Goal: Information Seeking & Learning: Learn about a topic

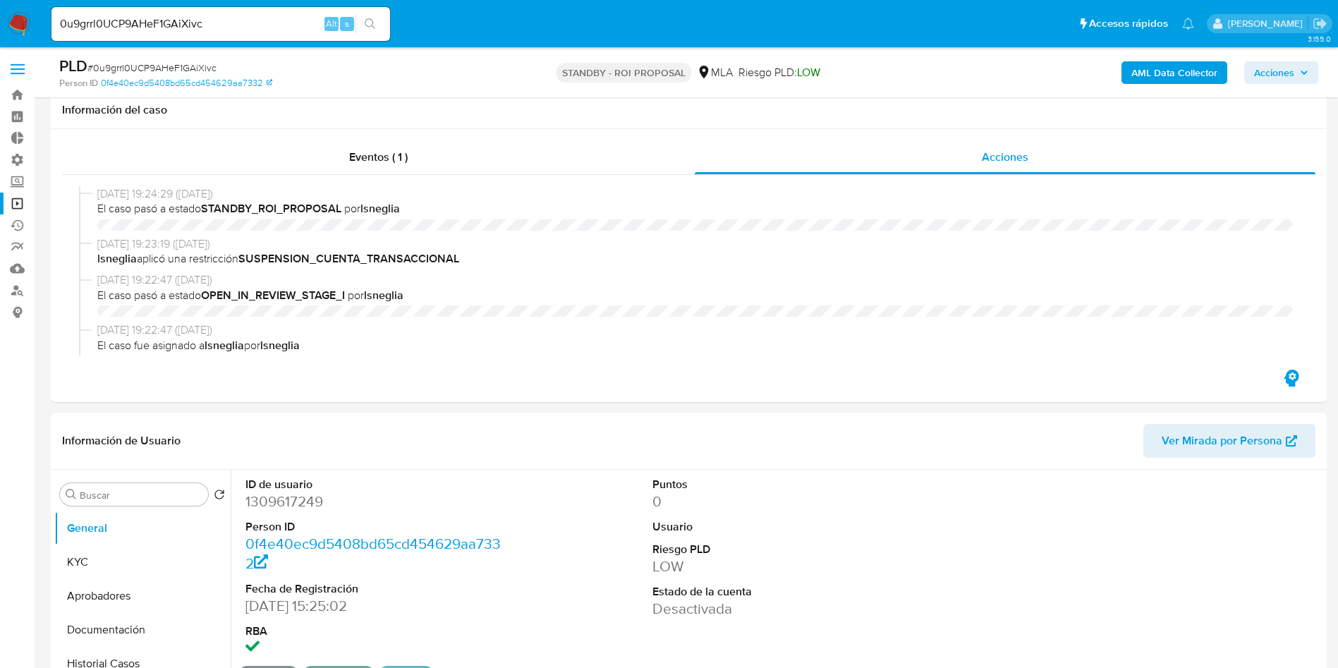
select select "10"
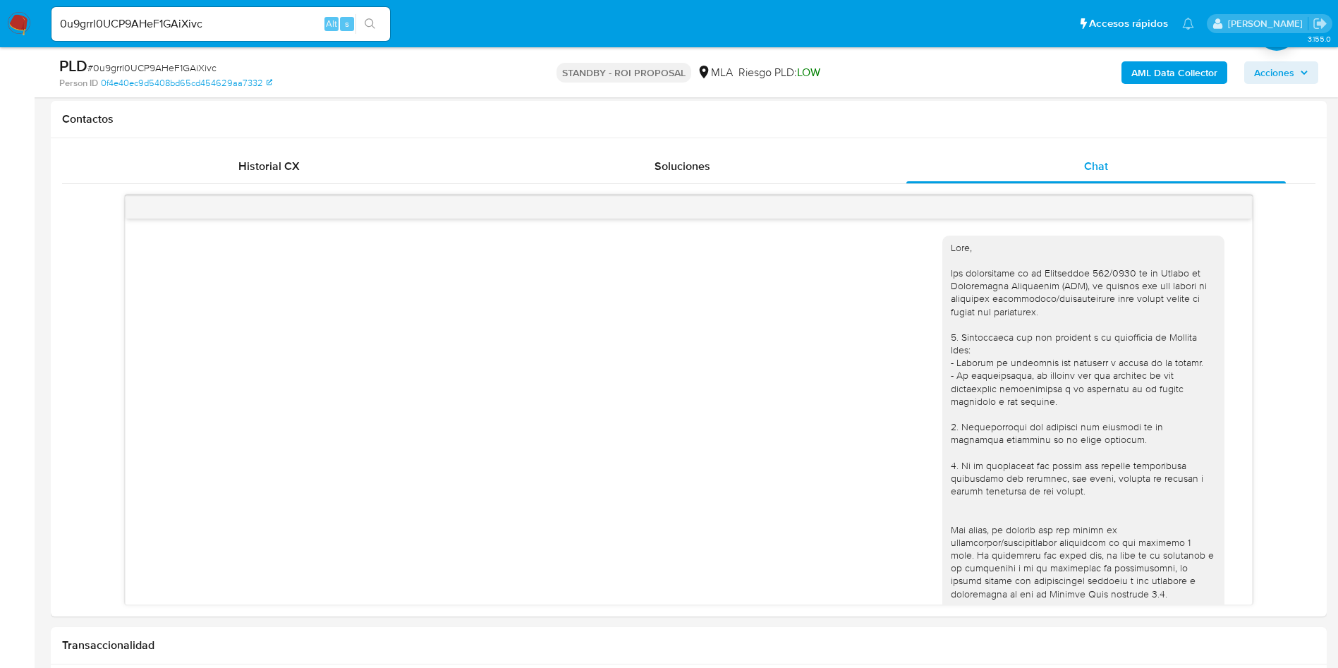
scroll to position [1307, 0]
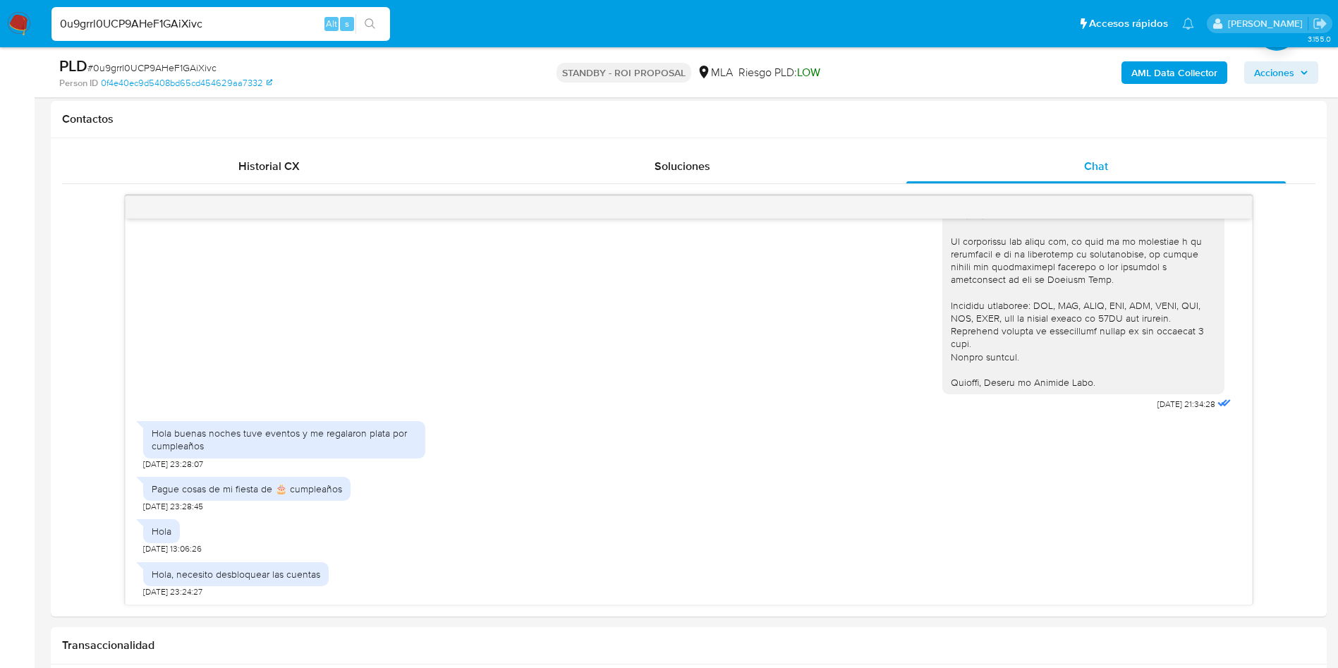
click at [152, 21] on input "0u9grrl0UCP9AHeF1GAiXivc" at bounding box center [220, 24] width 339 height 18
click at [150, 20] on input "0u9grrl0UCP9AHeF1GAiXivc" at bounding box center [220, 24] width 339 height 18
paste input "sg0jn9hltjYcqpEmKaSKOuJQ"
click at [254, 23] on input "0u9grrl0UCP9AHsg0jn9hltjYcqpEmKaSKOuJQeF1GAiXivc" at bounding box center [220, 24] width 339 height 18
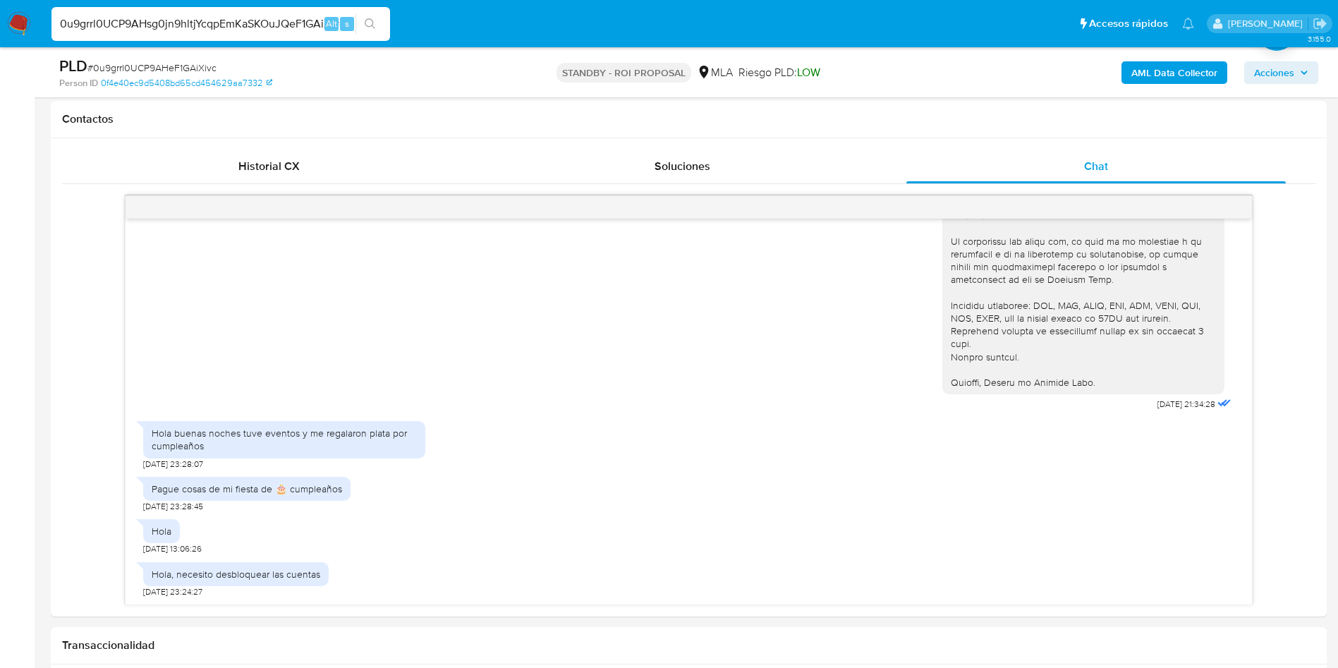
paste input "sg0jn9hltjYcqpEmKaSKOuJQ"
type input "sg0jn9hltjYcqpEmKaSKOuJQ"
click at [375, 24] on icon "search-icon" at bounding box center [370, 23] width 11 height 11
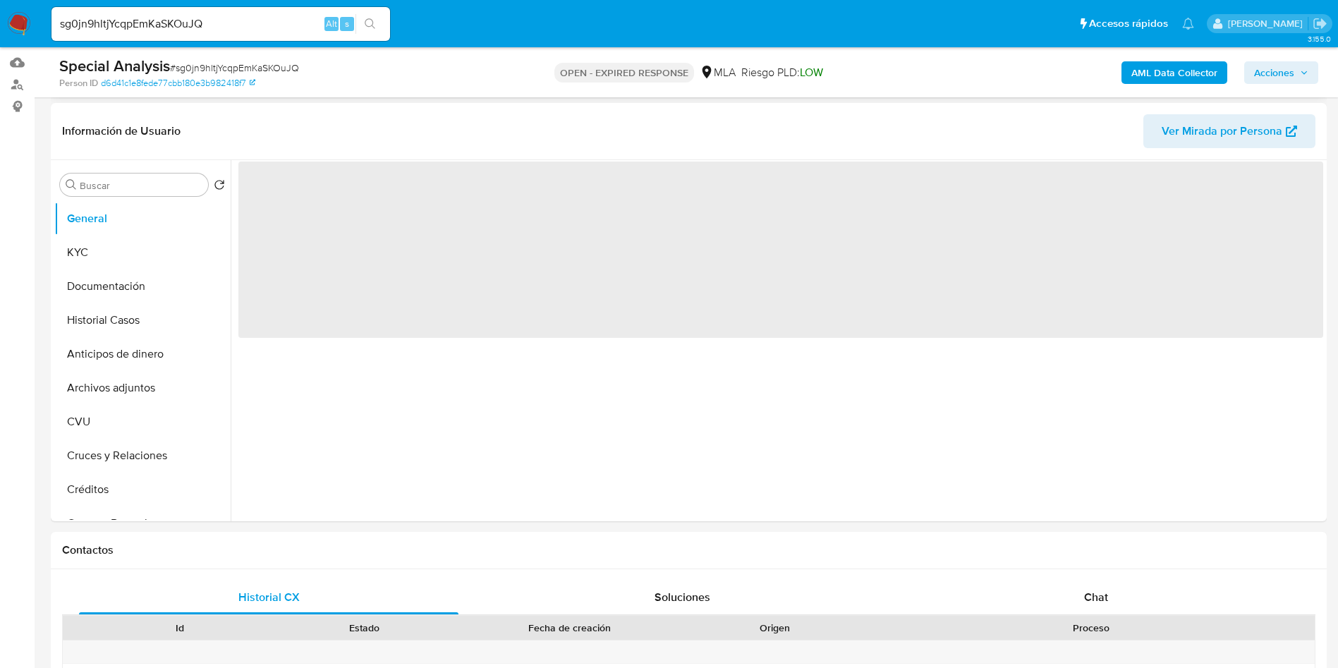
scroll to position [212, 0]
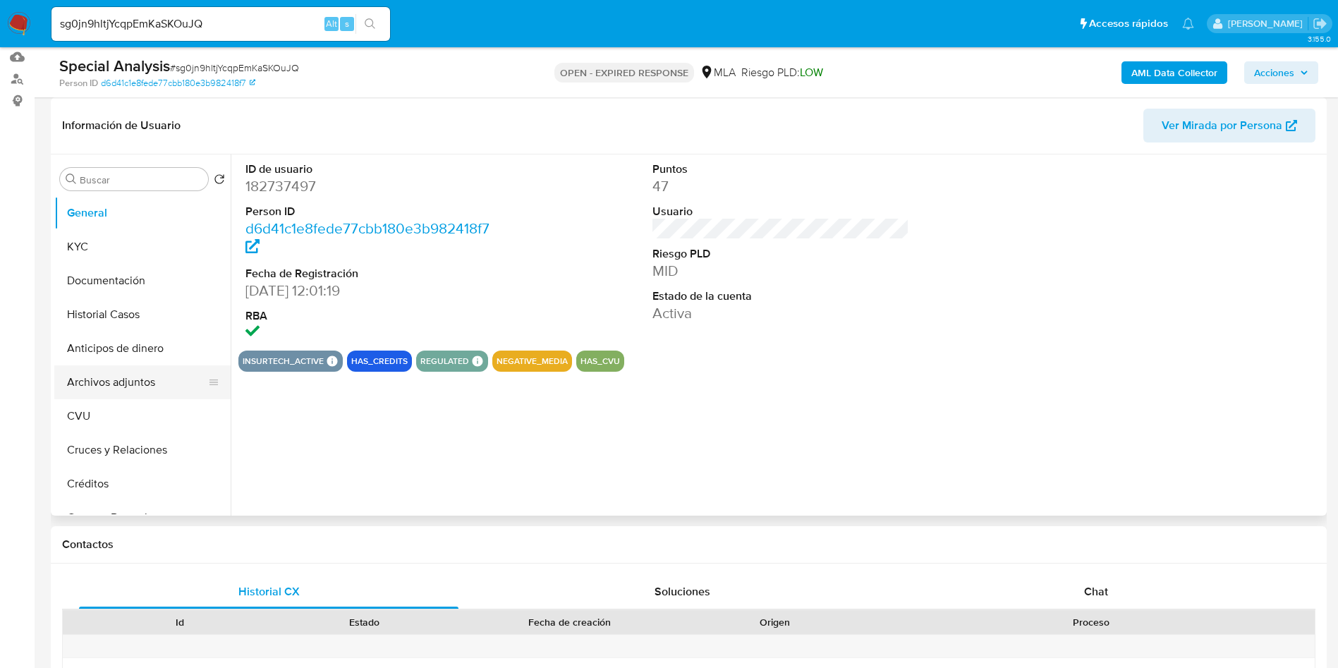
select select "10"
click at [65, 253] on button "KYC" at bounding box center [136, 247] width 165 height 34
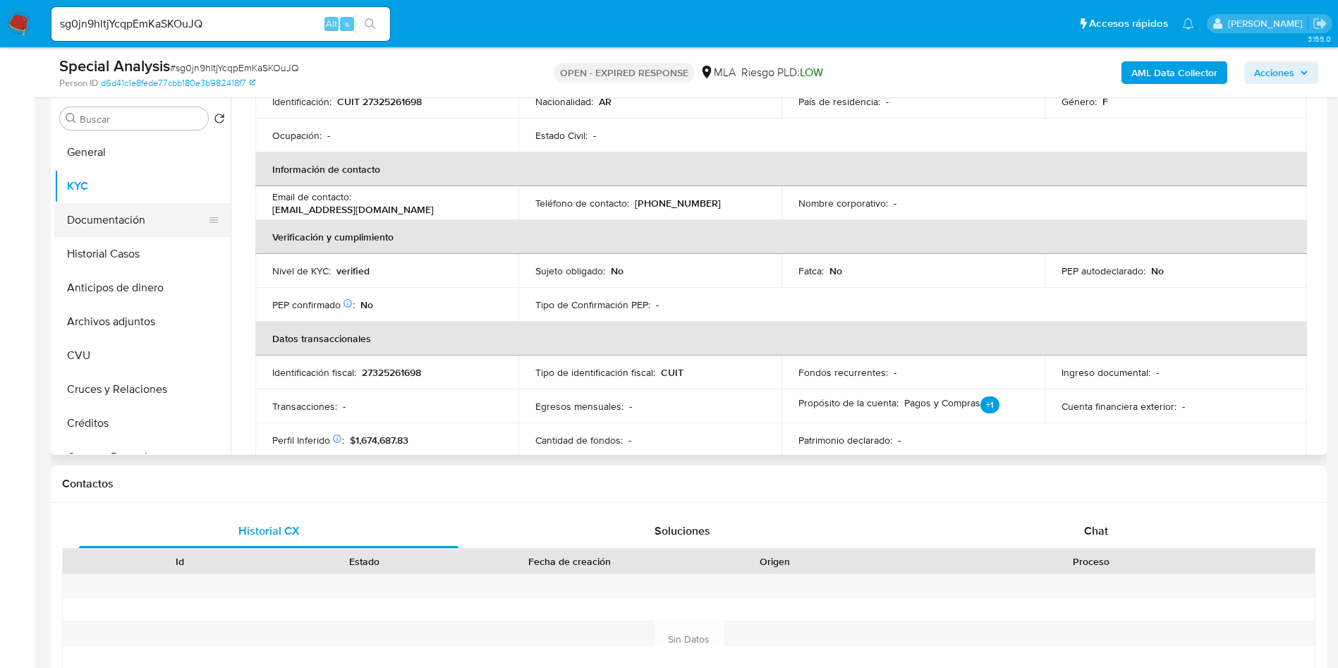
click at [121, 214] on button "Documentación" at bounding box center [136, 220] width 165 height 34
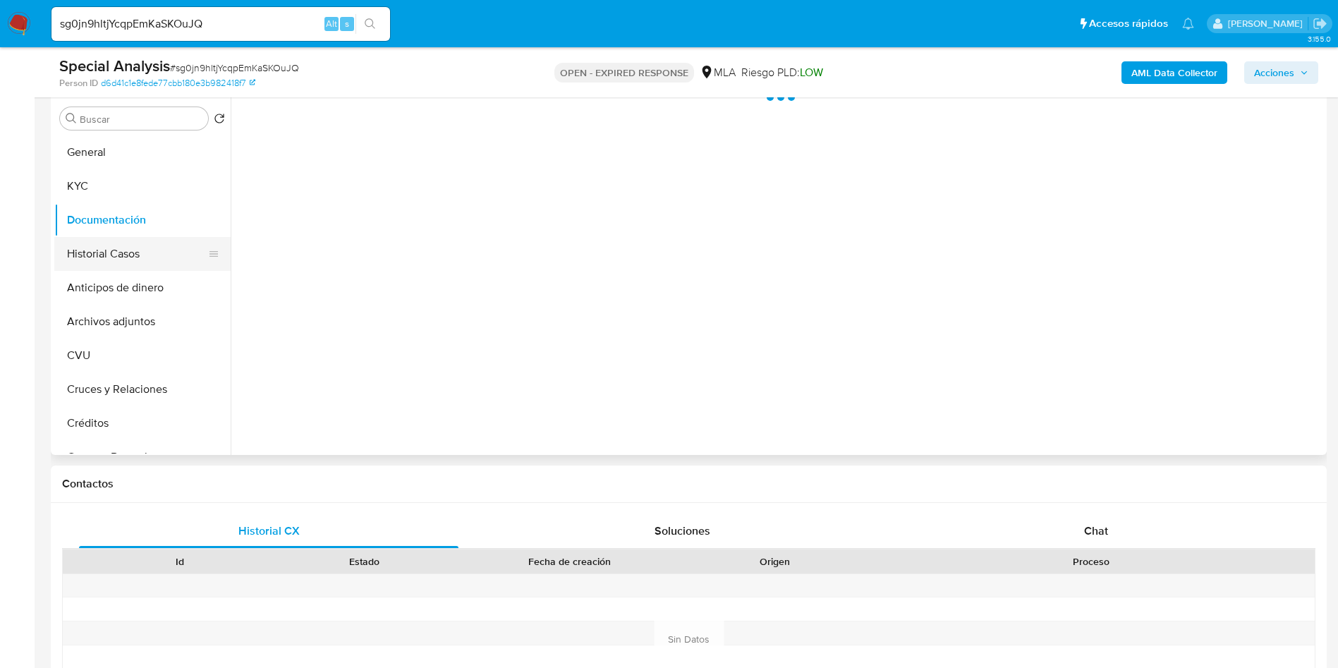
scroll to position [0, 0]
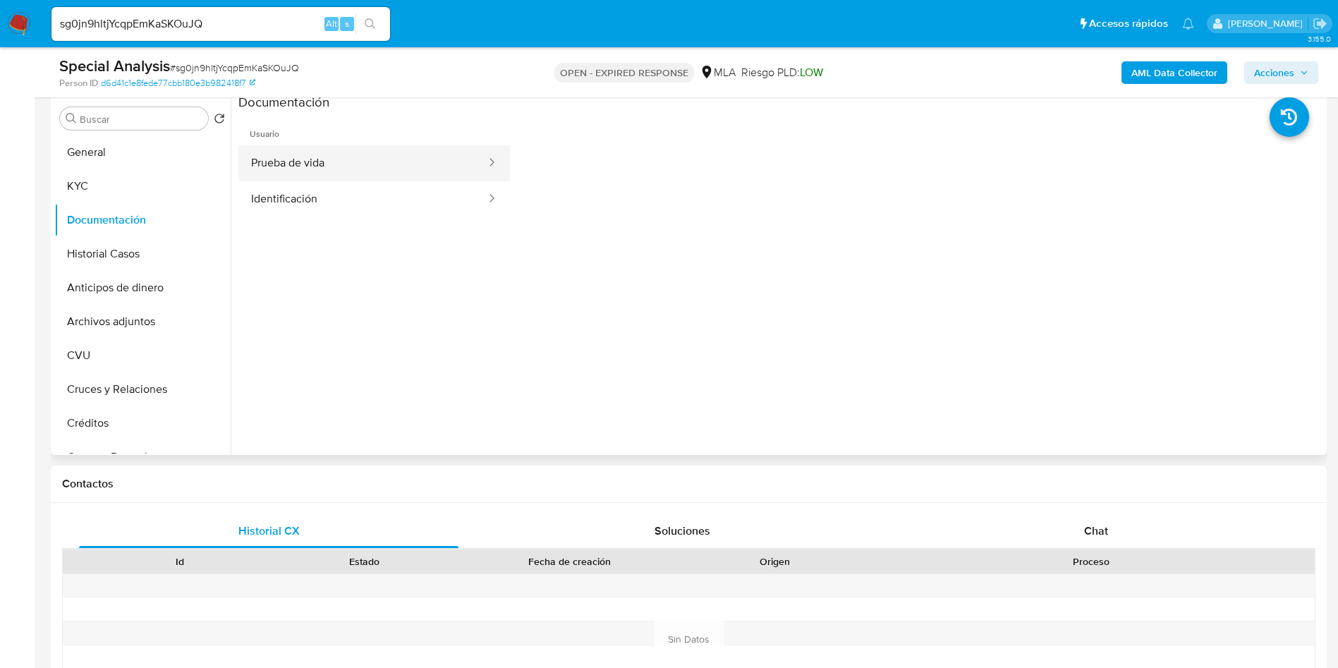
click at [310, 149] on button "Prueba de vida" at bounding box center [362, 163] width 249 height 36
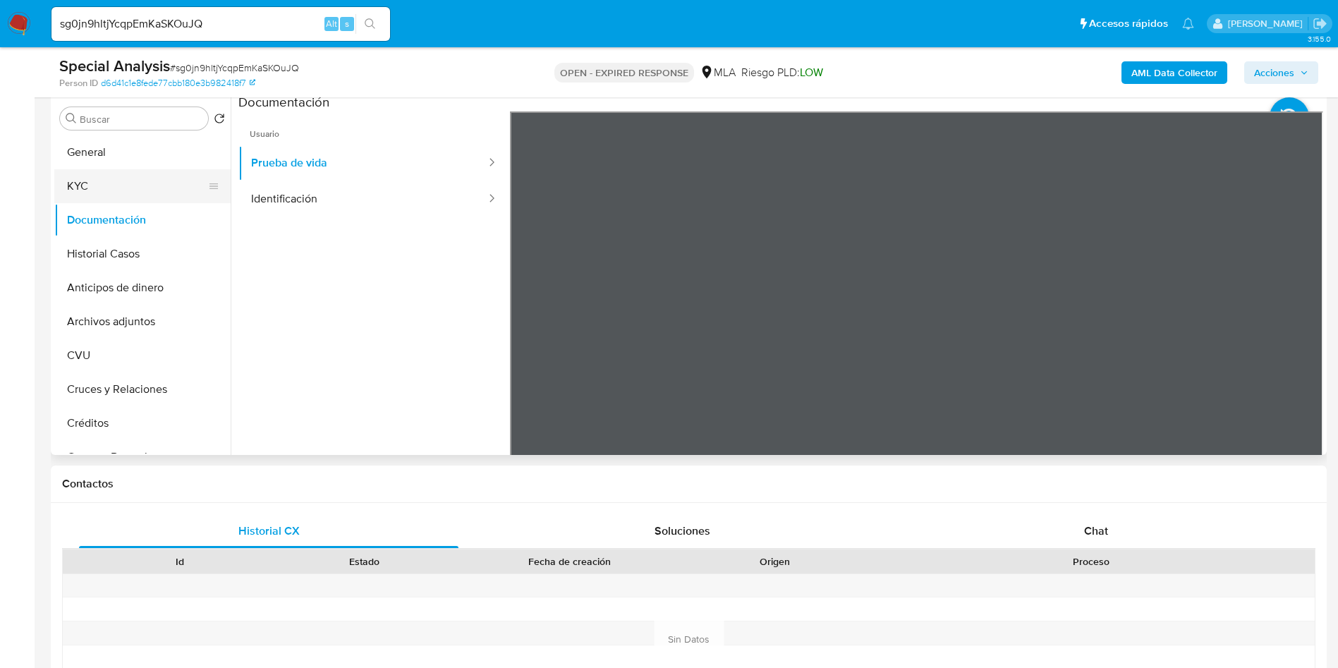
click at [102, 186] on button "KYC" at bounding box center [136, 186] width 165 height 34
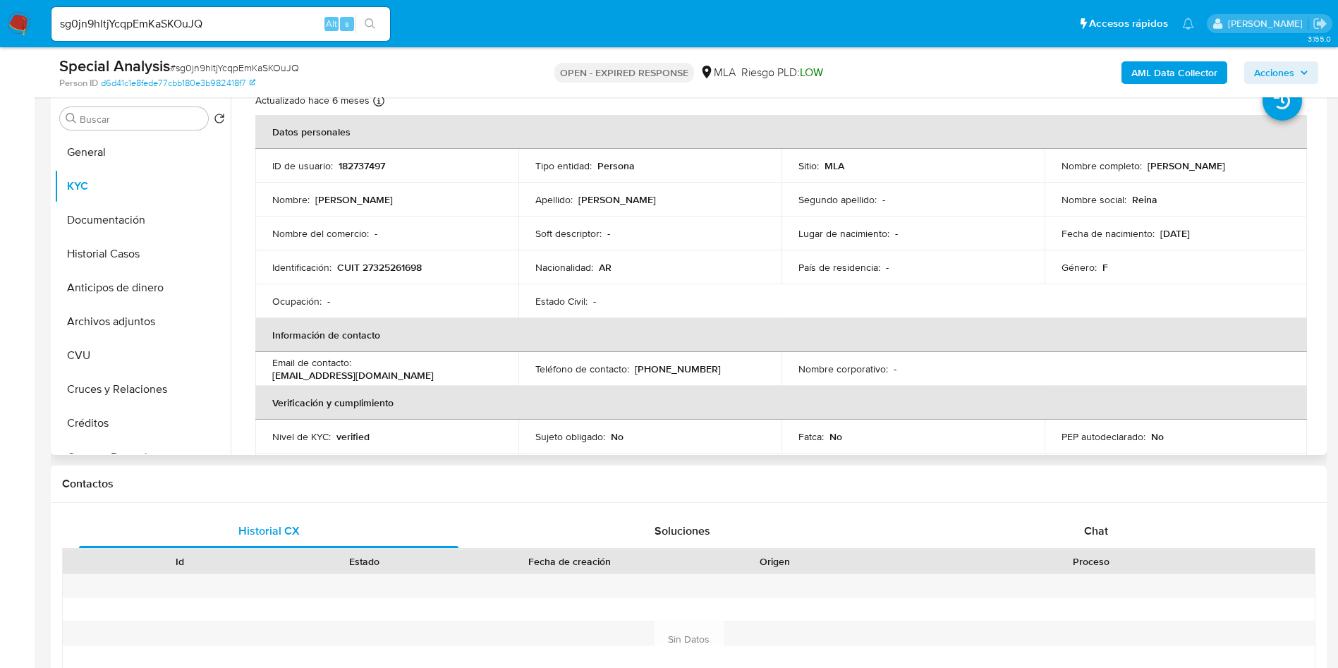
scroll to position [106, 0]
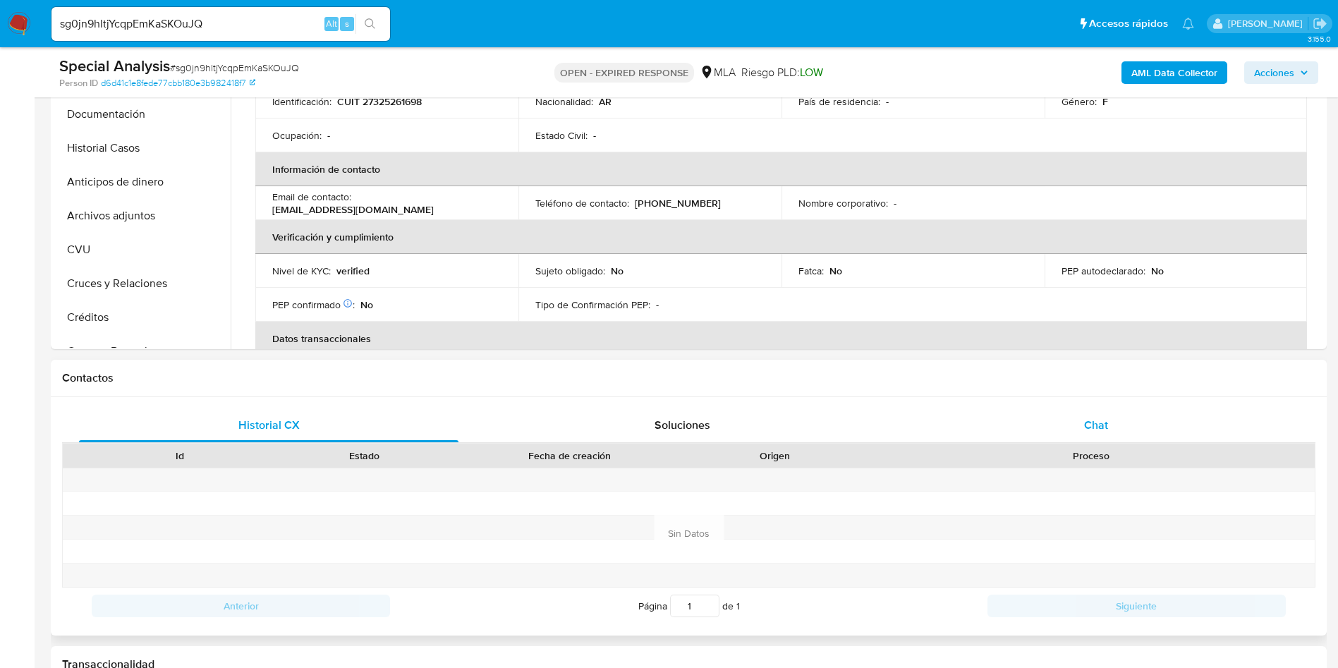
click at [1112, 430] on div "Chat" at bounding box center [1095, 425] width 379 height 34
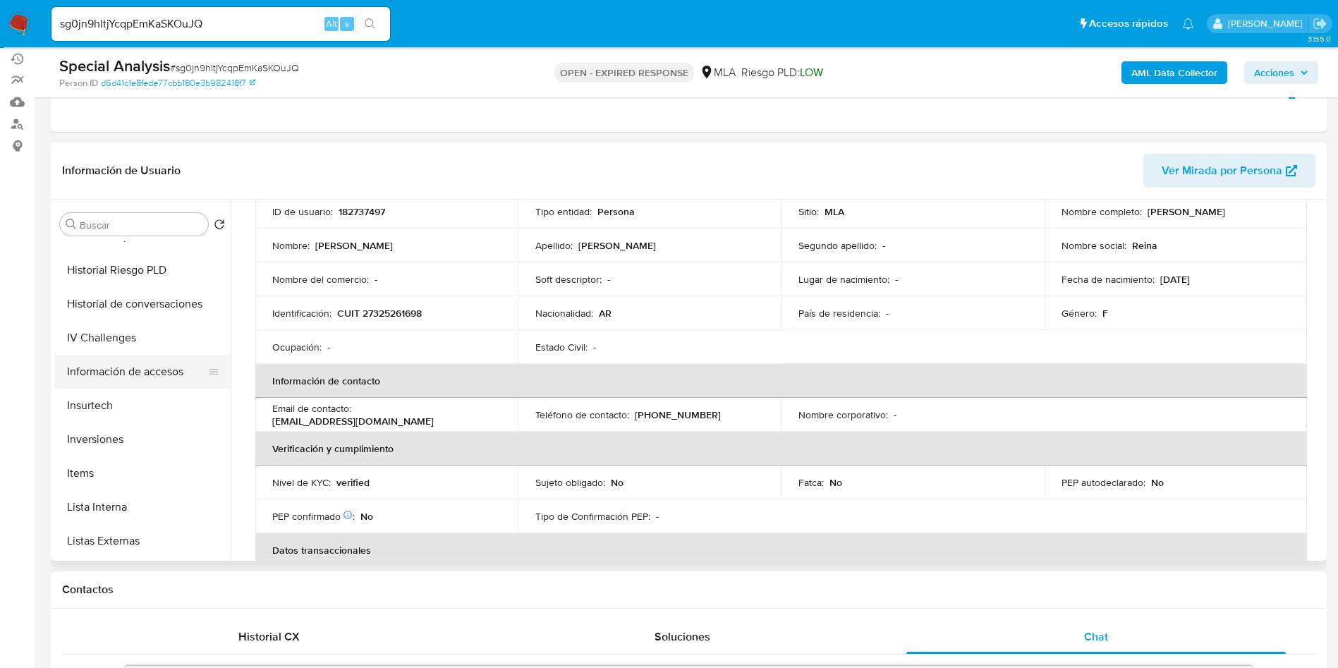
scroll to position [529, 0]
click at [122, 465] on button "Lista Interna" at bounding box center [136, 474] width 165 height 34
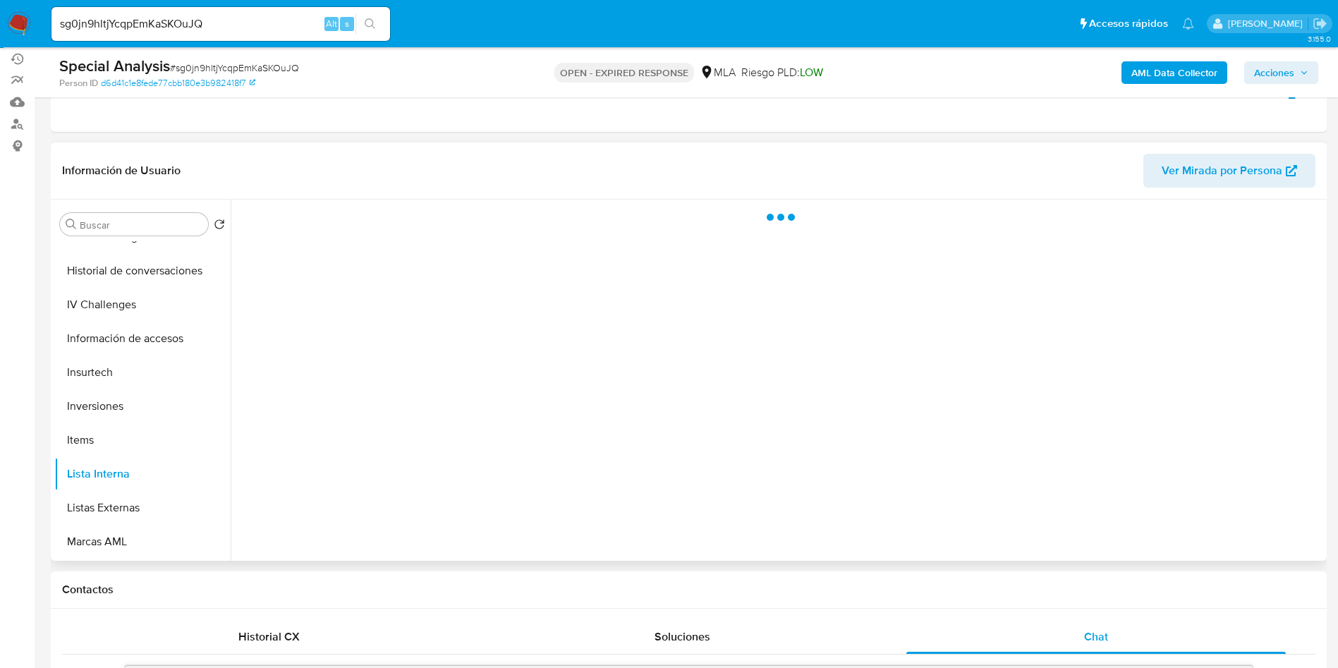
scroll to position [0, 0]
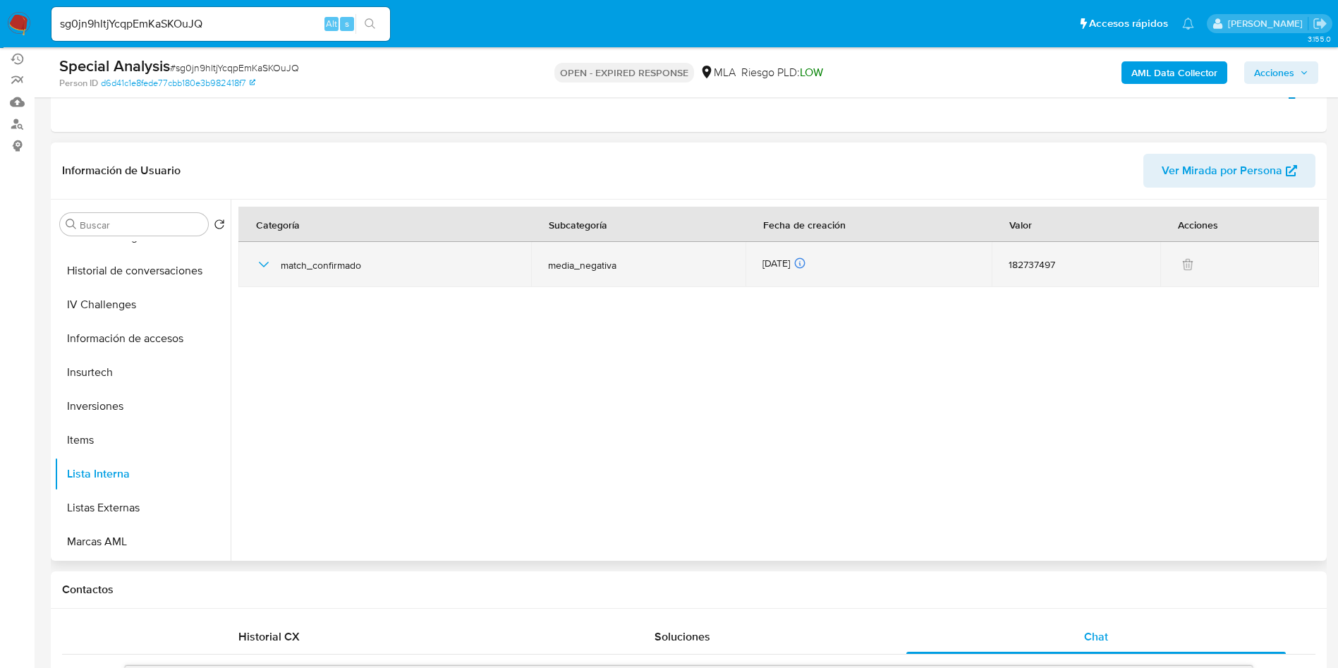
click at [262, 264] on icon "button" at bounding box center [263, 264] width 17 height 17
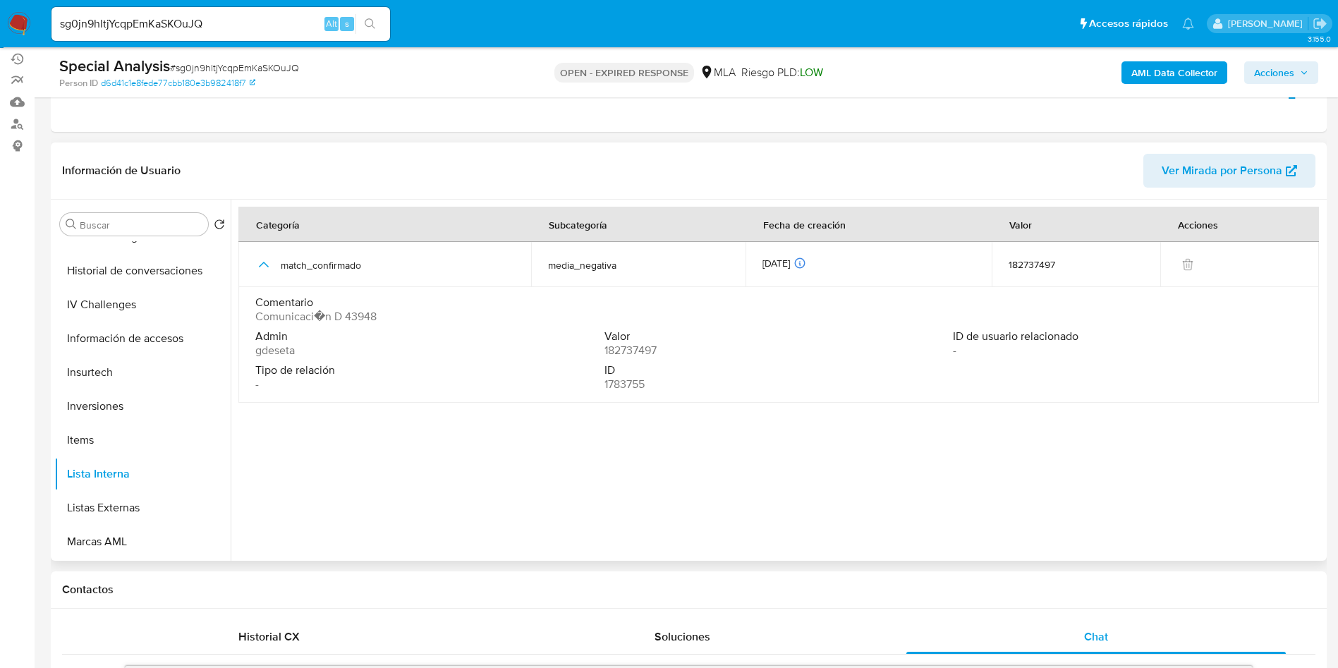
drag, startPoint x: 723, startPoint y: 358, endPoint x: 662, endPoint y: 358, distance: 60.7
click at [662, 358] on div "Admin gdeseta Valor 182737497 ID de usuario relacionado - Tipo de relación - ID…" at bounding box center [778, 363] width 1047 height 68
click at [837, 355] on div "Valor 182737497" at bounding box center [778, 343] width 349 height 28
drag, startPoint x: 387, startPoint y: 319, endPoint x: 339, endPoint y: 316, distance: 48.7
click at [339, 316] on div "Comentario Comunicaci�n D 43948" at bounding box center [778, 310] width 1047 height 28
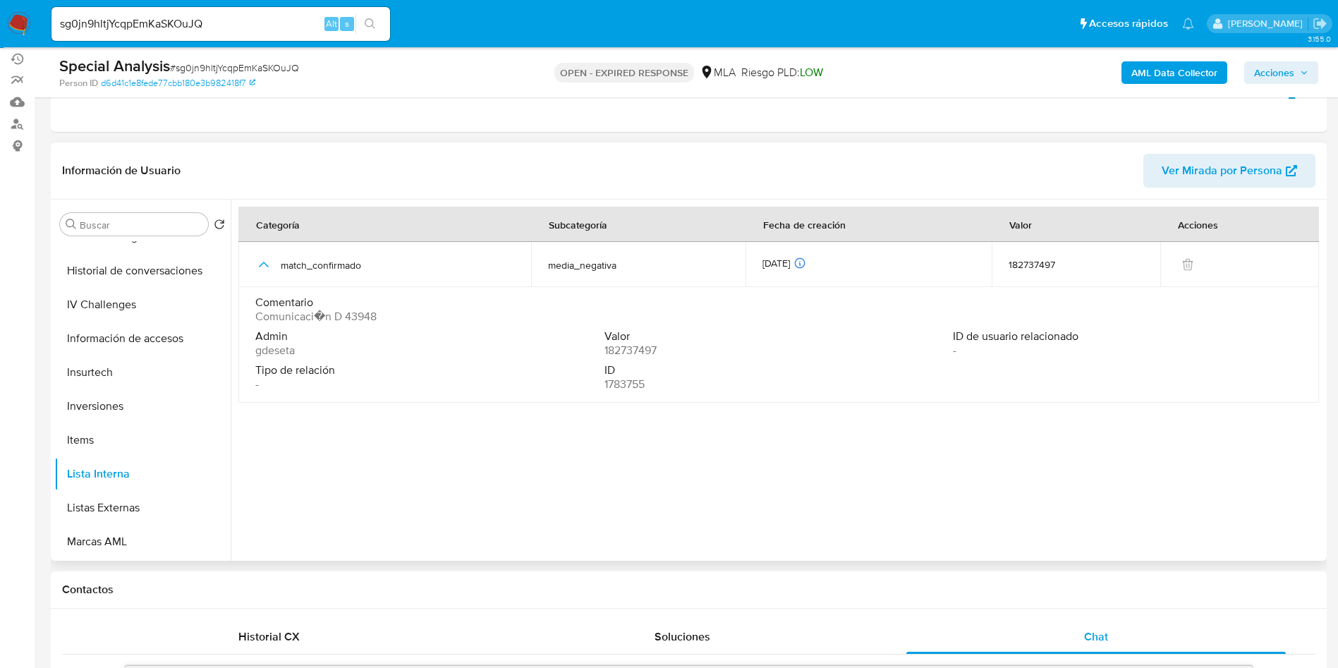
click at [372, 313] on span "Comunicaci�n D 43948" at bounding box center [315, 317] width 121 height 14
click at [413, 325] on div "Comentario Comunicaci�n D 43948" at bounding box center [778, 313] width 1047 height 34
drag, startPoint x: 390, startPoint y: 312, endPoint x: 338, endPoint y: 312, distance: 52.2
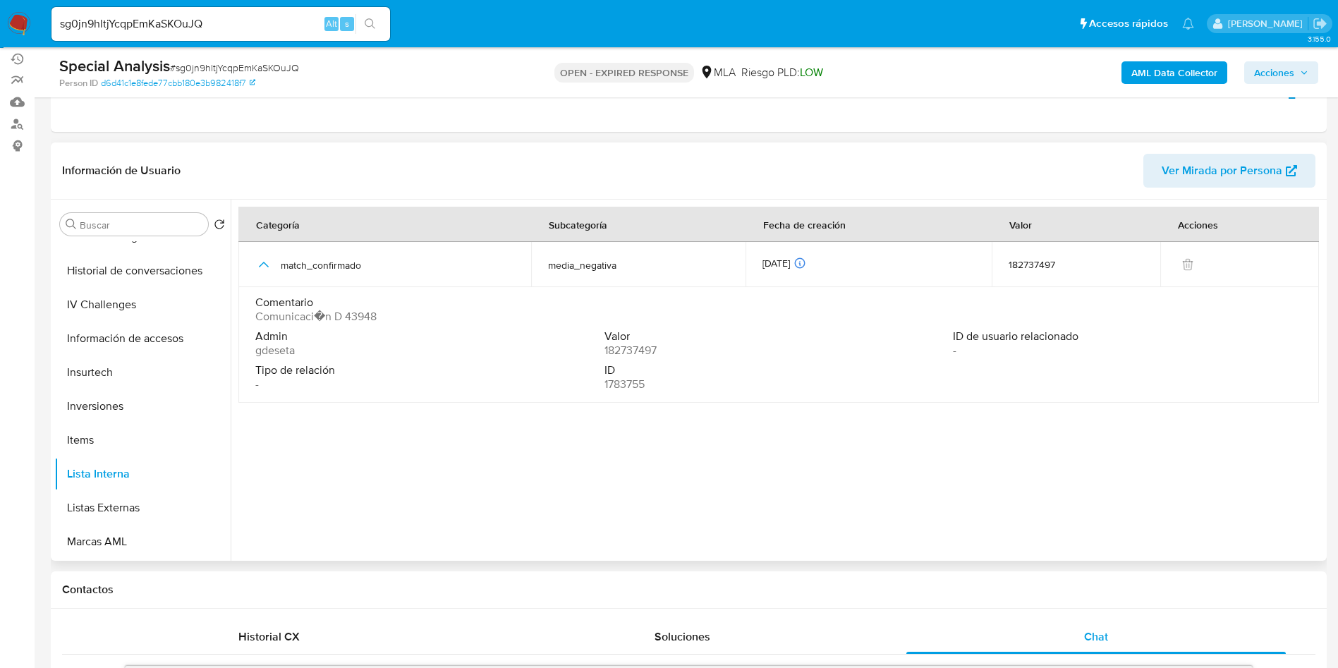
click at [338, 312] on div "Comentario Comunicaci�n D 43948" at bounding box center [778, 310] width 1047 height 28
click at [332, 315] on span "Comunicaci�n D 43948" at bounding box center [315, 317] width 121 height 14
click at [450, 314] on div "Comentario Comunicaci�n D 43948" at bounding box center [778, 310] width 1047 height 28
click at [223, 20] on input "sg0jn9hltjYcqpEmKaSKOuJQ" at bounding box center [220, 24] width 339 height 18
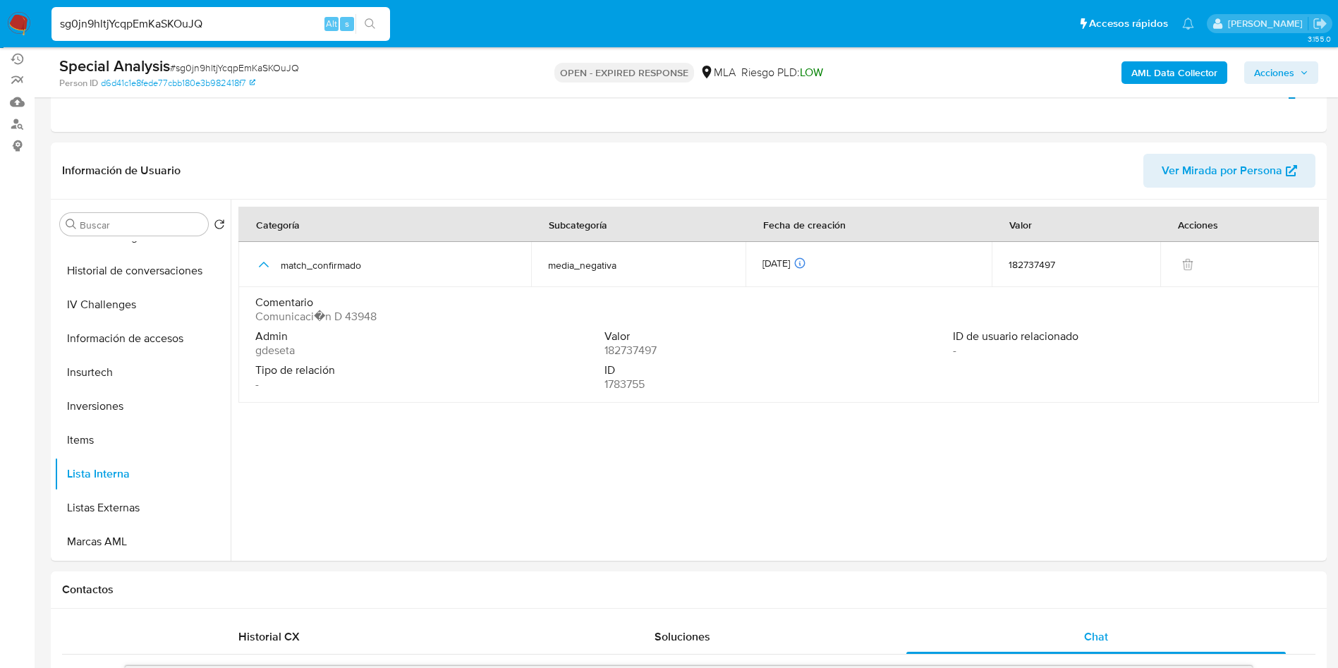
paste input "Npfd8fOTAw3kM8Y0EX2txZlY"
type input "Npfd8fOTAw3kM8Y0EX2txZlY"
click at [369, 24] on icon "search-icon" at bounding box center [370, 23] width 11 height 11
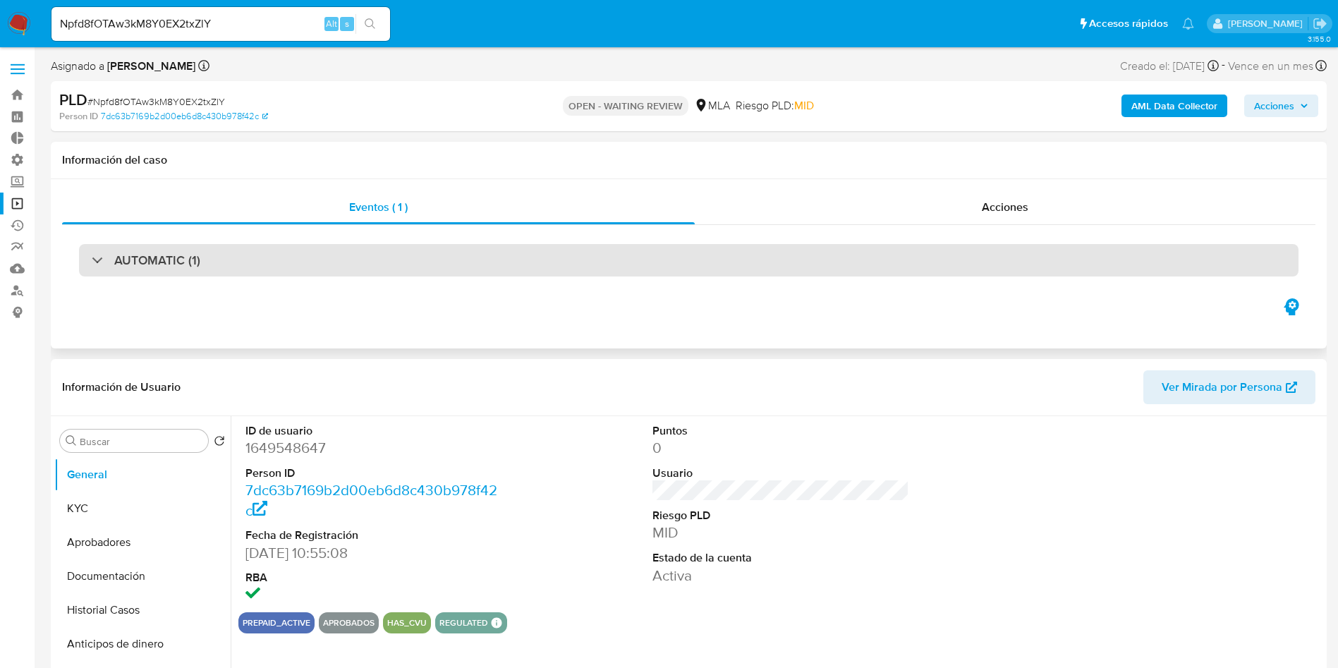
click at [254, 256] on div "AUTOMATIC (1)" at bounding box center [689, 260] width 1220 height 32
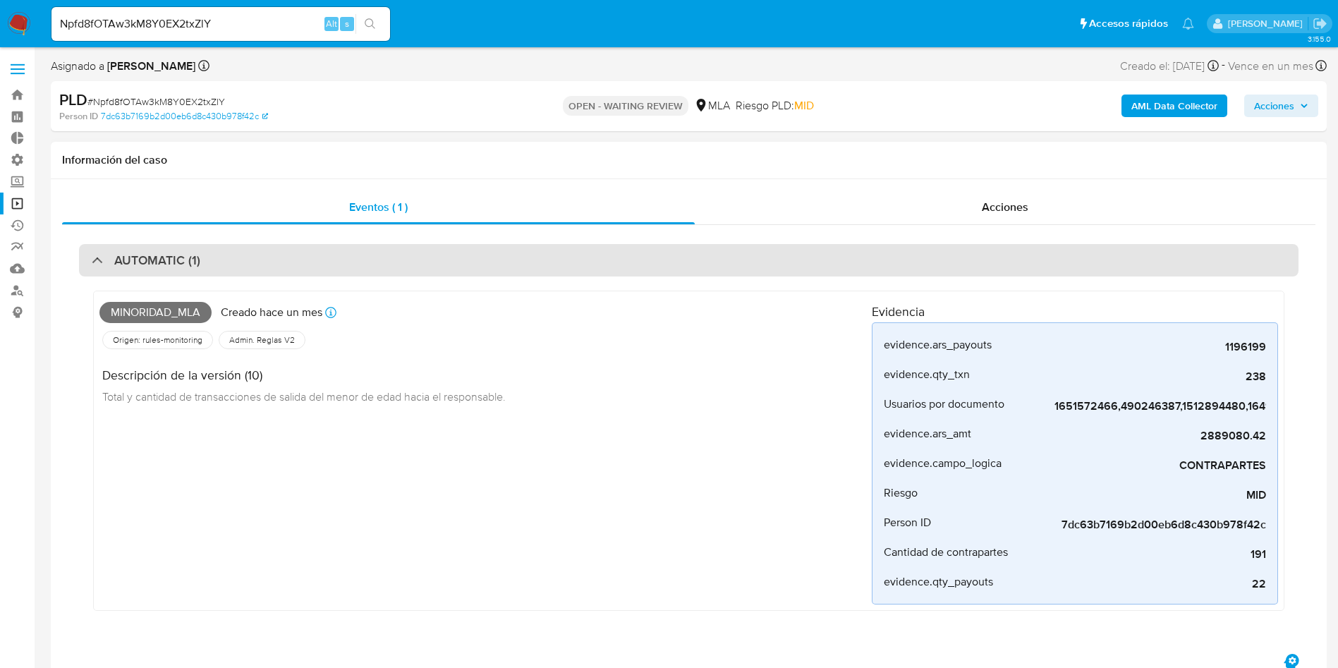
select select "10"
click at [253, 261] on div "AUTOMATIC (1)" at bounding box center [689, 260] width 1220 height 32
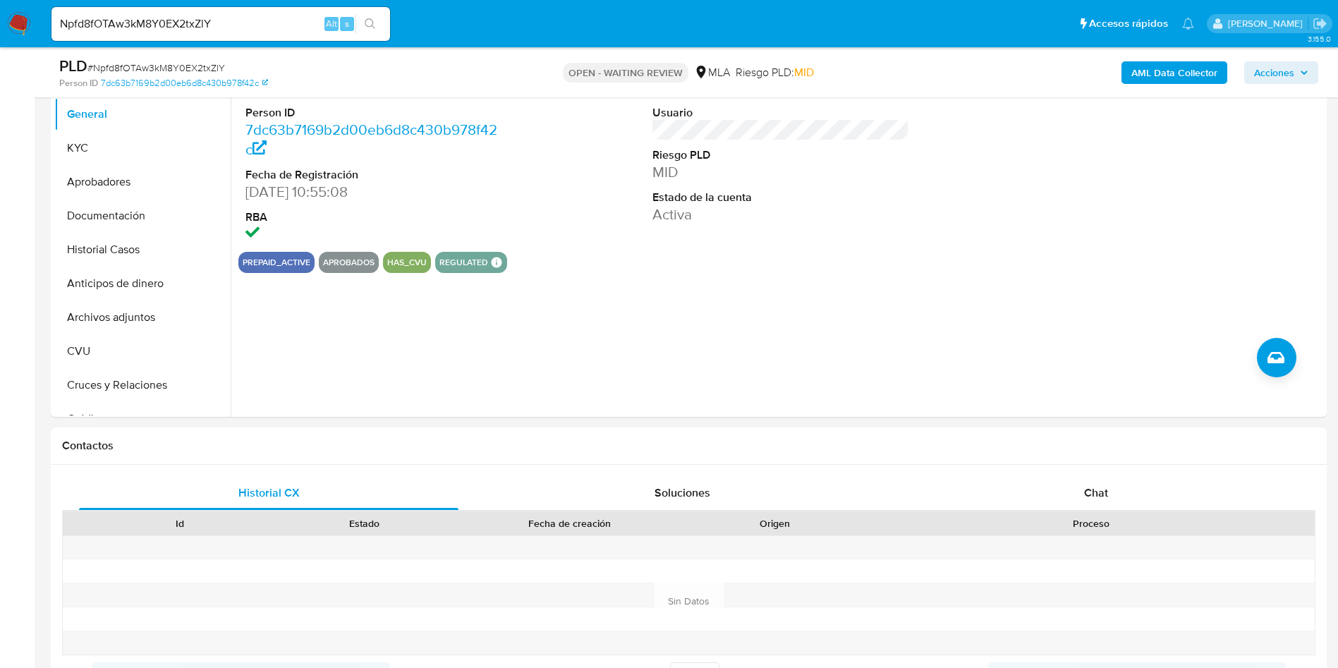
scroll to position [212, 0]
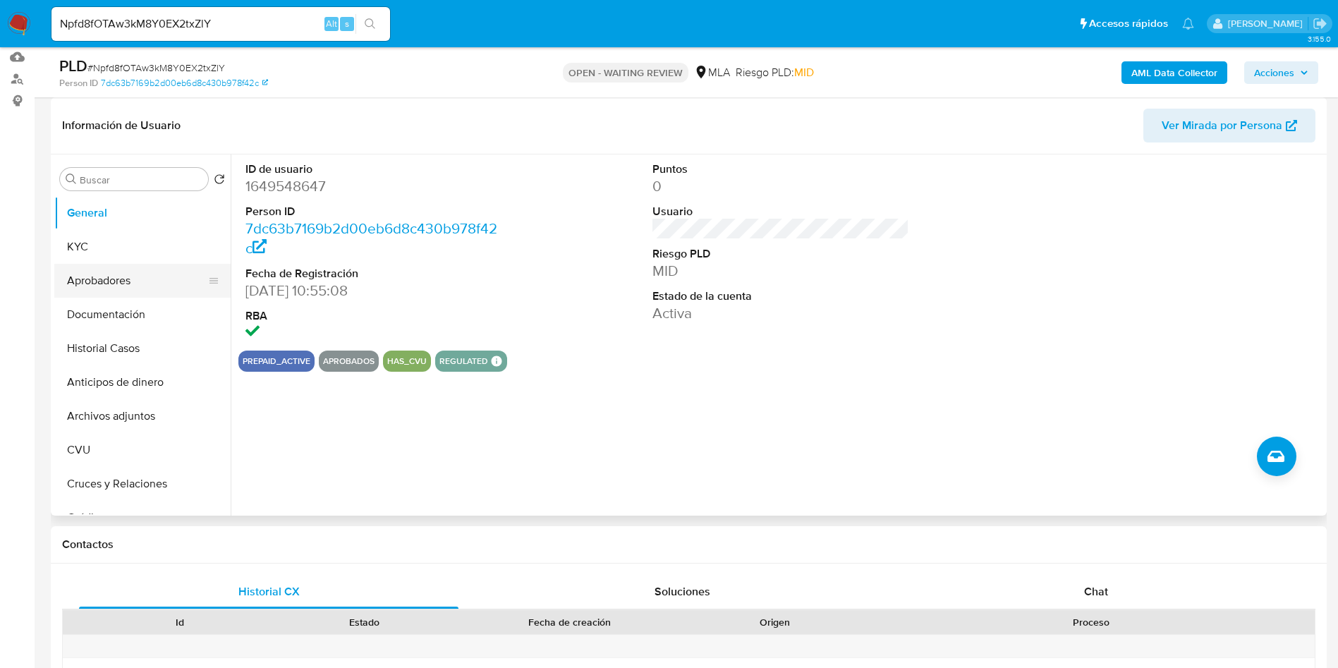
click at [127, 291] on button "Aprobadores" at bounding box center [136, 281] width 165 height 34
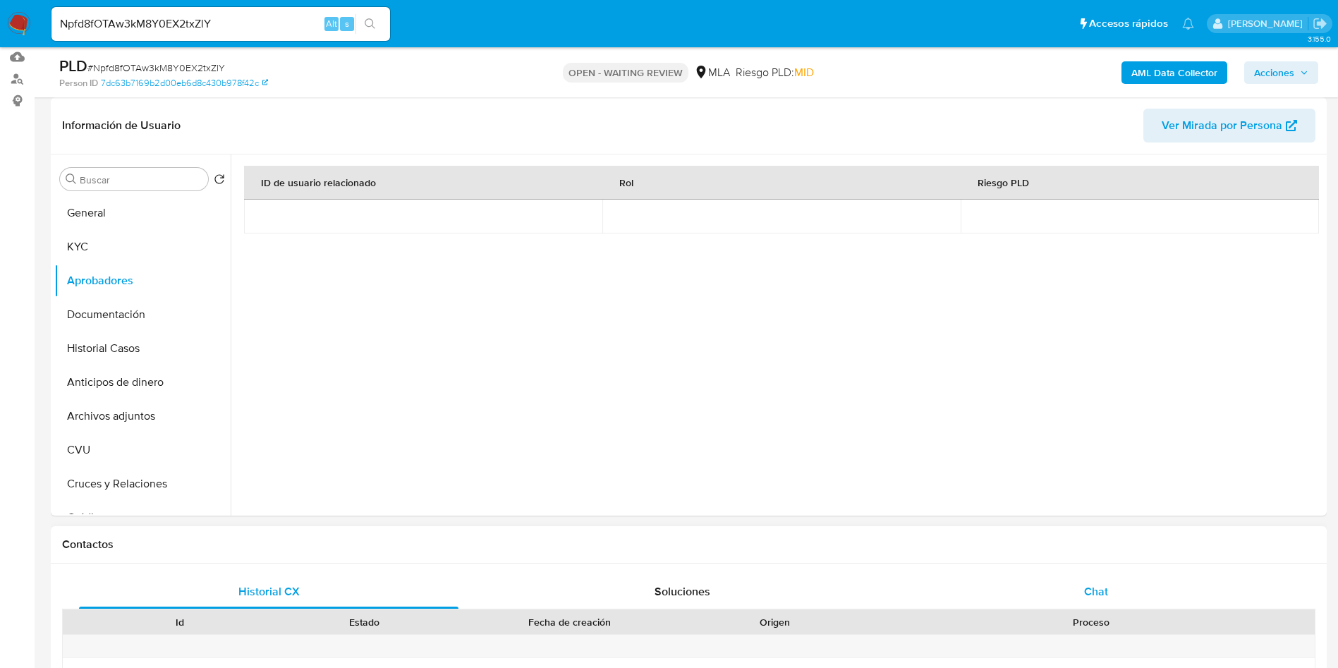
click at [1099, 578] on div "Chat" at bounding box center [1095, 592] width 379 height 34
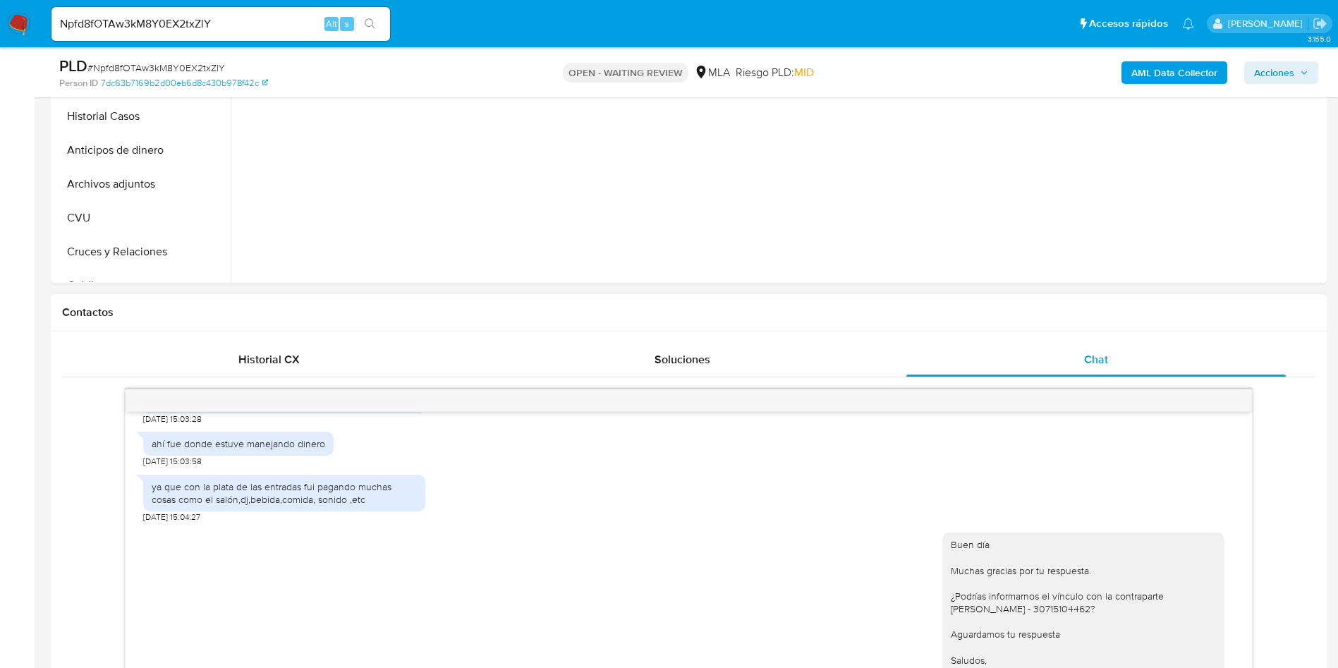
scroll to position [635, 0]
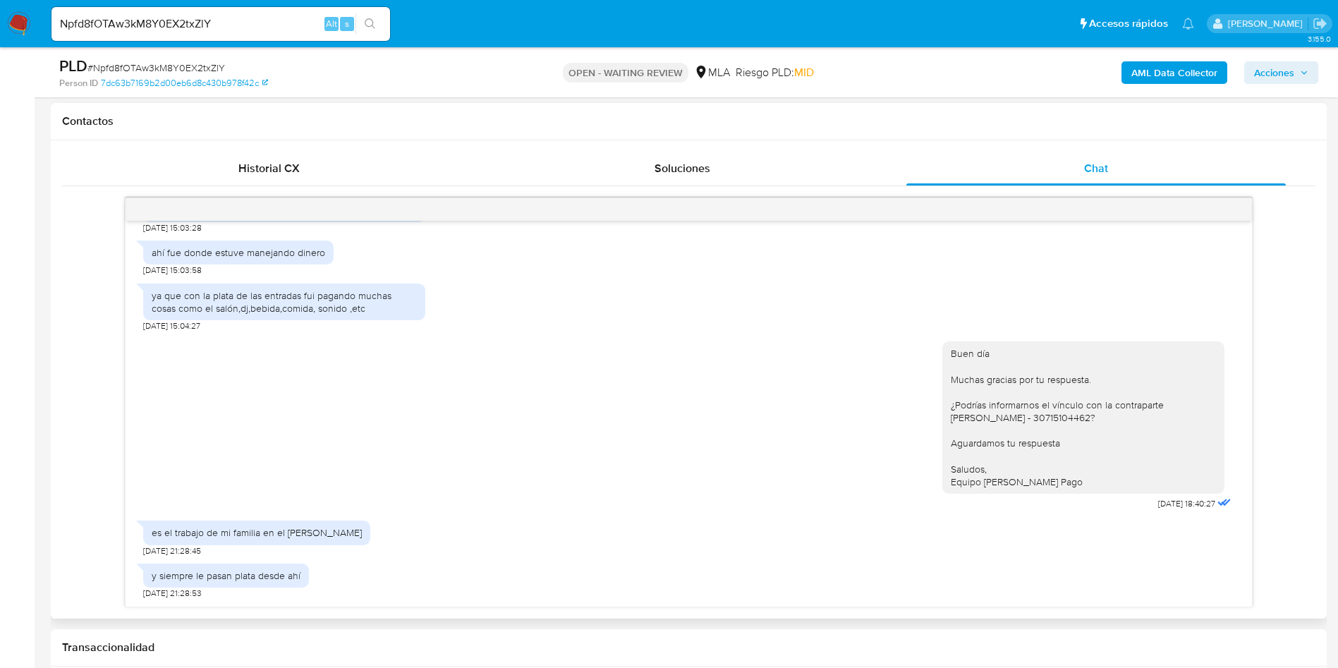
click at [976, 410] on div "Buen día Muchas gracias por tu respuesta. ¿Podrías informarnos el vínculo con l…" at bounding box center [1083, 417] width 265 height 141
click at [965, 422] on div "Buen día Muchas gracias por tu respuesta. ¿Podrías informarnos el vínculo con l…" at bounding box center [1083, 417] width 265 height 141
copy div "30715104462"
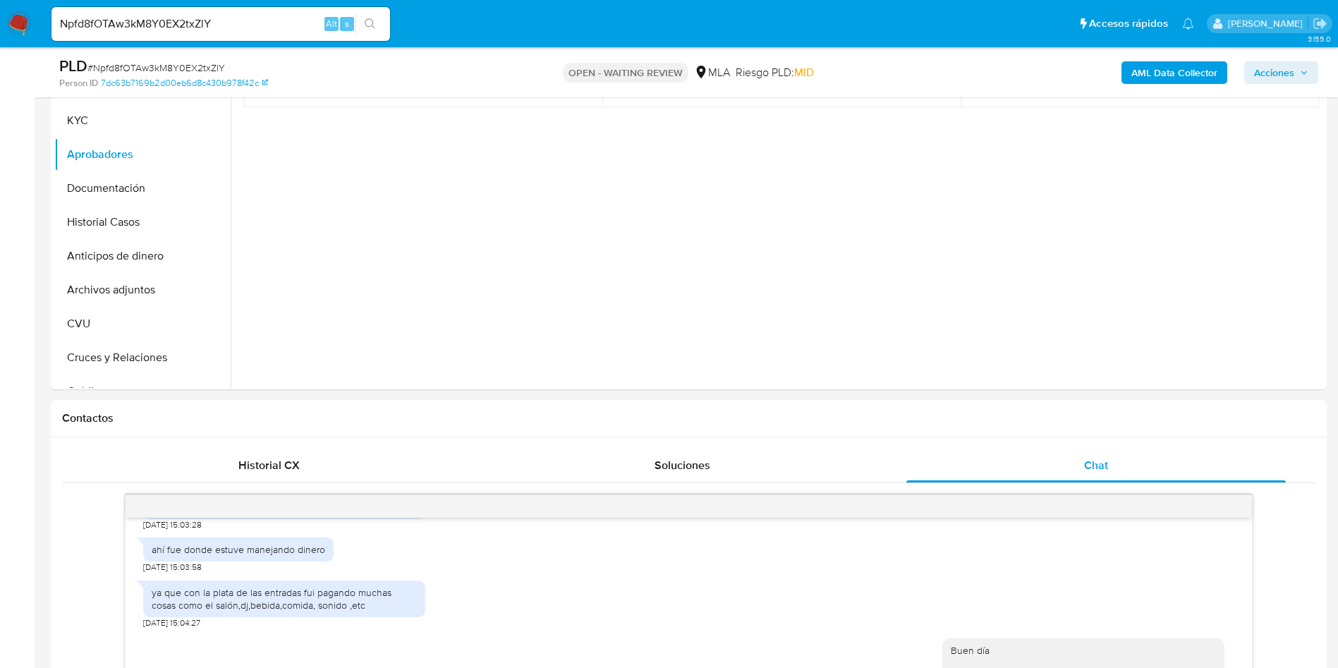
scroll to position [317, 0]
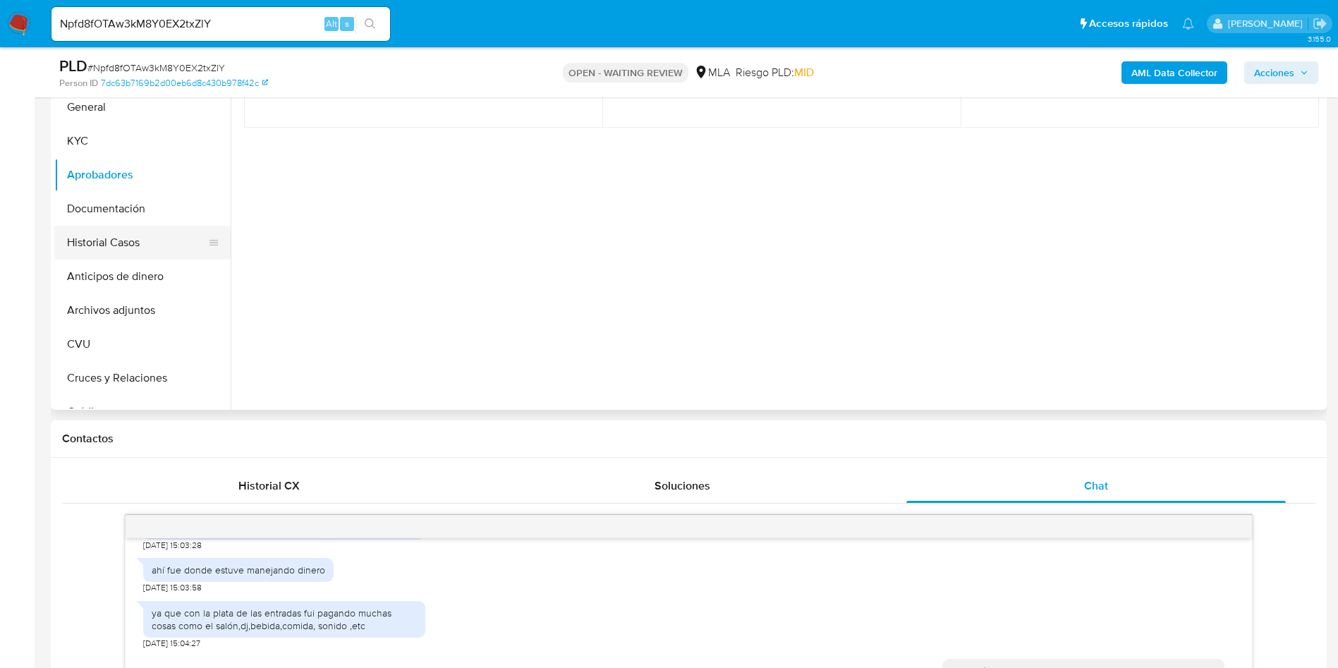
drag, startPoint x: 104, startPoint y: 212, endPoint x: 56, endPoint y: 228, distance: 50.6
click at [104, 211] on button "Documentación" at bounding box center [142, 209] width 176 height 34
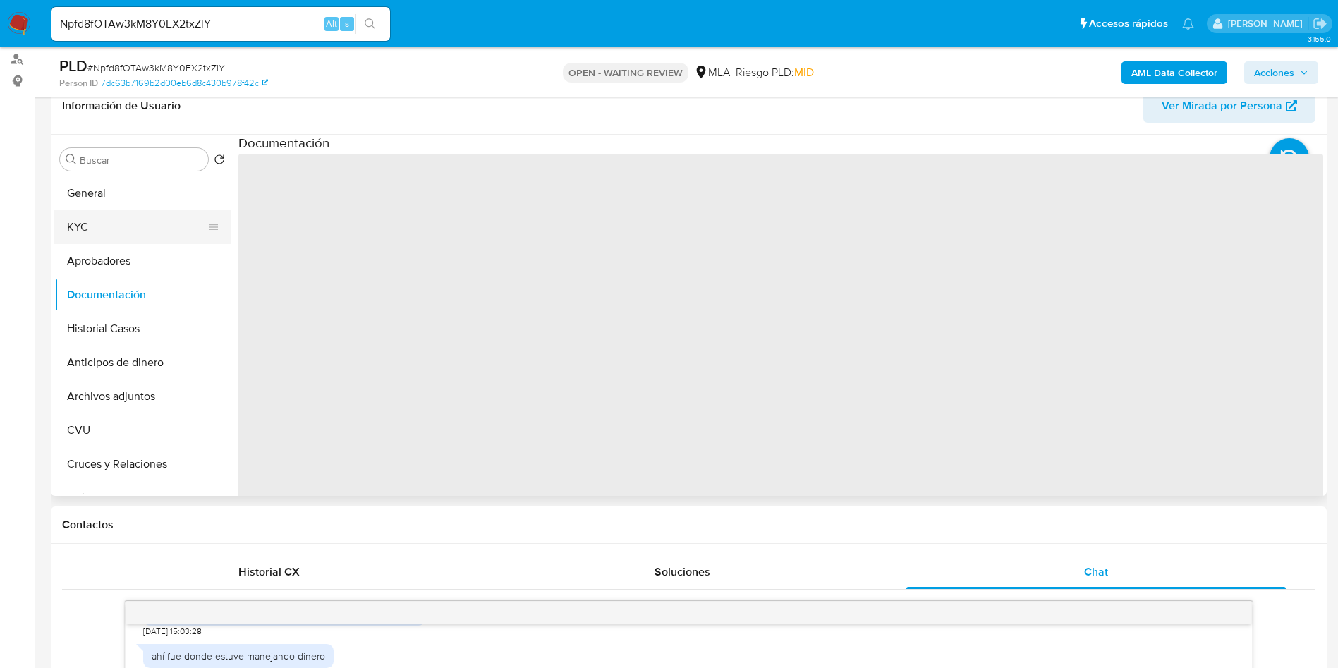
scroll to position [212, 0]
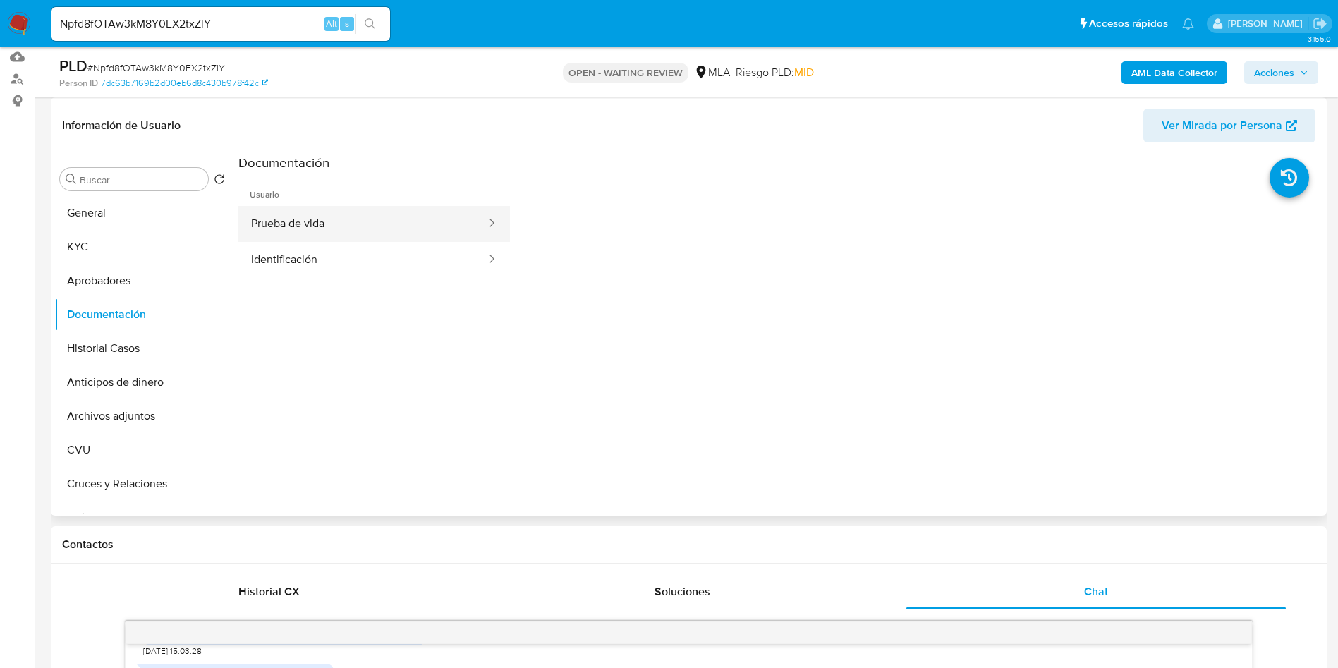
click at [373, 231] on button "Prueba de vida" at bounding box center [362, 224] width 249 height 36
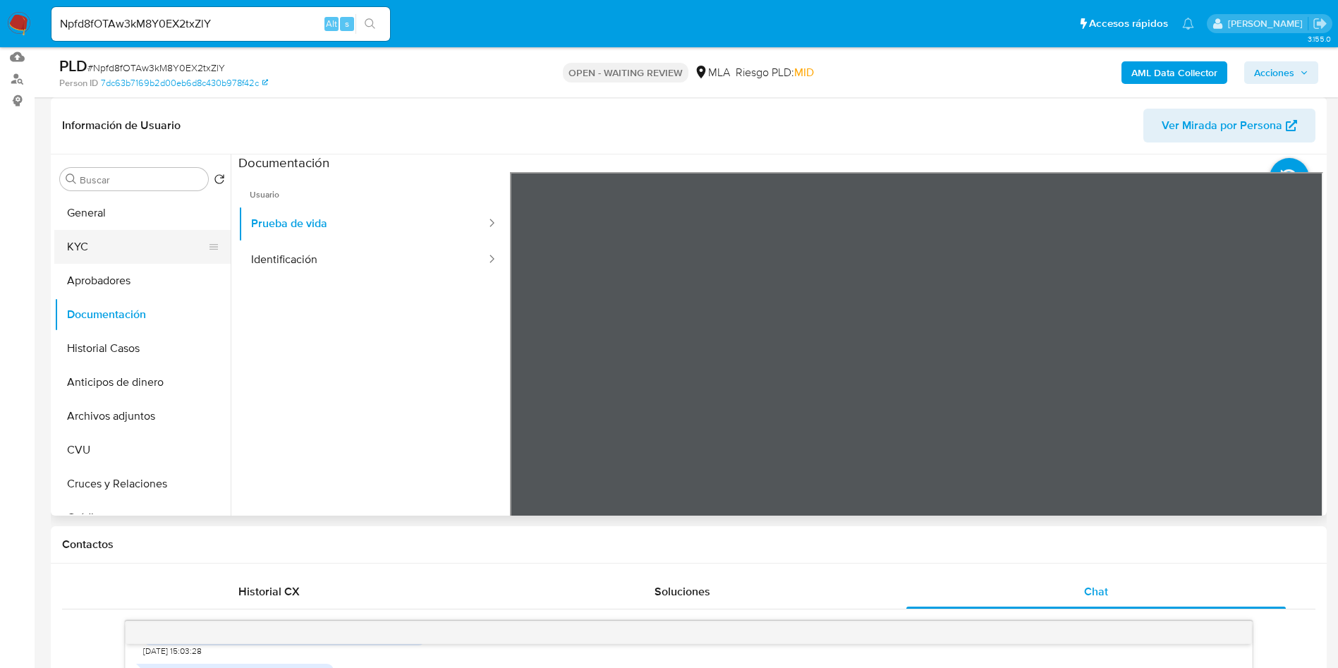
click at [128, 243] on button "KYC" at bounding box center [136, 247] width 165 height 34
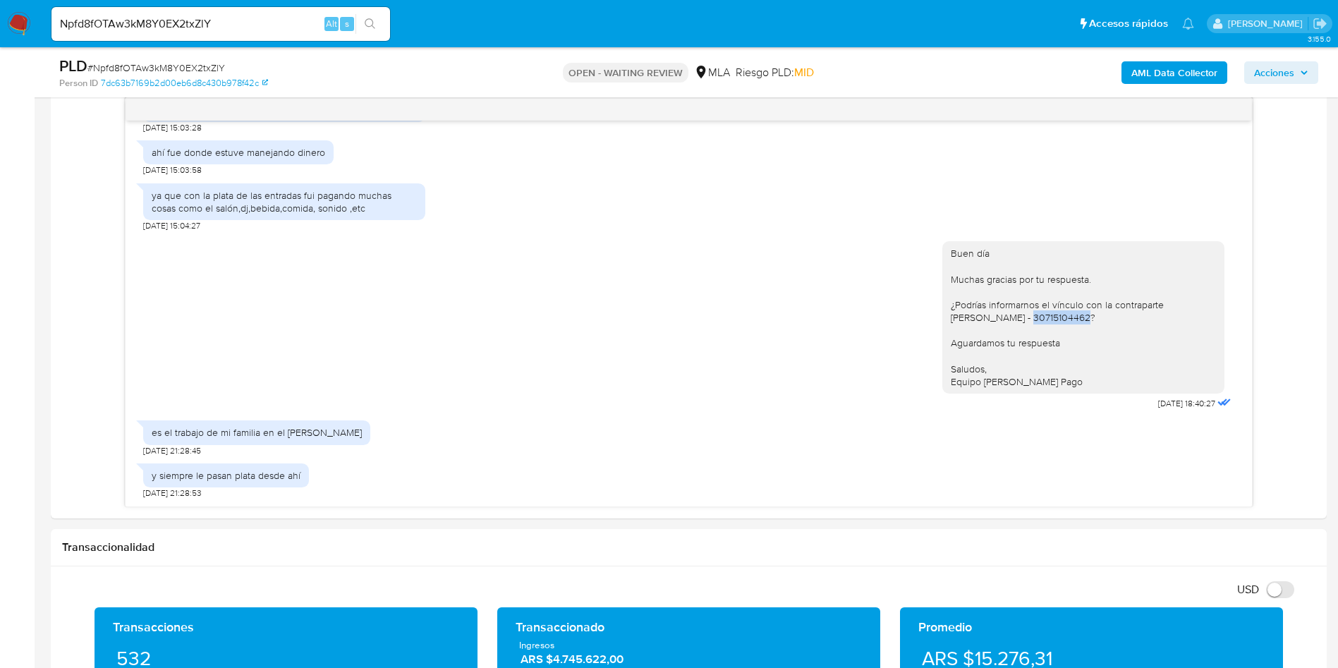
scroll to position [741, 0]
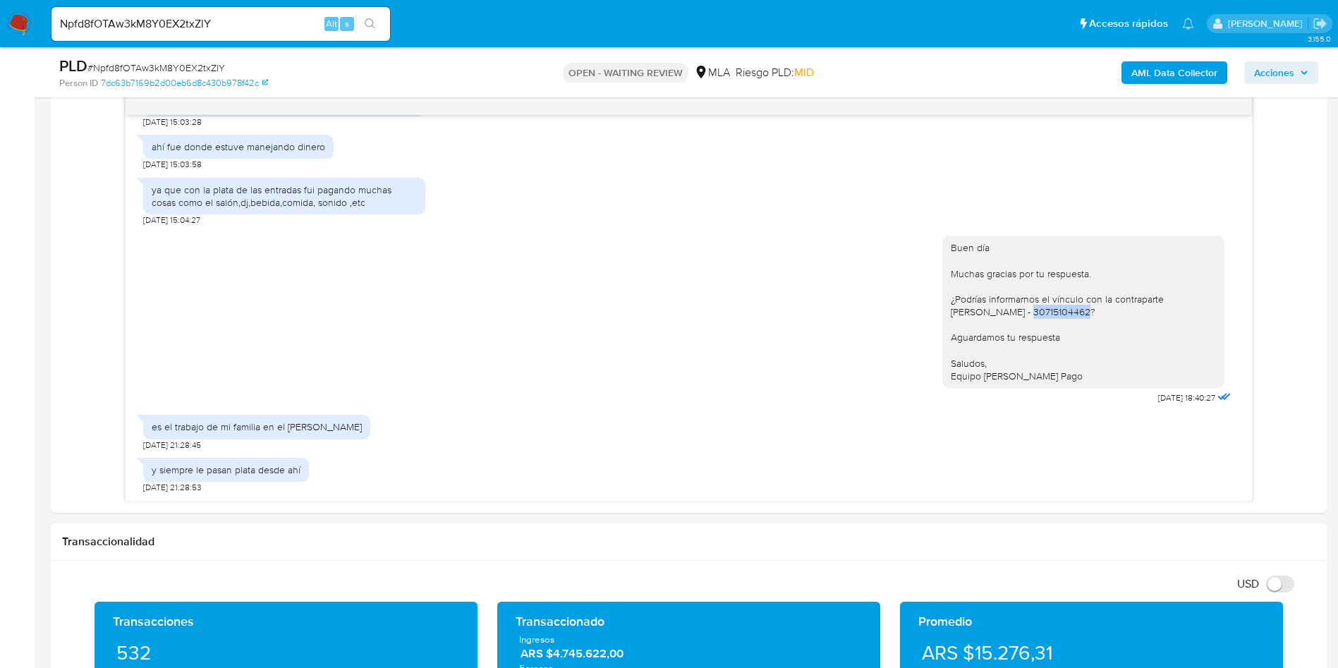
copy div "30715104462"
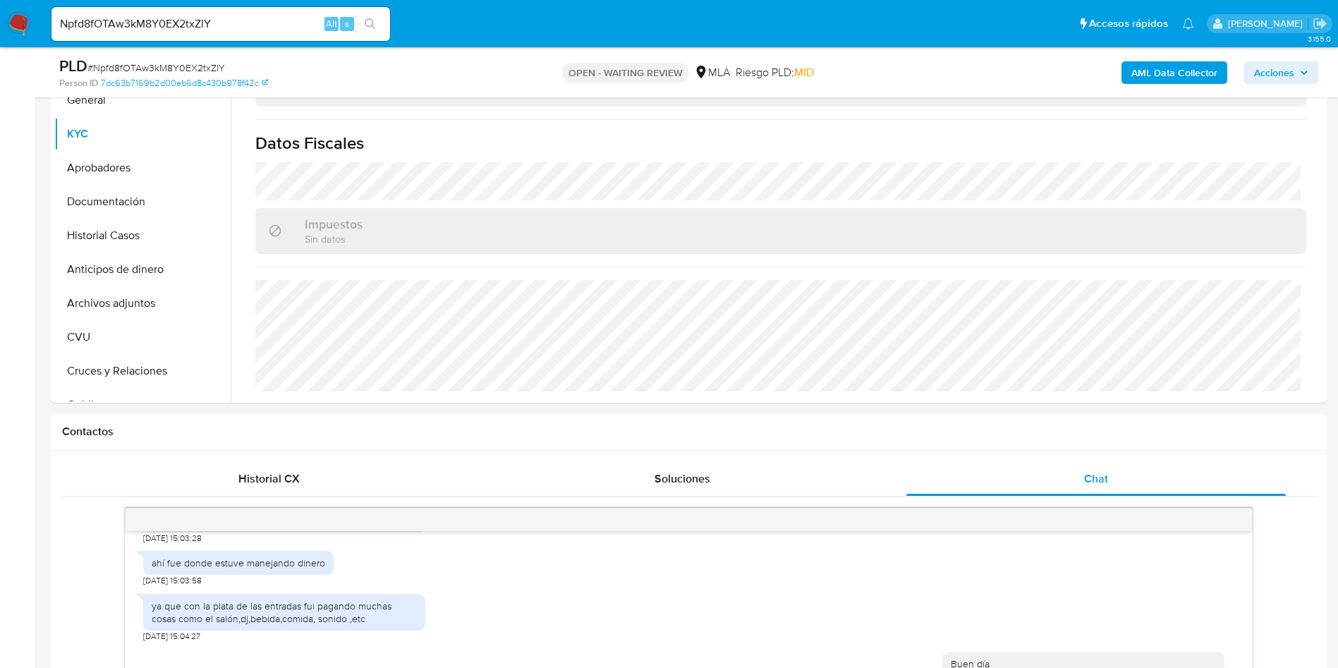
scroll to position [317, 0]
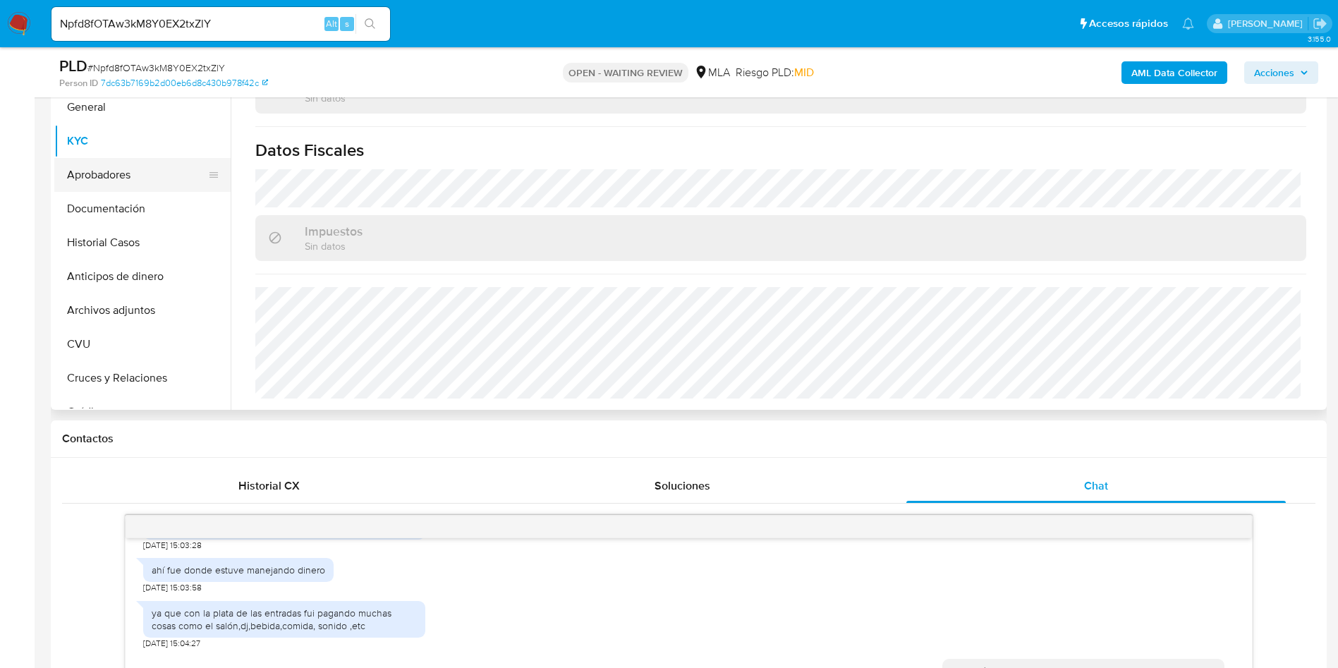
click at [115, 174] on button "Aprobadores" at bounding box center [136, 175] width 165 height 34
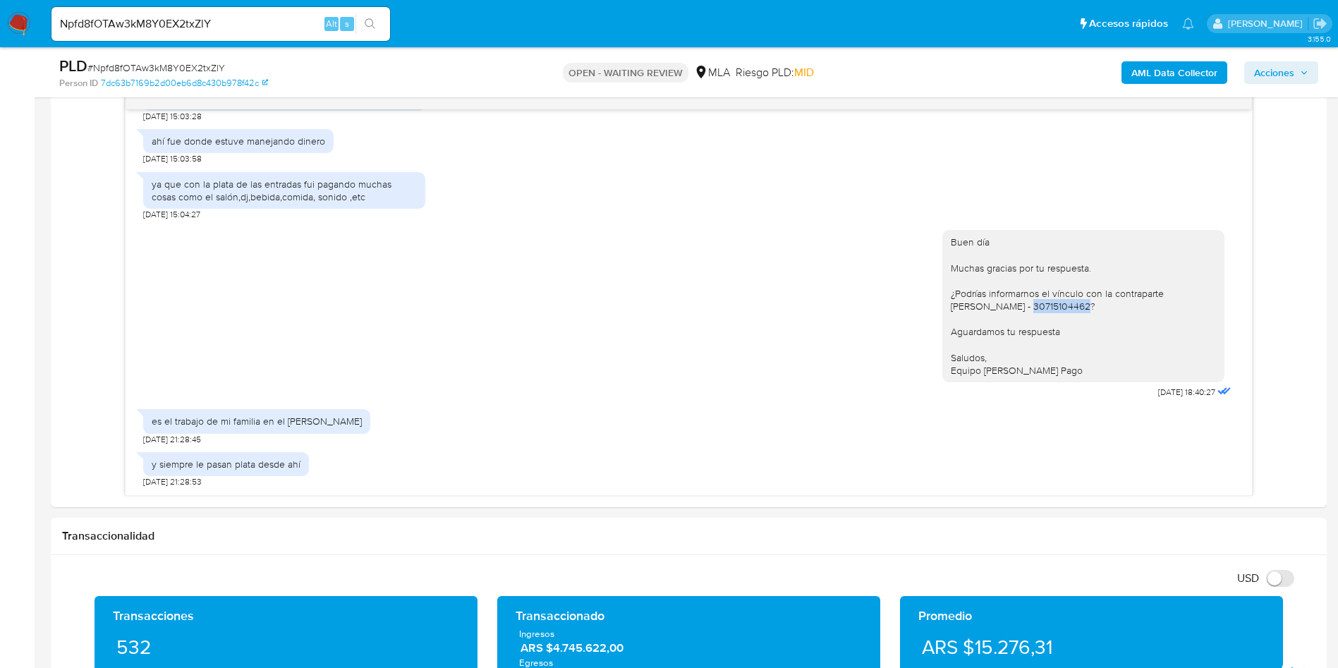
scroll to position [721, 0]
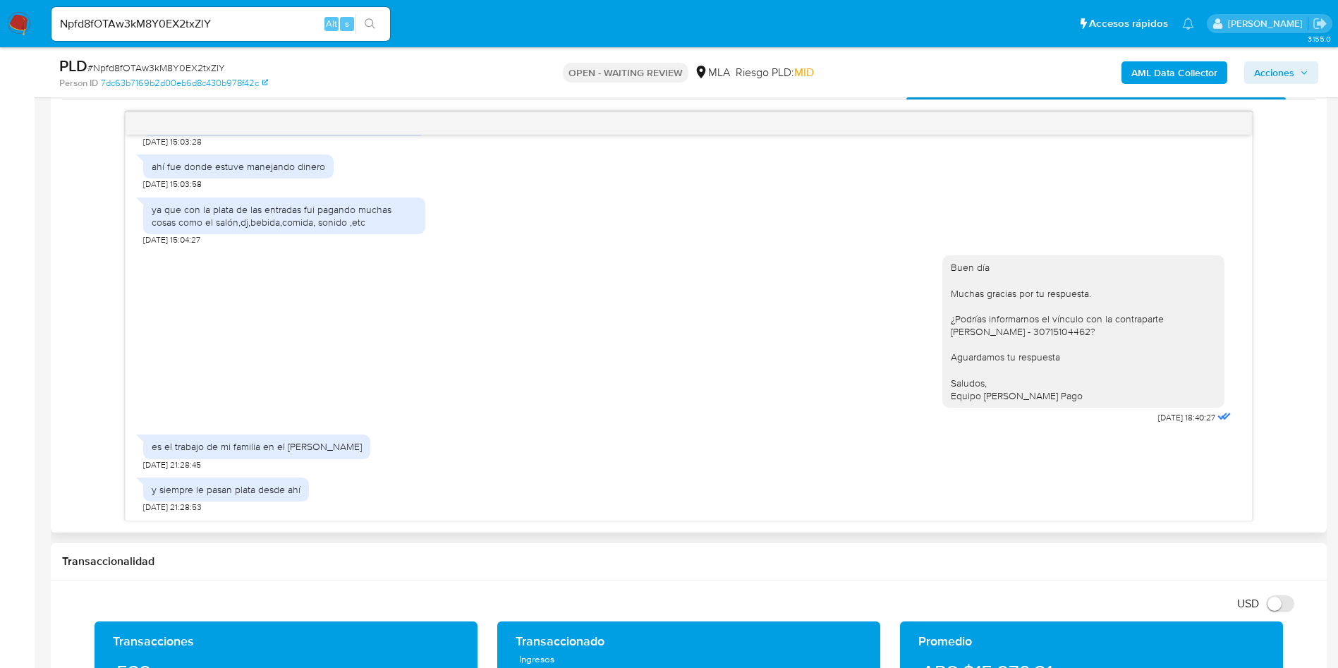
click at [1304, 298] on div "17/07/2025 20:12:02 la uso de forma personal pero estos últimos meses estuve me…" at bounding box center [688, 316] width 1253 height 410
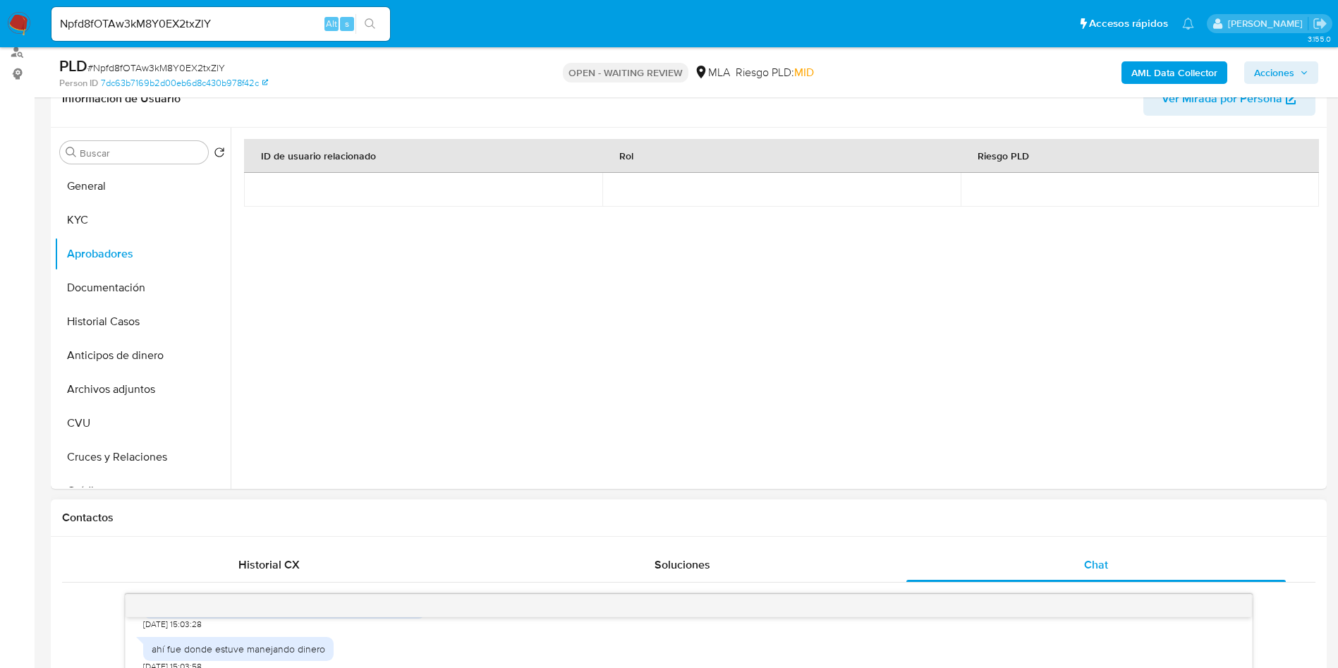
scroll to position [192, 0]
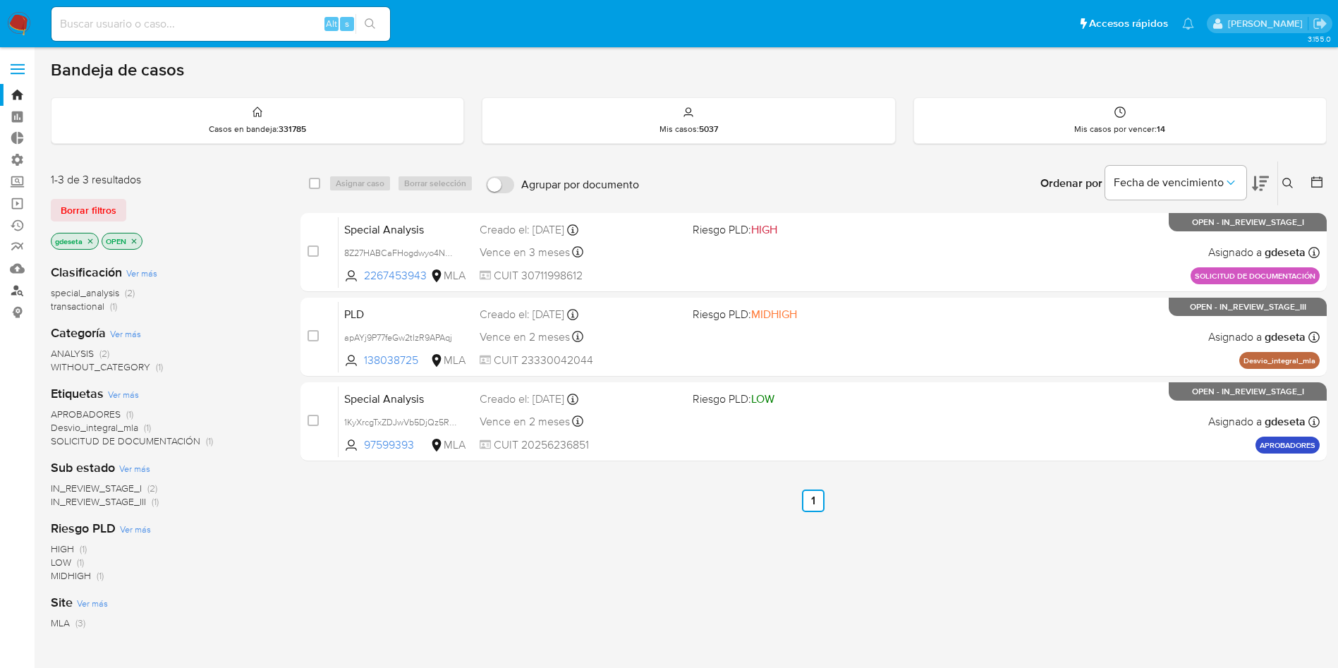
click at [20, 284] on link "Buscador de personas" at bounding box center [84, 290] width 168 height 22
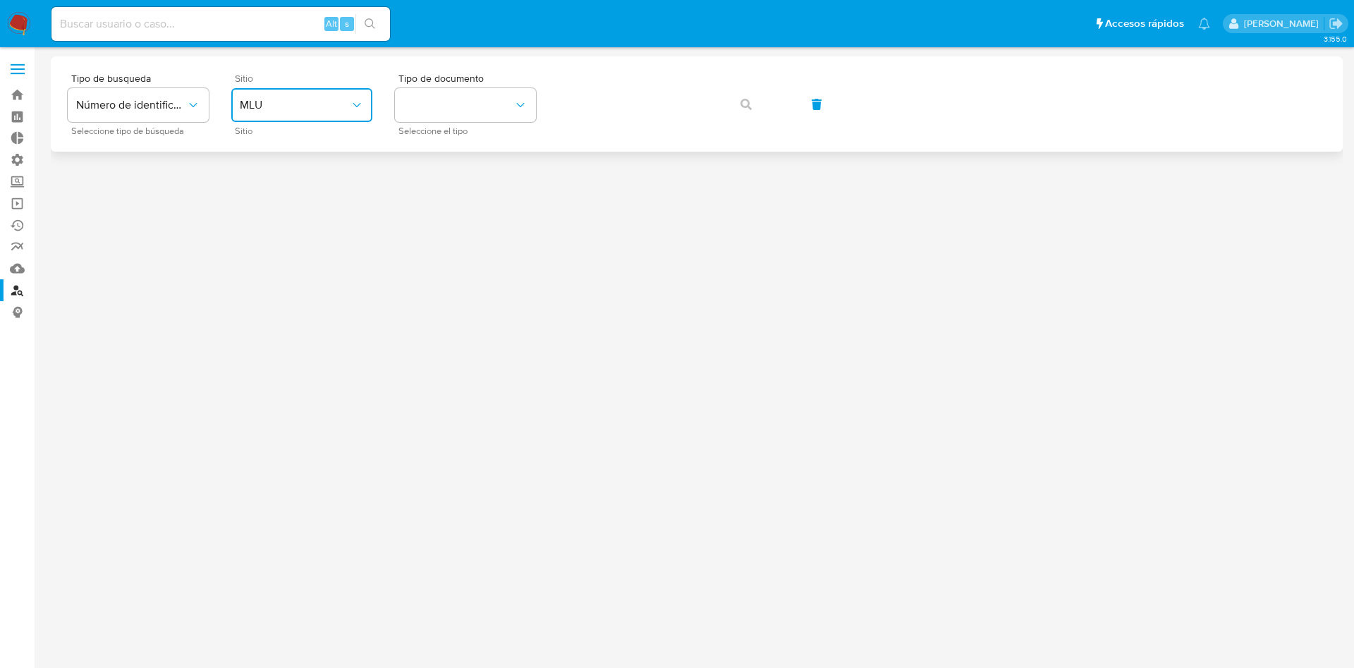
click at [303, 110] on span "MLU" at bounding box center [295, 105] width 110 height 14
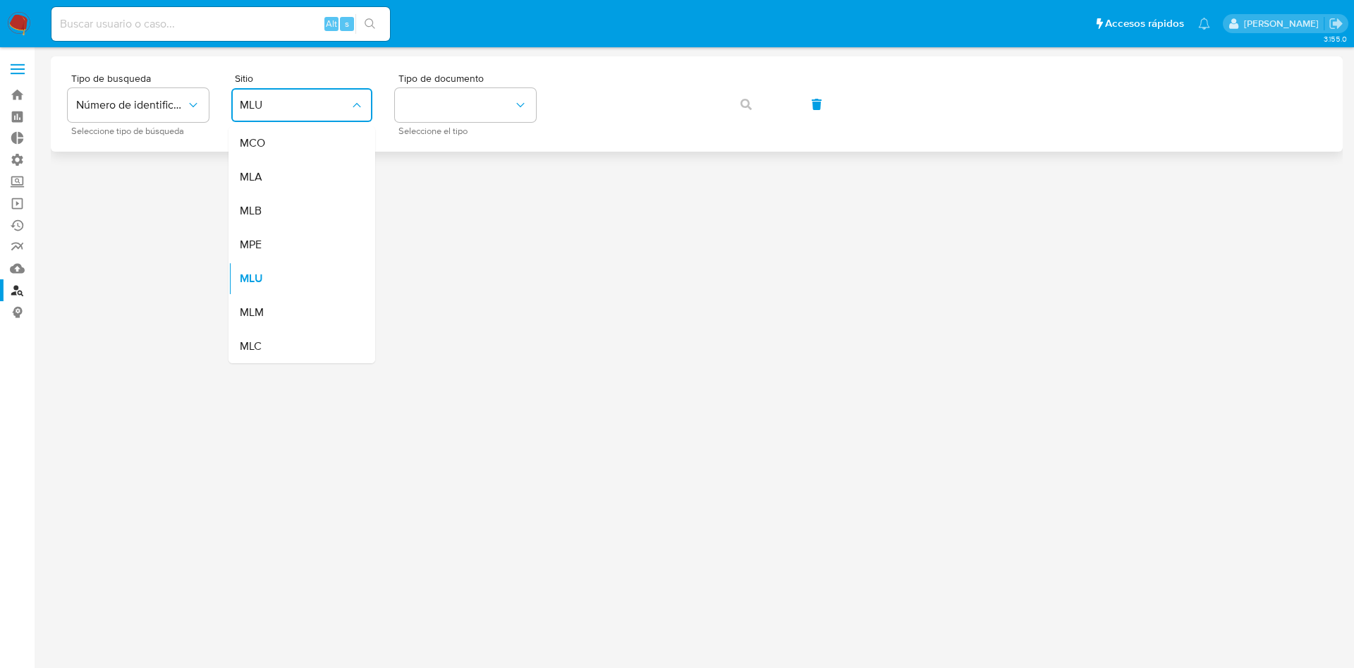
drag, startPoint x: 281, startPoint y: 163, endPoint x: 337, endPoint y: 140, distance: 60.8
click at [281, 164] on div "MLA" at bounding box center [298, 177] width 116 height 34
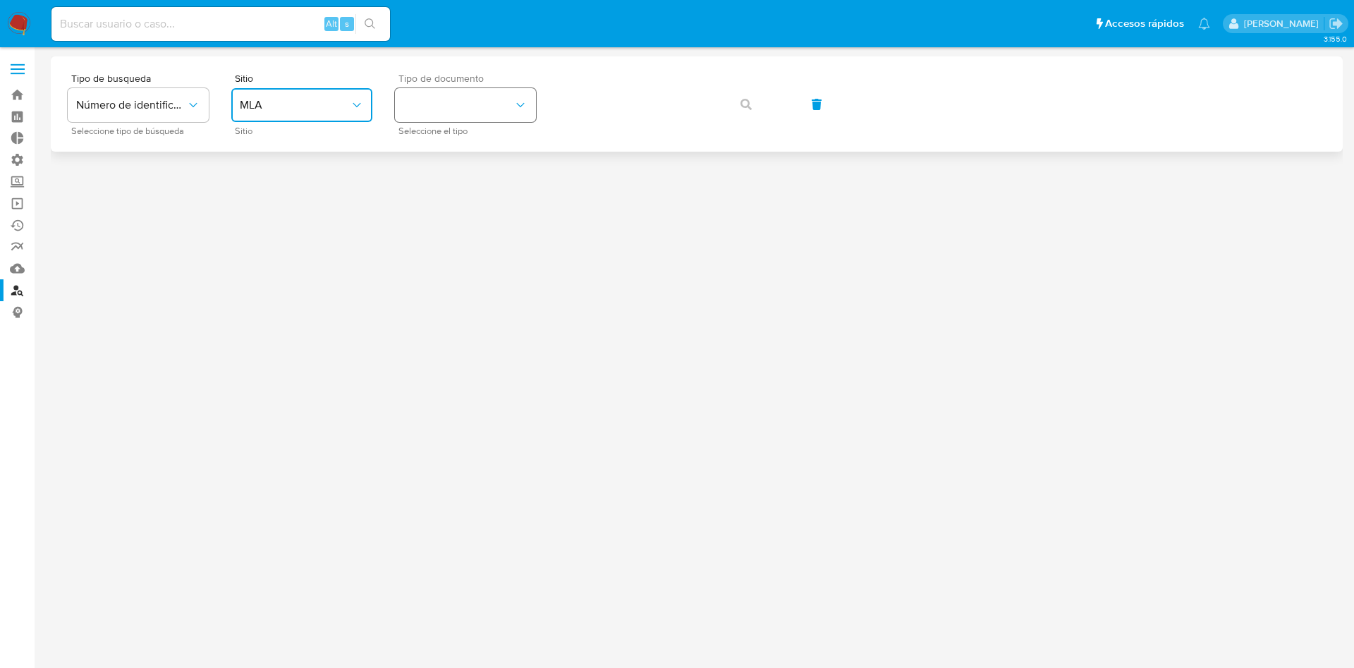
click at [397, 111] on button "identificationType" at bounding box center [465, 105] width 141 height 34
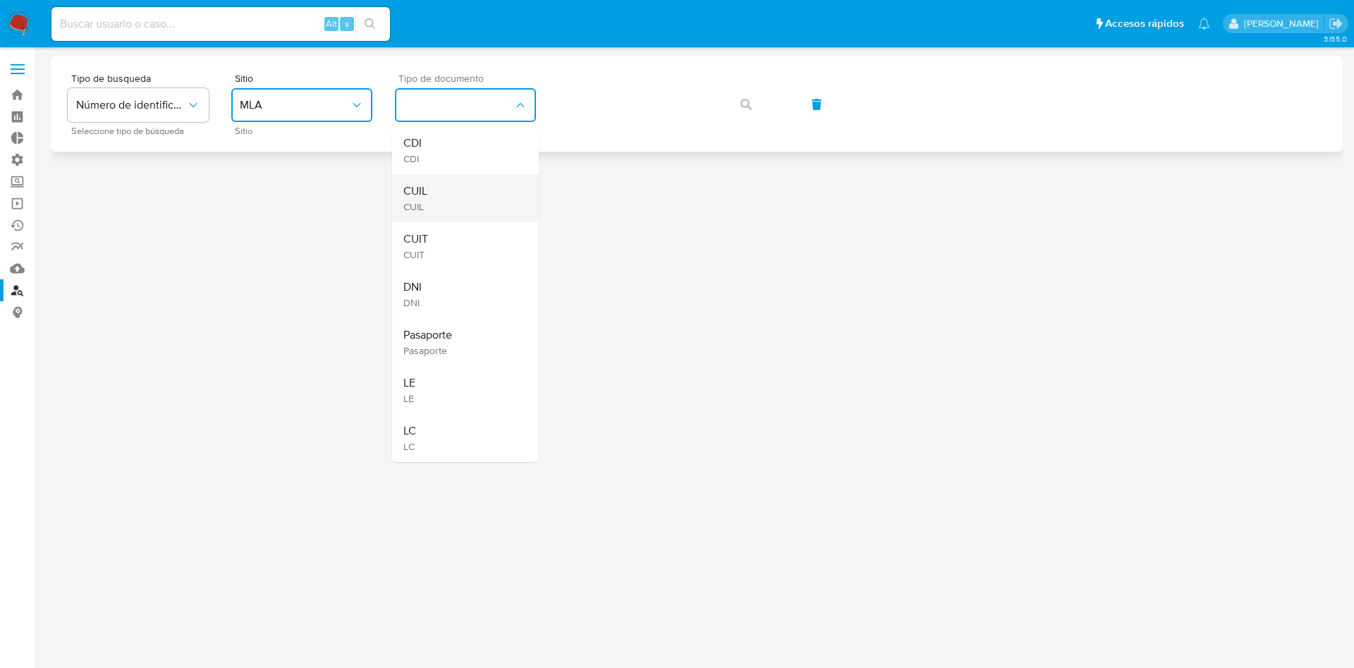
click at [417, 193] on span "CUIL" at bounding box center [415, 191] width 24 height 14
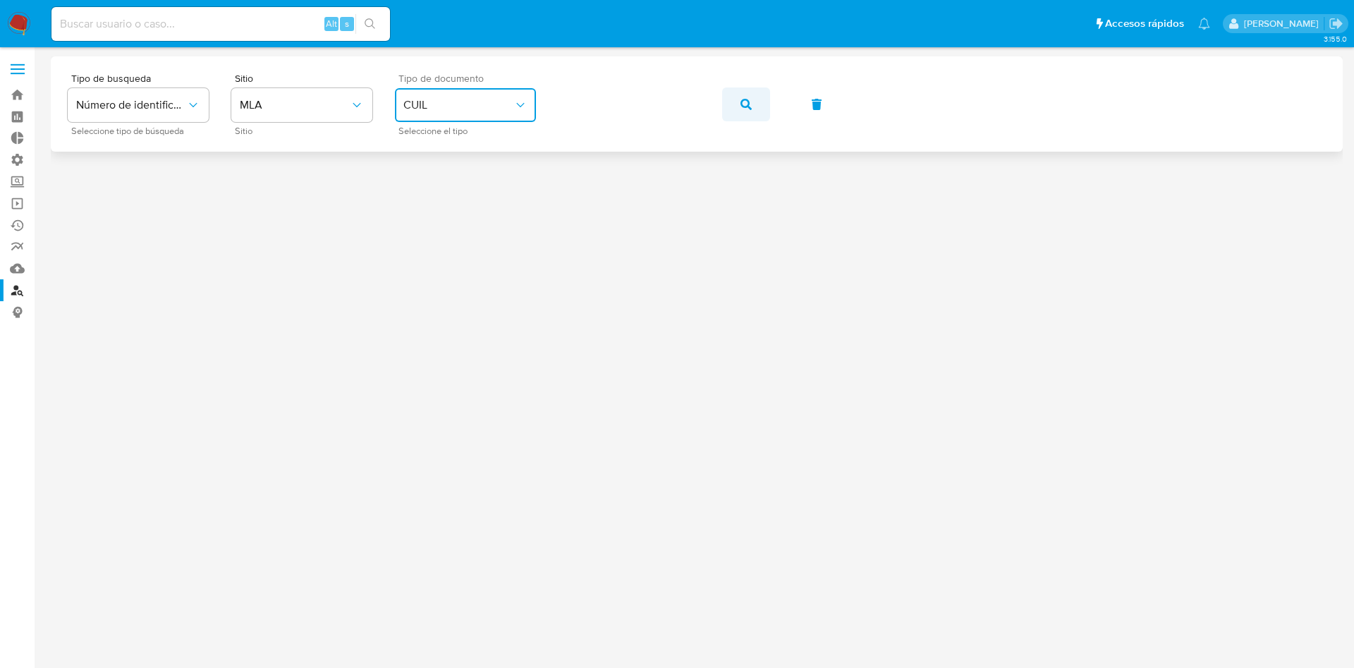
click at [734, 107] on button "button" at bounding box center [746, 104] width 48 height 34
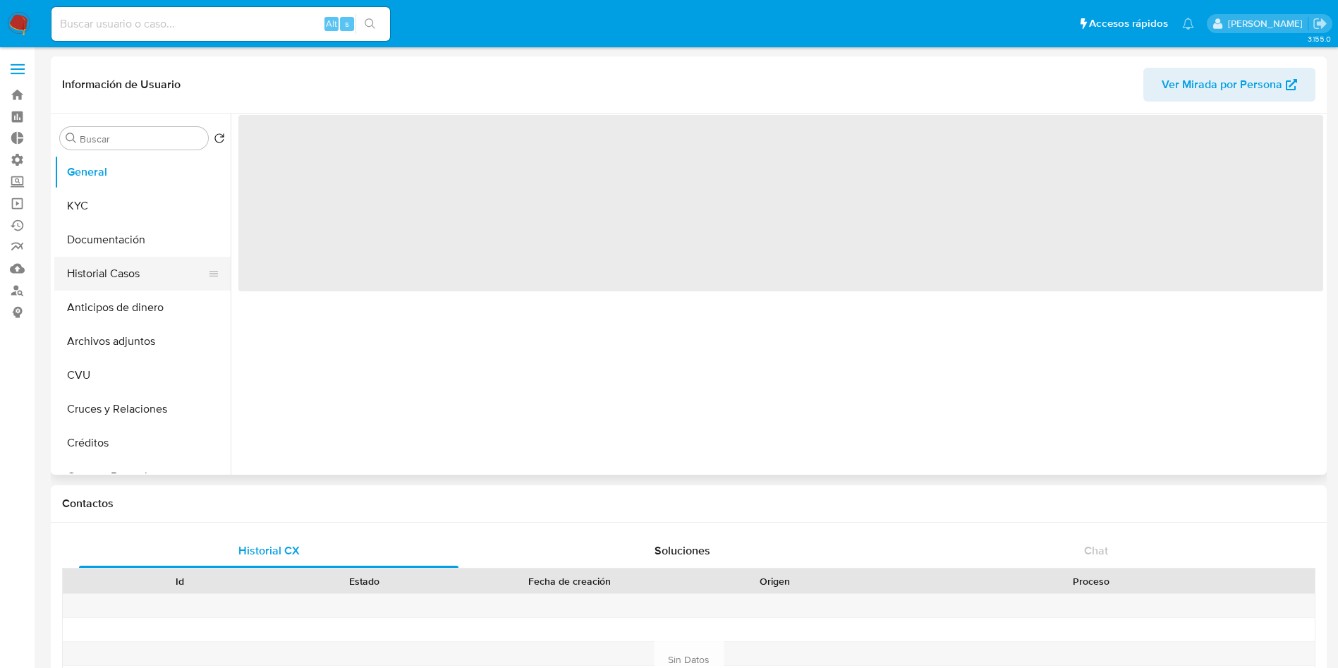
click at [126, 268] on button "Historial Casos" at bounding box center [136, 274] width 165 height 34
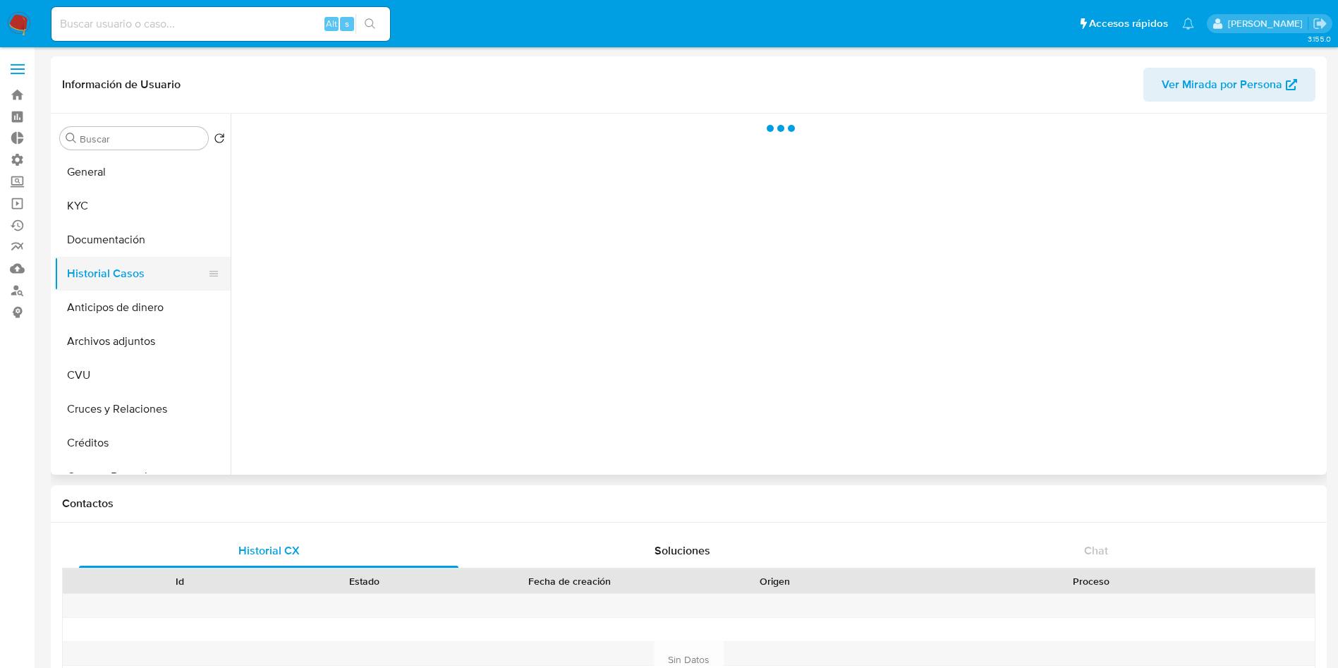
select select "10"
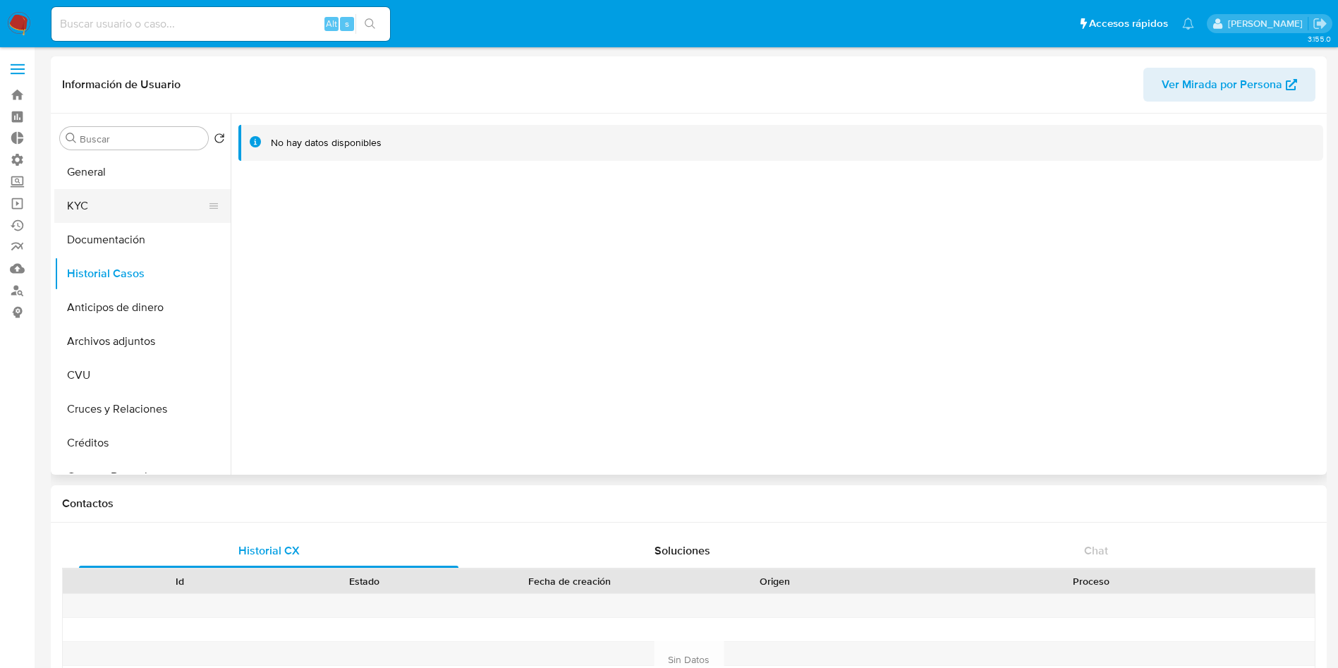
click at [116, 213] on button "KYC" at bounding box center [136, 206] width 165 height 34
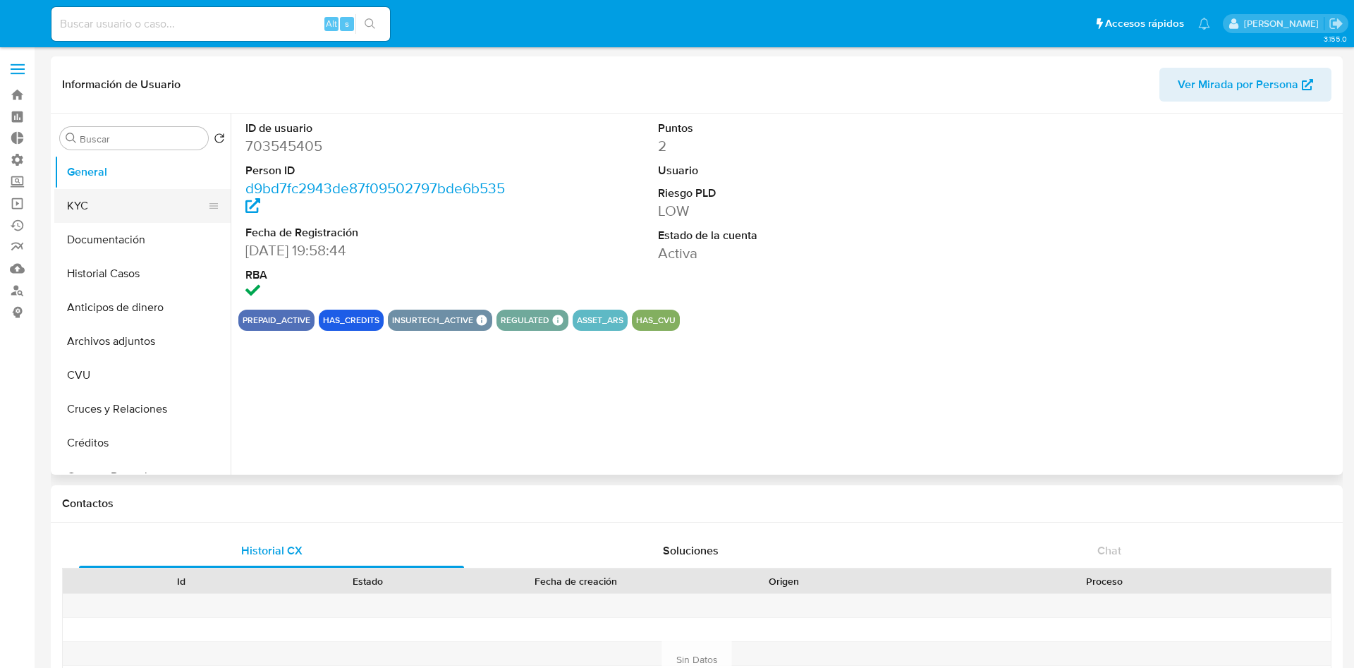
select select "10"
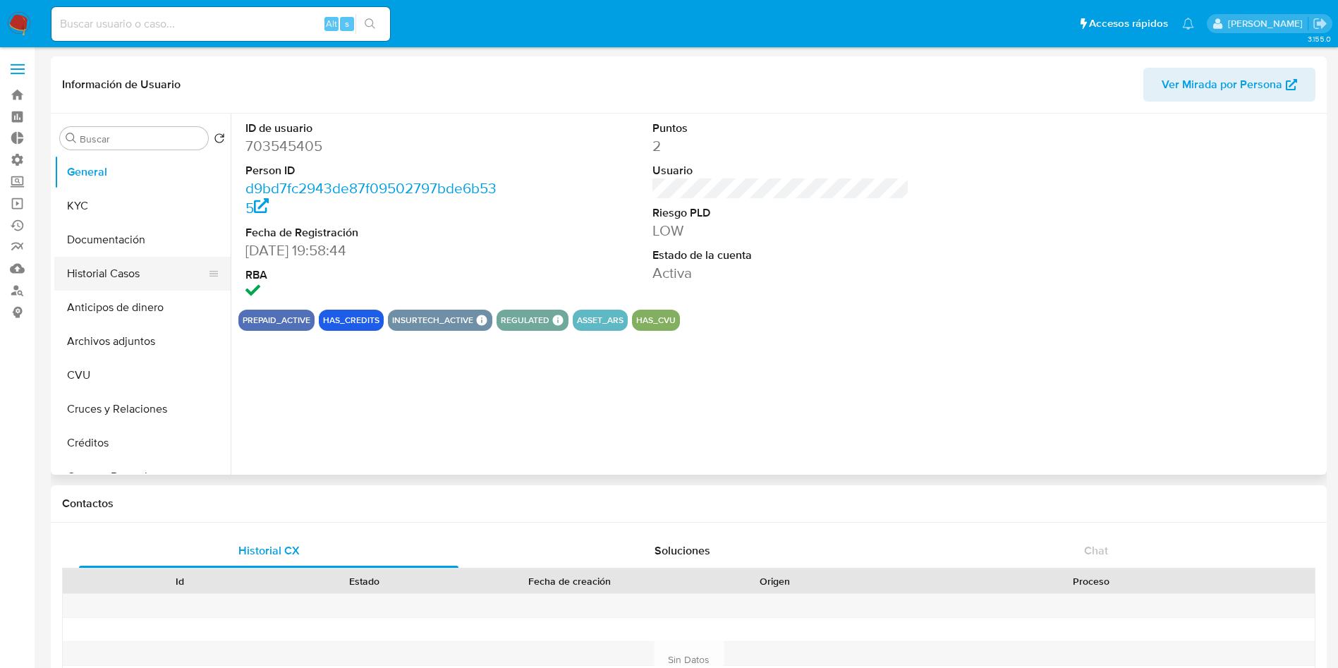
click at [95, 263] on button "Historial Casos" at bounding box center [136, 274] width 165 height 34
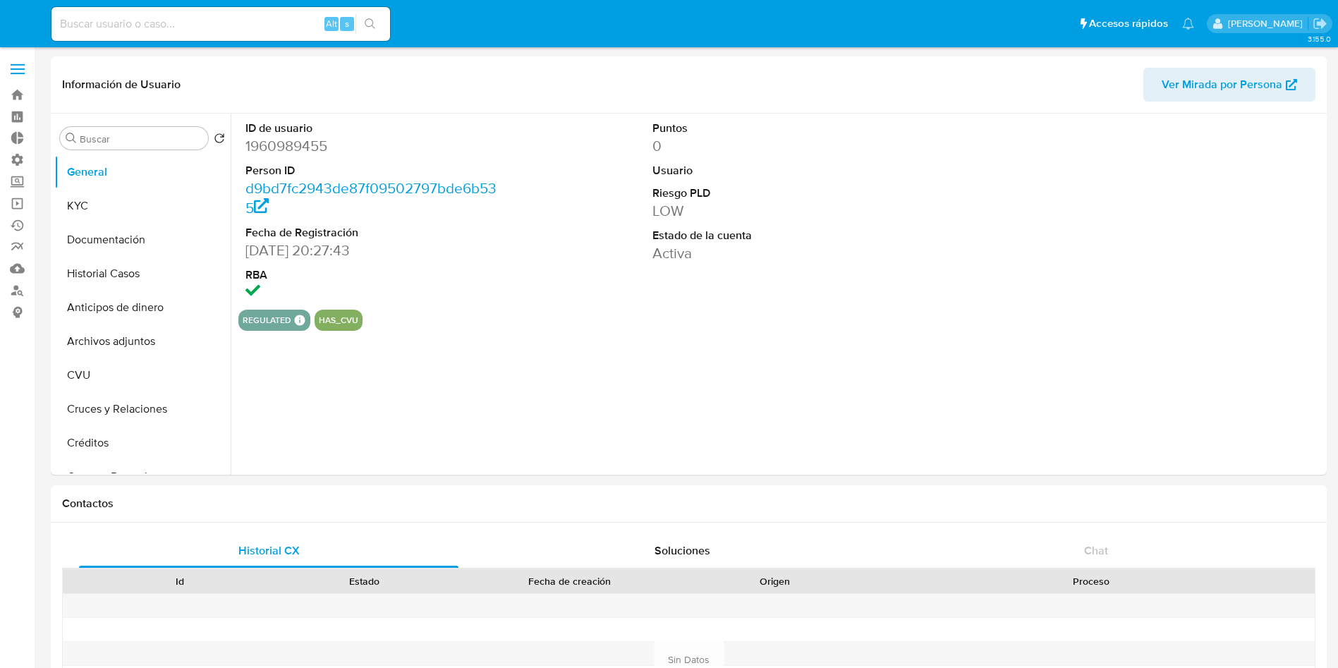
select select "10"
click at [126, 266] on button "Historial Casos" at bounding box center [136, 274] width 165 height 34
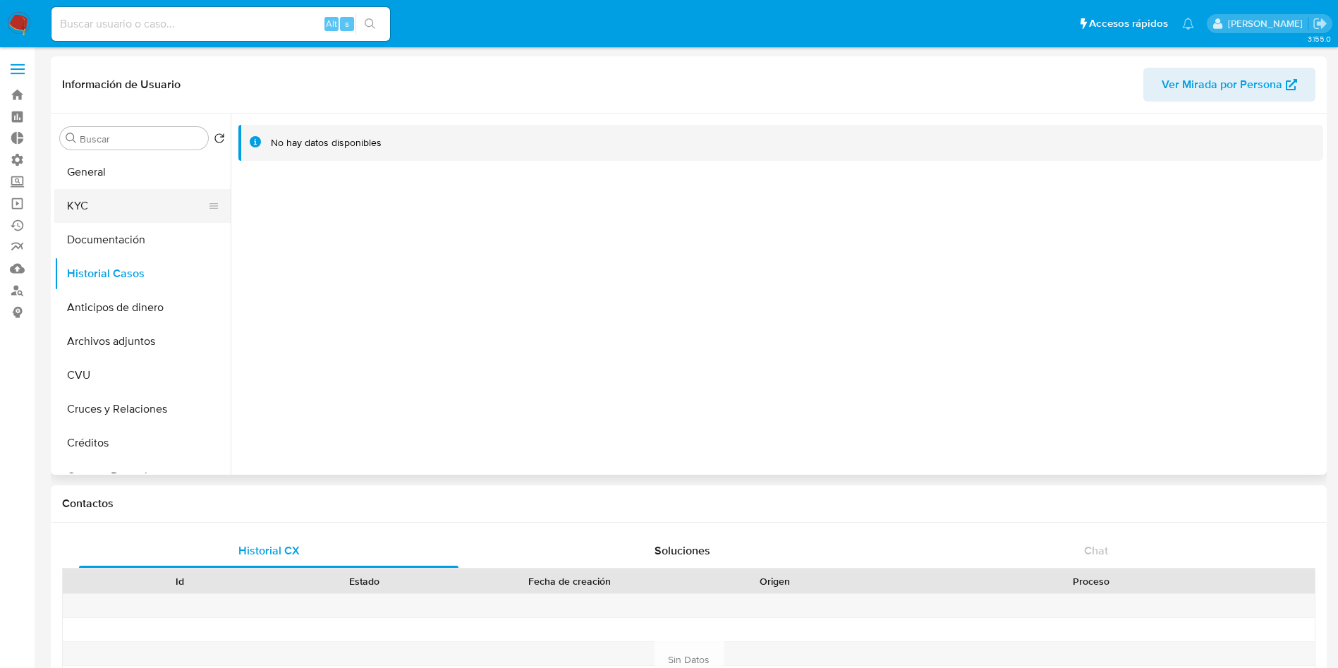
click at [152, 212] on button "KYC" at bounding box center [136, 206] width 165 height 34
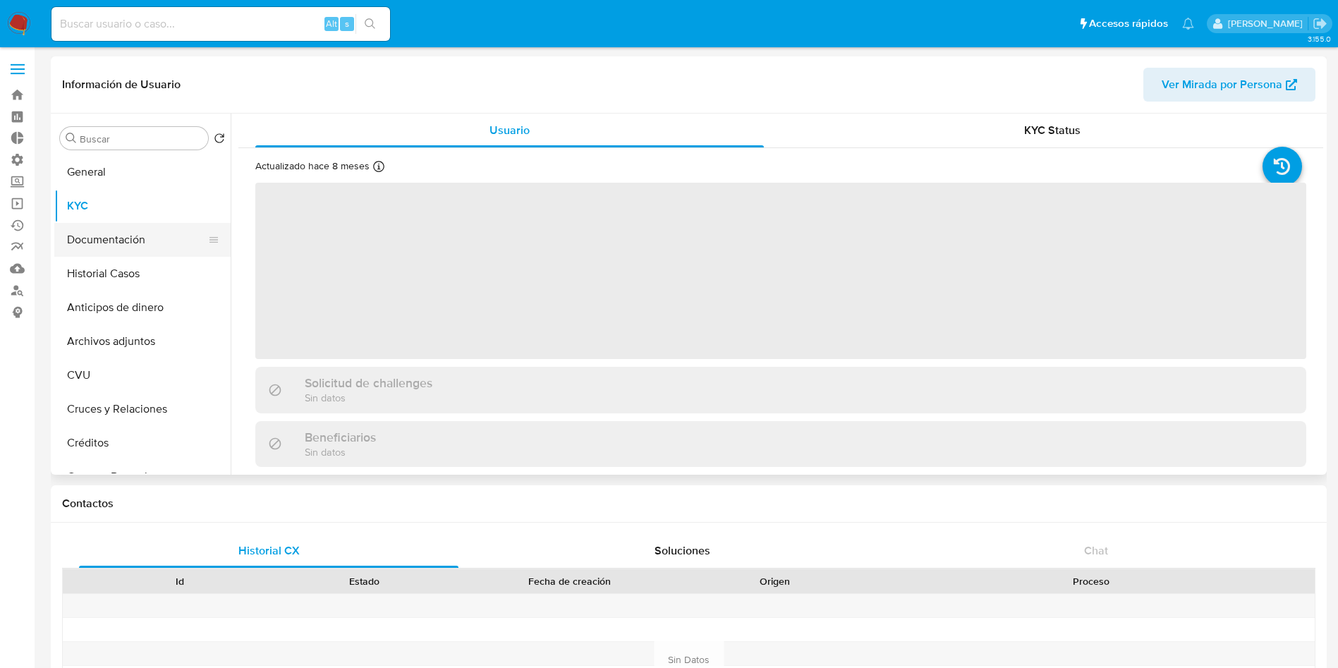
click at [111, 240] on button "Documentación" at bounding box center [136, 240] width 165 height 34
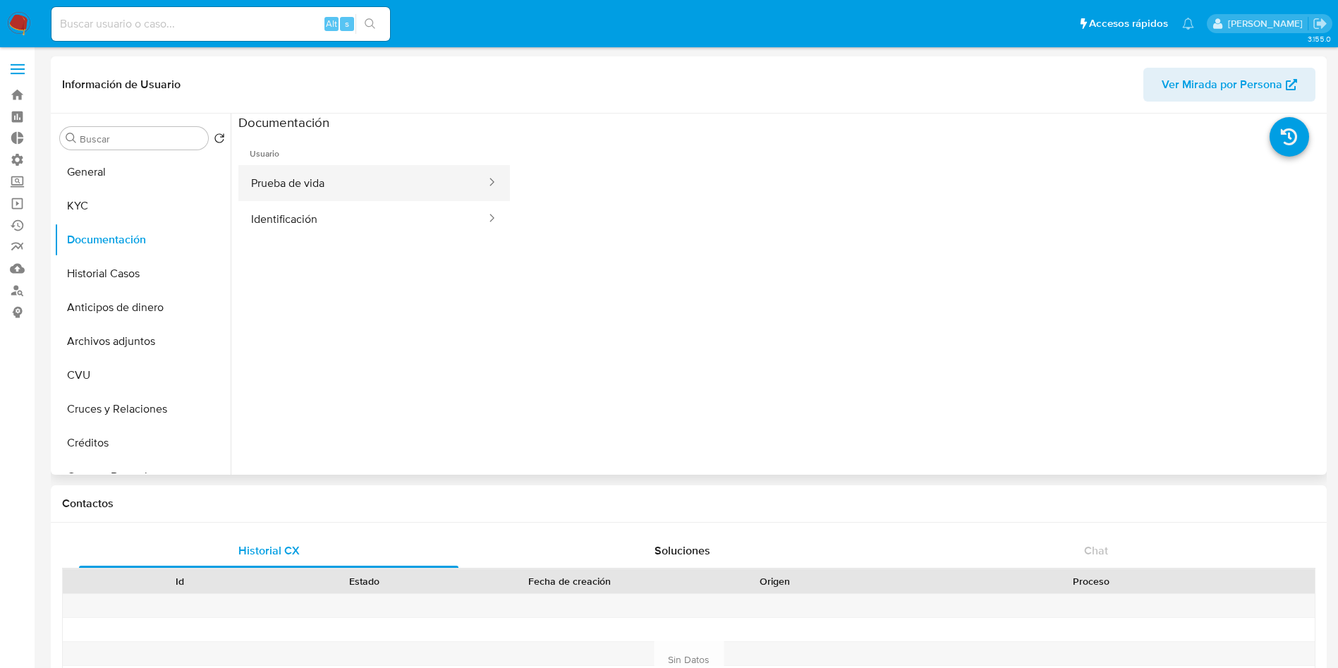
click at [364, 189] on button "Prueba de vida" at bounding box center [362, 183] width 249 height 36
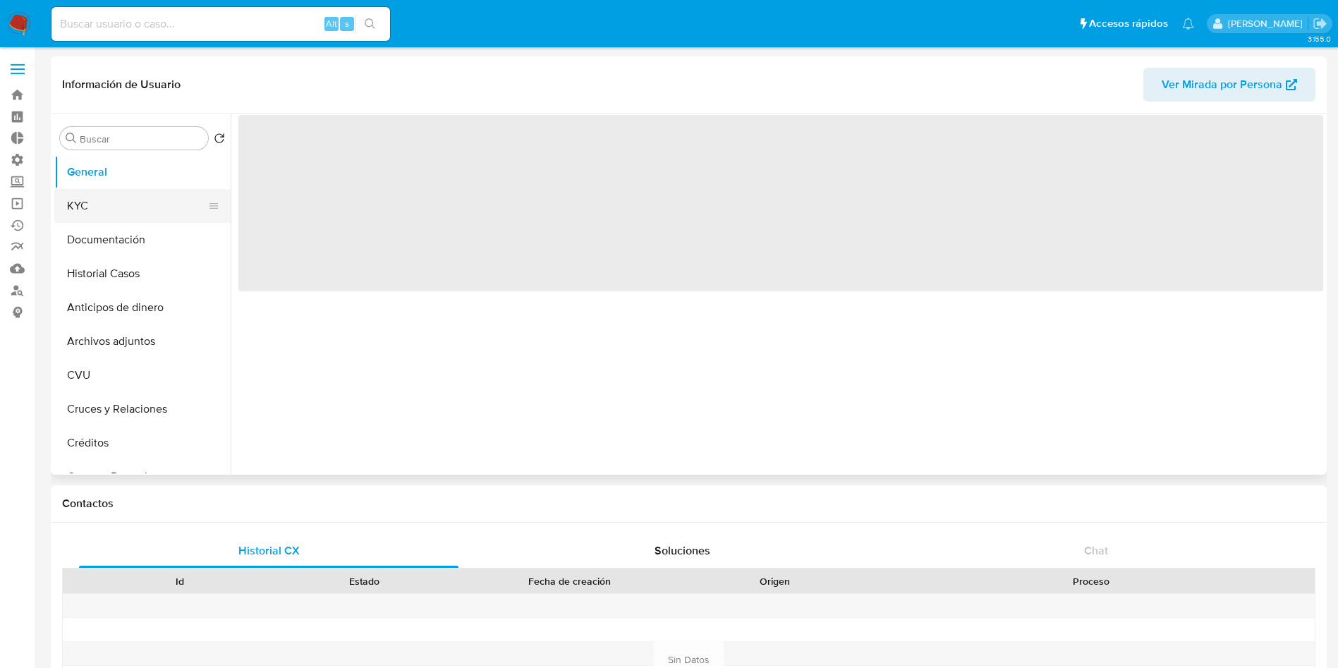
click at [107, 197] on button "KYC" at bounding box center [136, 206] width 165 height 34
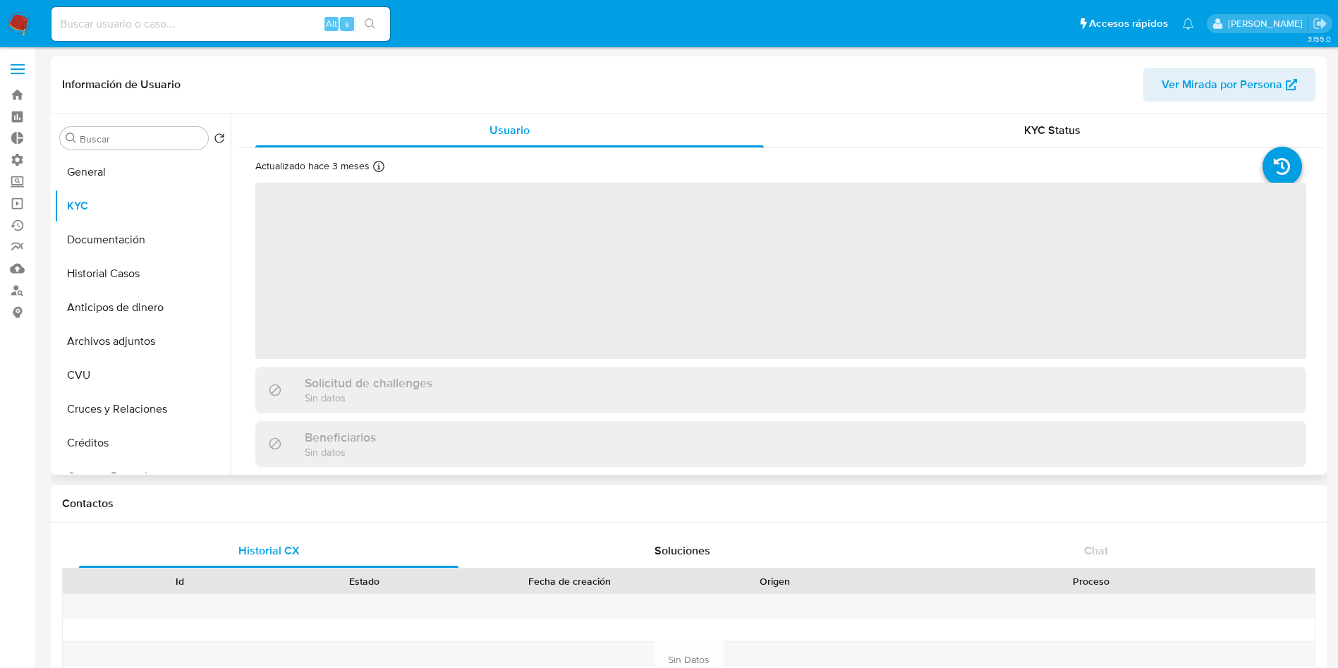
select select "10"
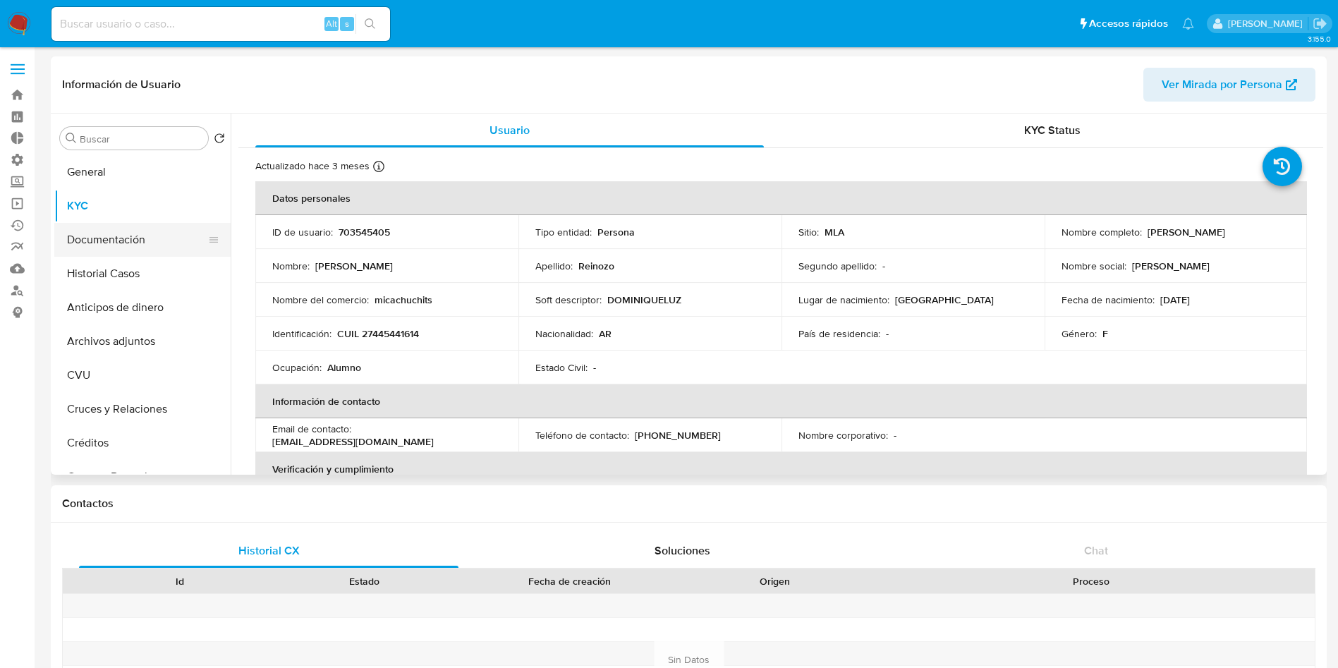
click at [121, 232] on button "Documentación" at bounding box center [136, 240] width 165 height 34
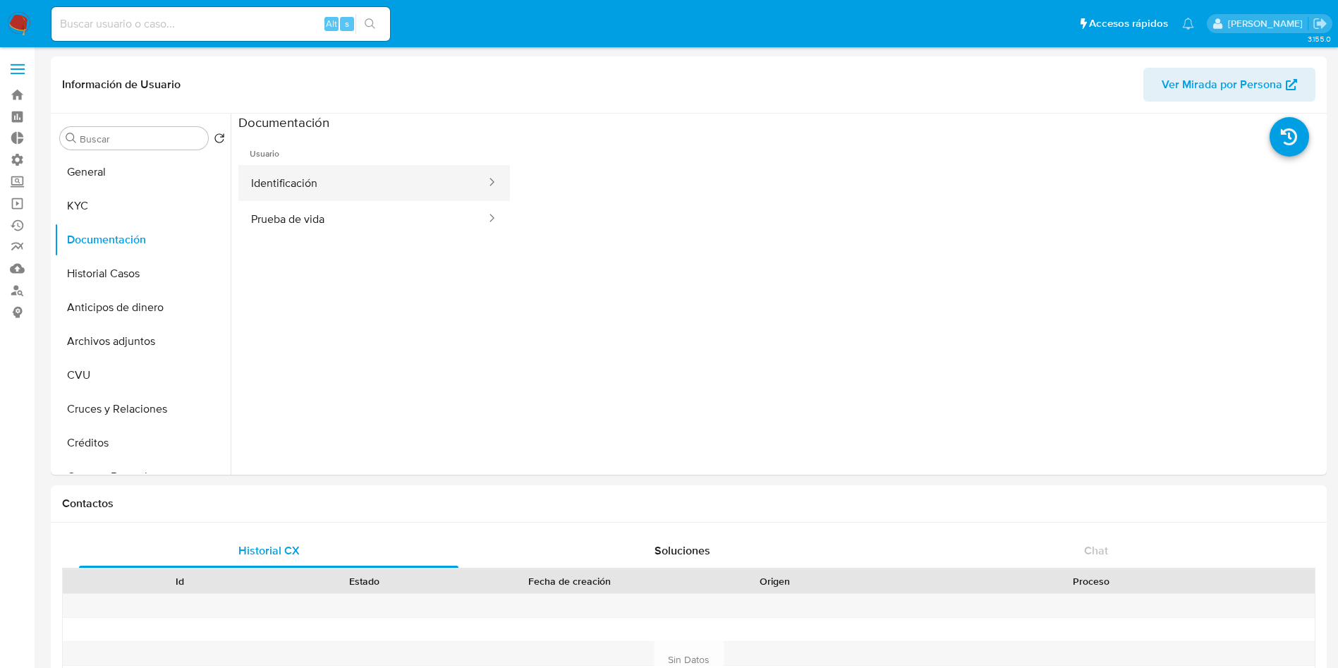
click at [327, 185] on button "Identificación" at bounding box center [362, 183] width 249 height 36
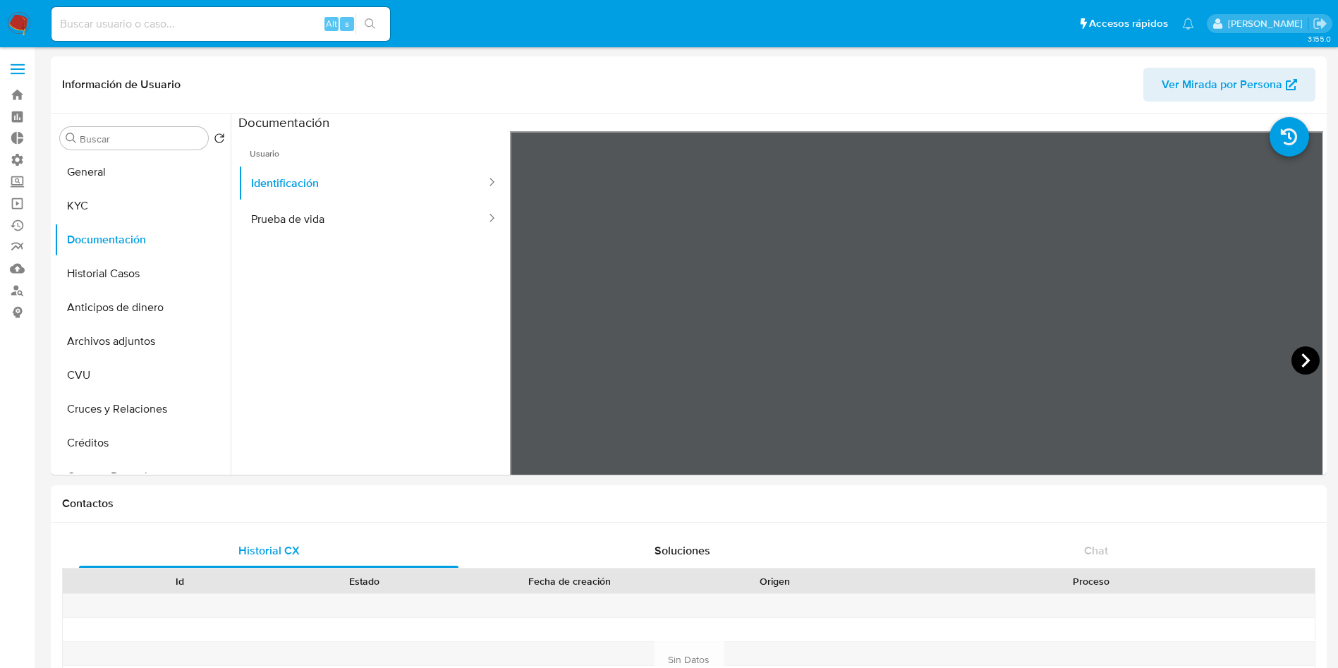
click at [1296, 367] on icon at bounding box center [1305, 360] width 28 height 28
click at [531, 357] on icon at bounding box center [527, 360] width 28 height 28
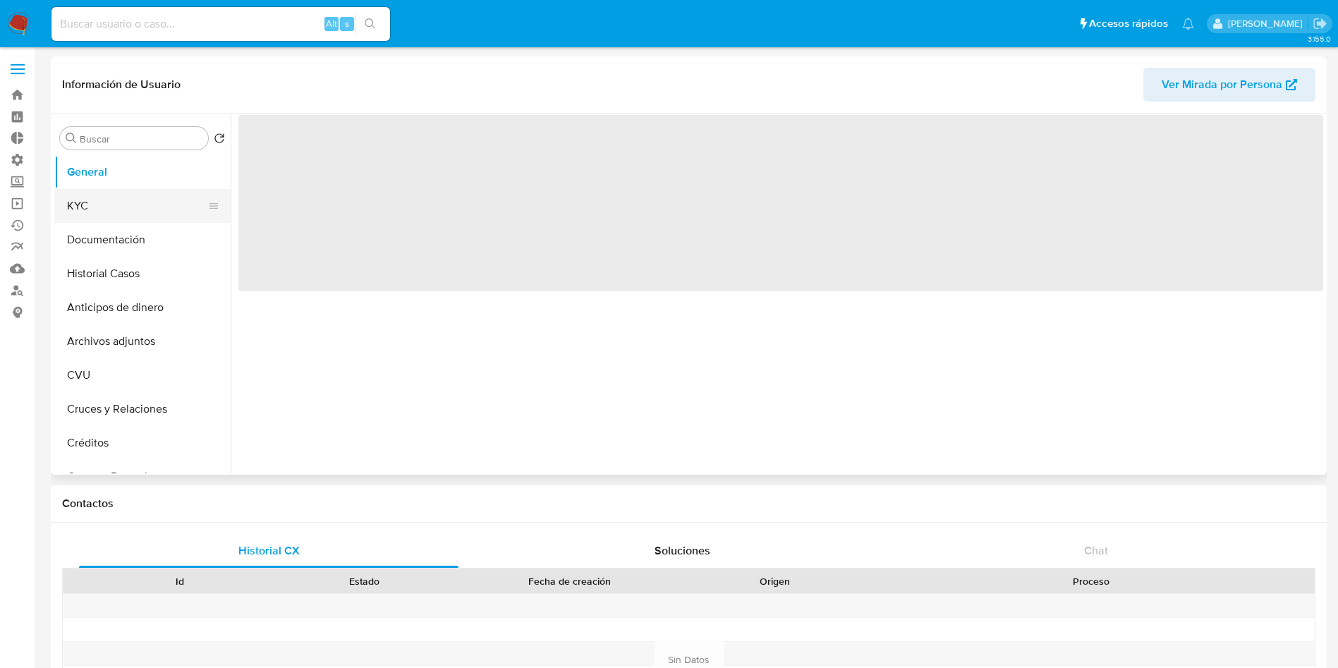
click at [89, 209] on button "KYC" at bounding box center [136, 206] width 165 height 34
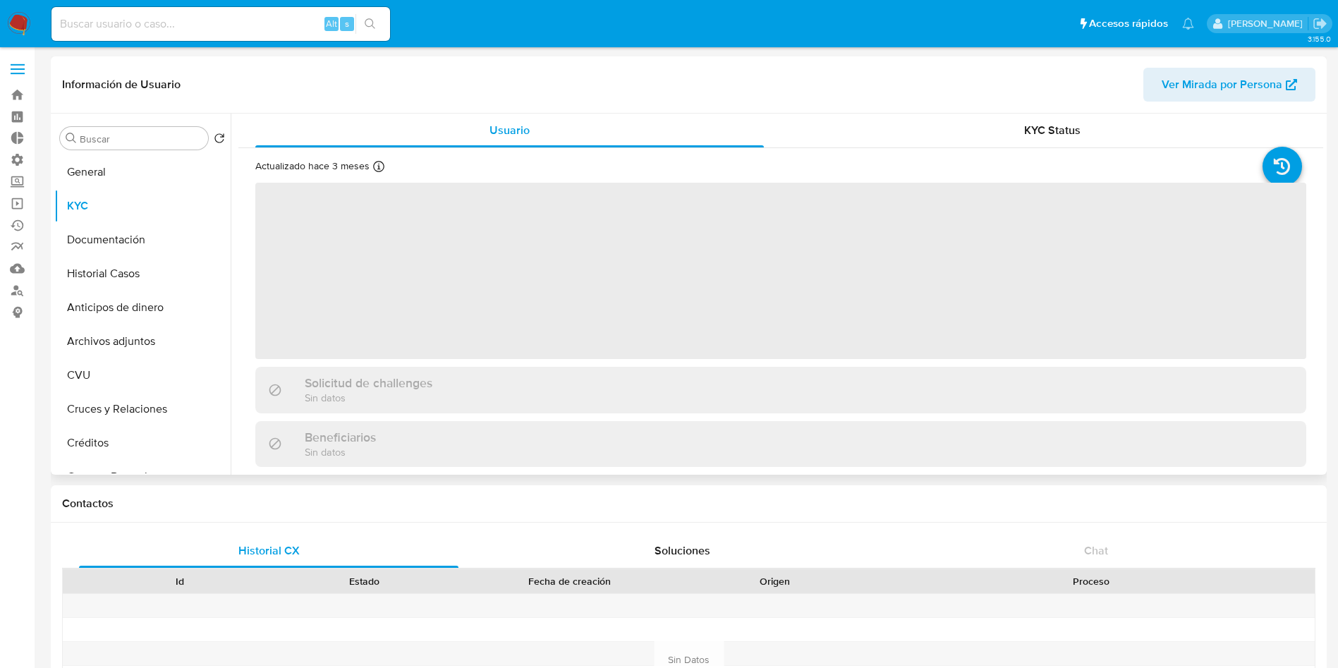
select select "10"
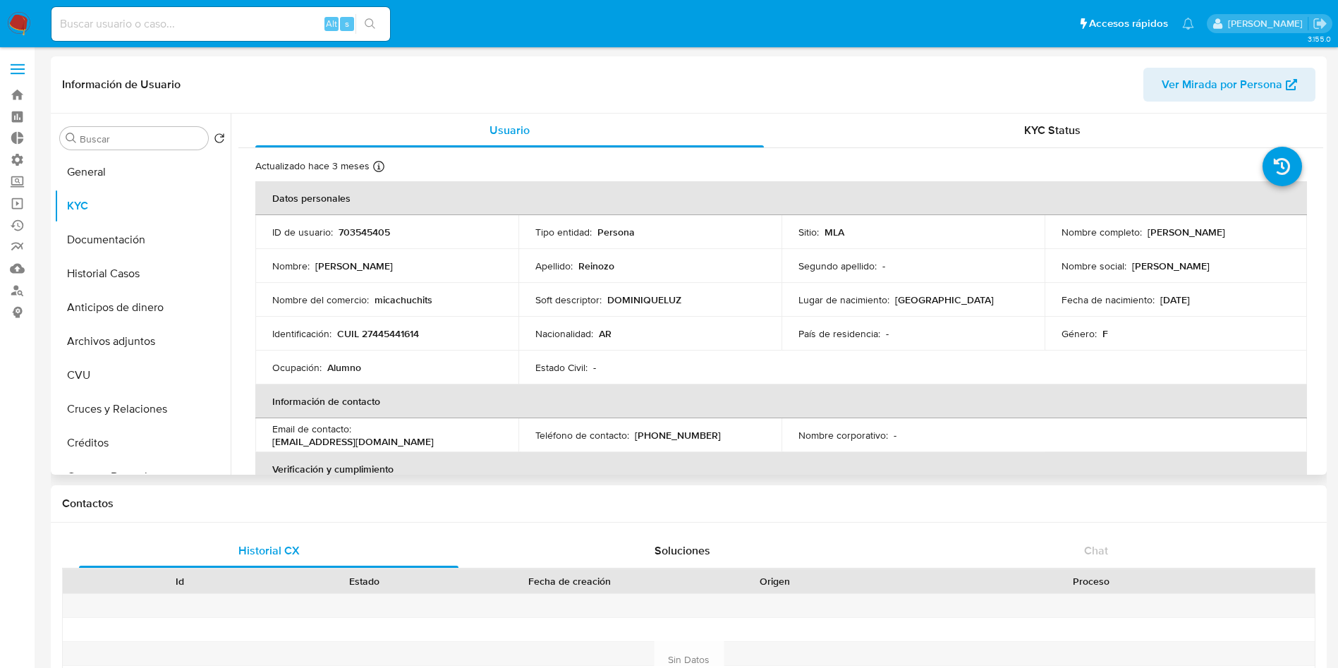
drag, startPoint x: 1267, startPoint y: 234, endPoint x: 1144, endPoint y: 236, distance: 122.7
click at [1144, 236] on div "Nombre completo : Micaela Dominique Reinozo" at bounding box center [1176, 232] width 229 height 13
copy p "Micaela Dominique Reinozo"
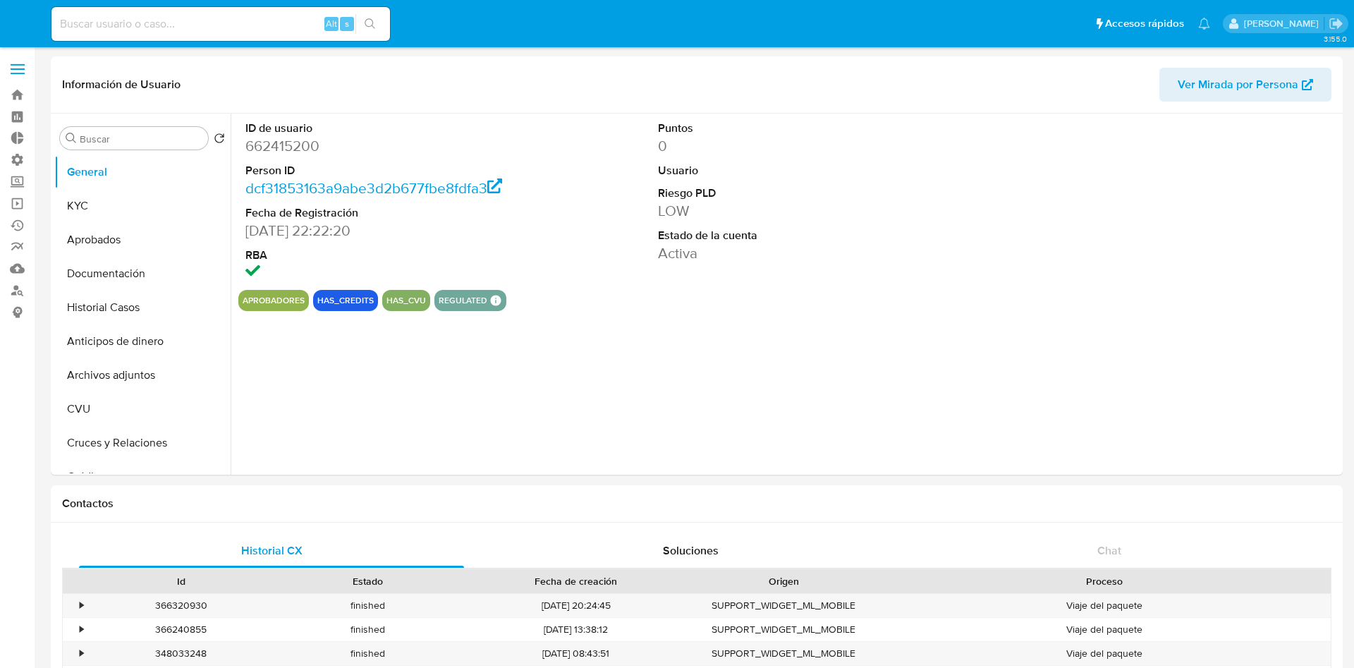
select select "10"
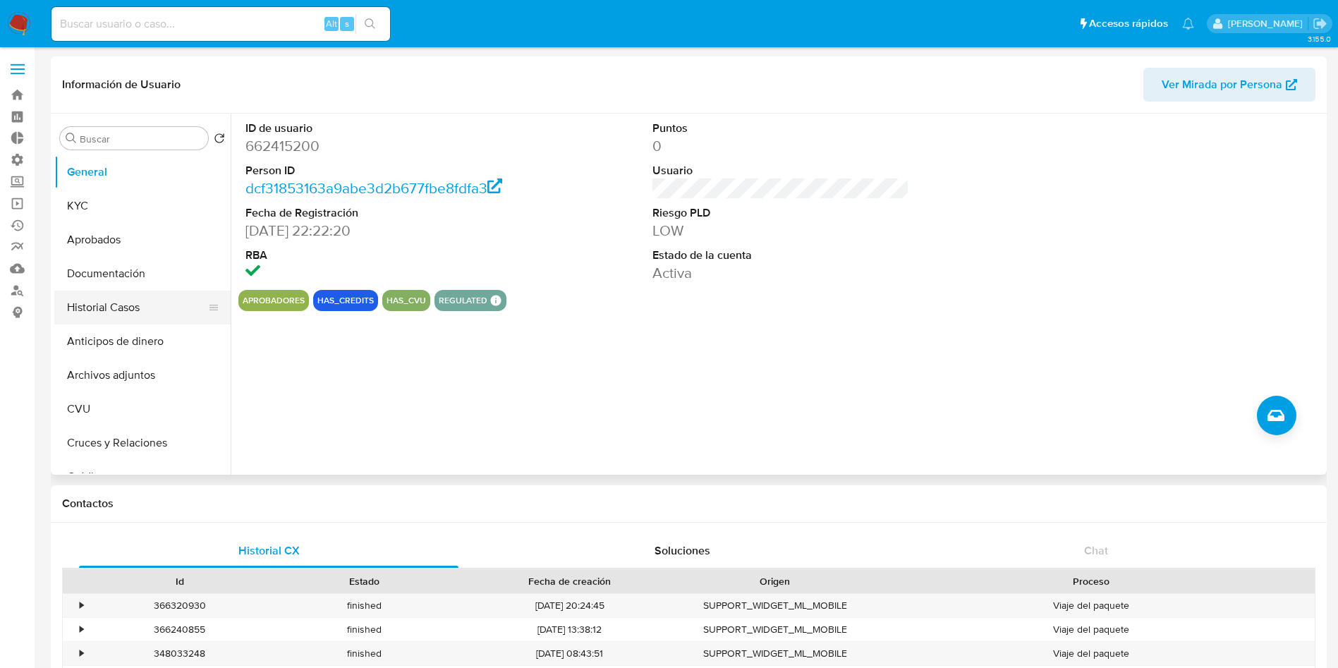
click at [96, 303] on button "Historial Casos" at bounding box center [136, 308] width 165 height 34
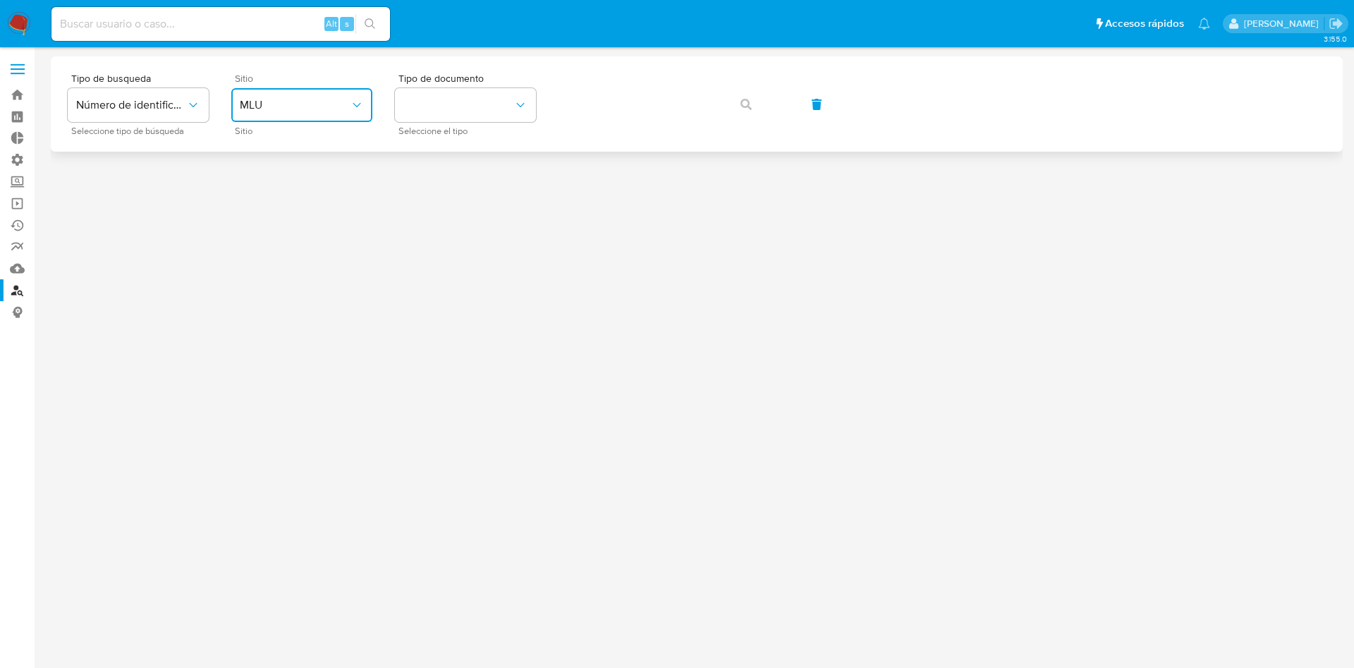
click at [333, 105] on span "MLU" at bounding box center [295, 105] width 110 height 14
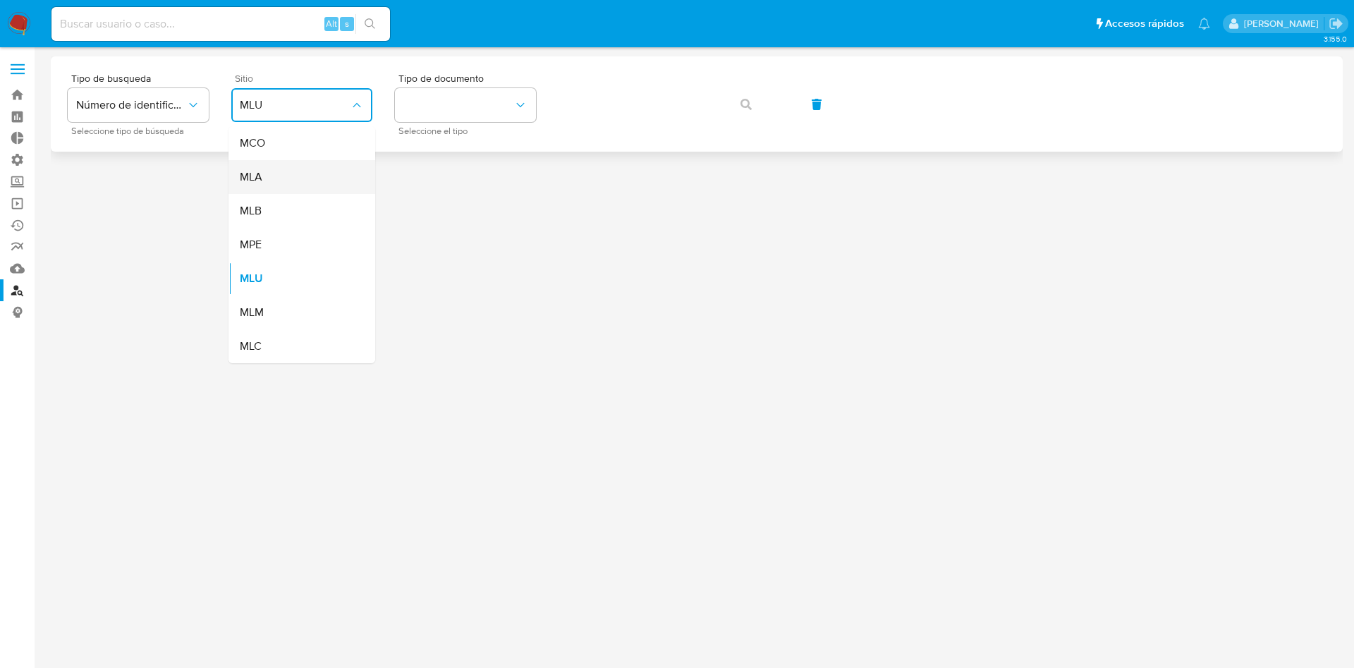
click at [315, 176] on div "MLA" at bounding box center [298, 177] width 116 height 34
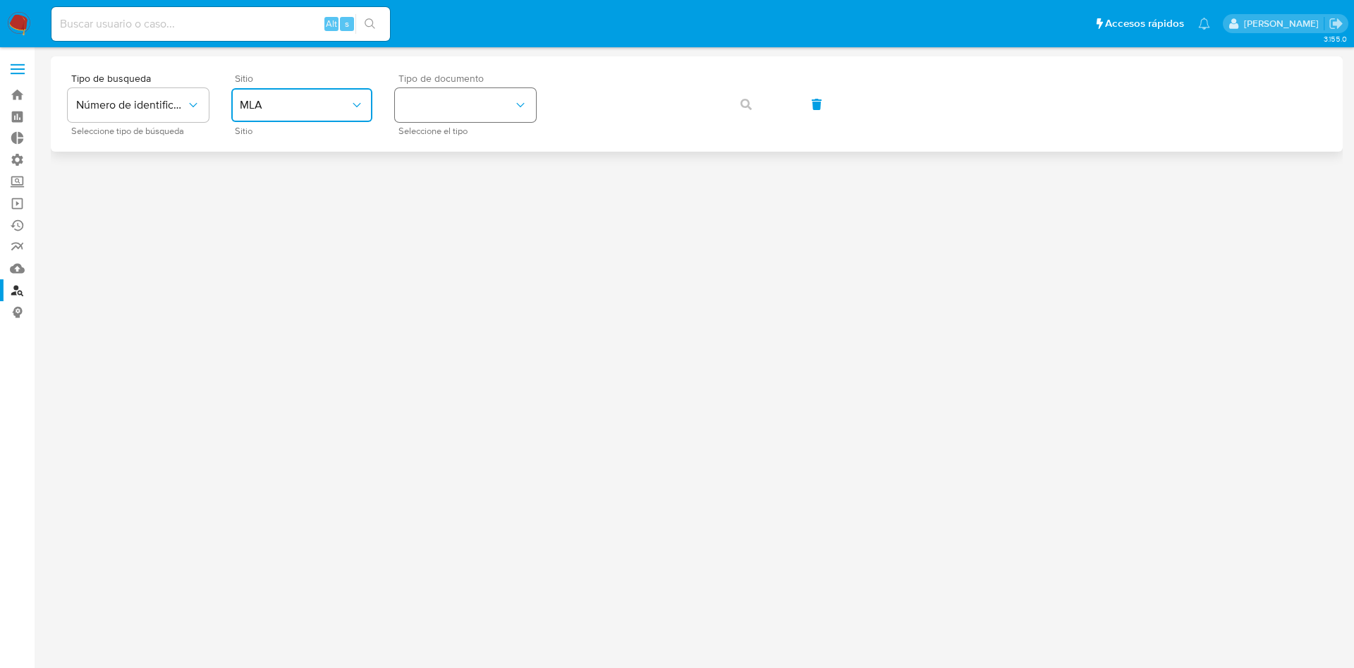
click at [474, 114] on button "identificationType" at bounding box center [465, 105] width 141 height 34
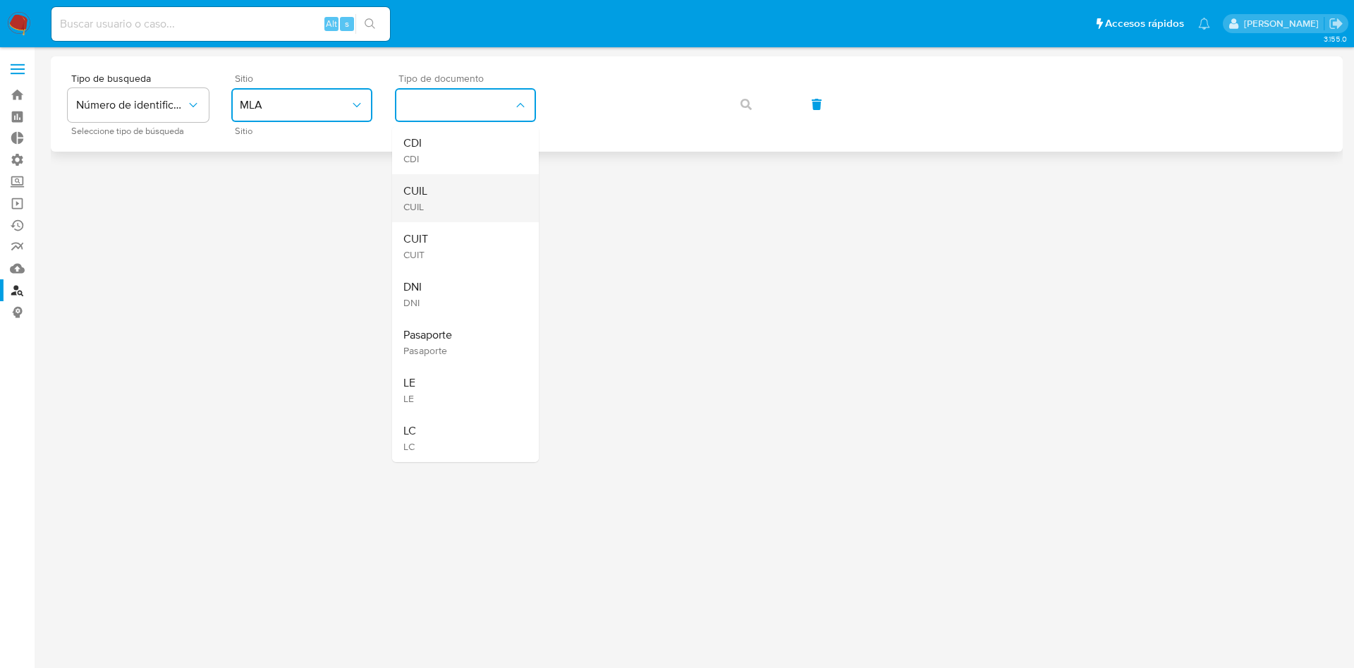
click at [454, 195] on div "CUIL CUIL" at bounding box center [461, 198] width 116 height 48
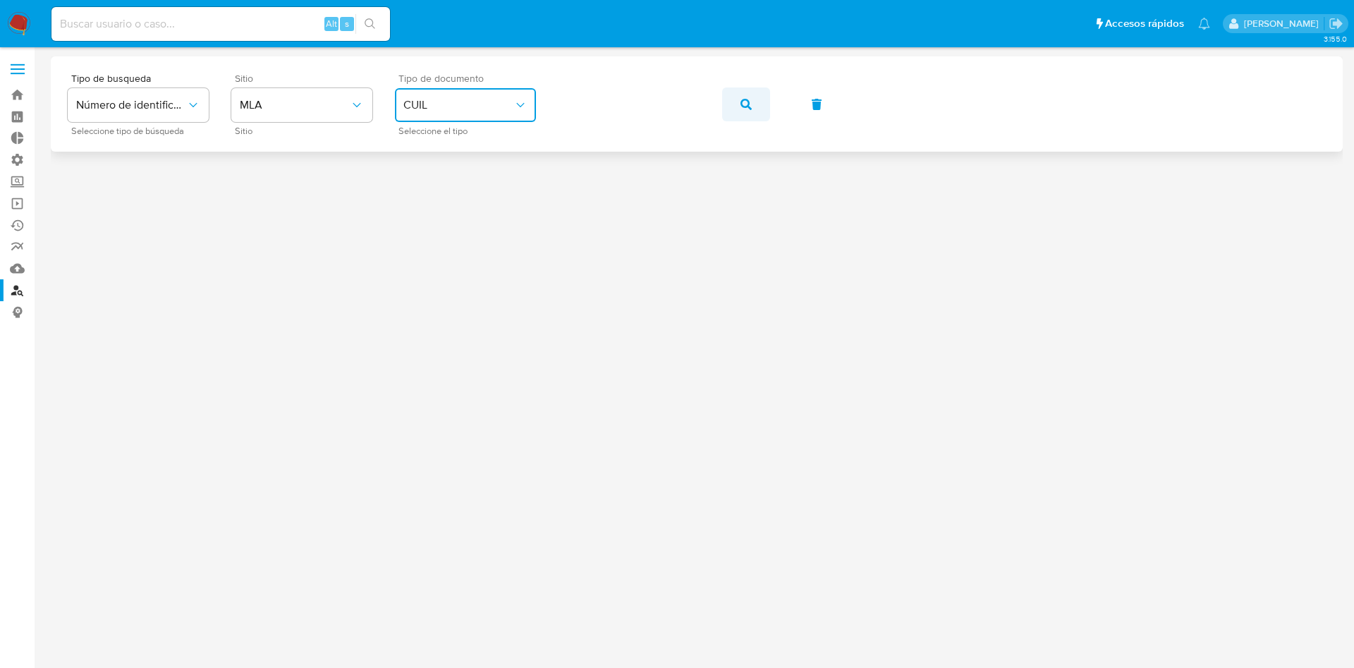
click at [747, 99] on icon "button" at bounding box center [746, 104] width 11 height 11
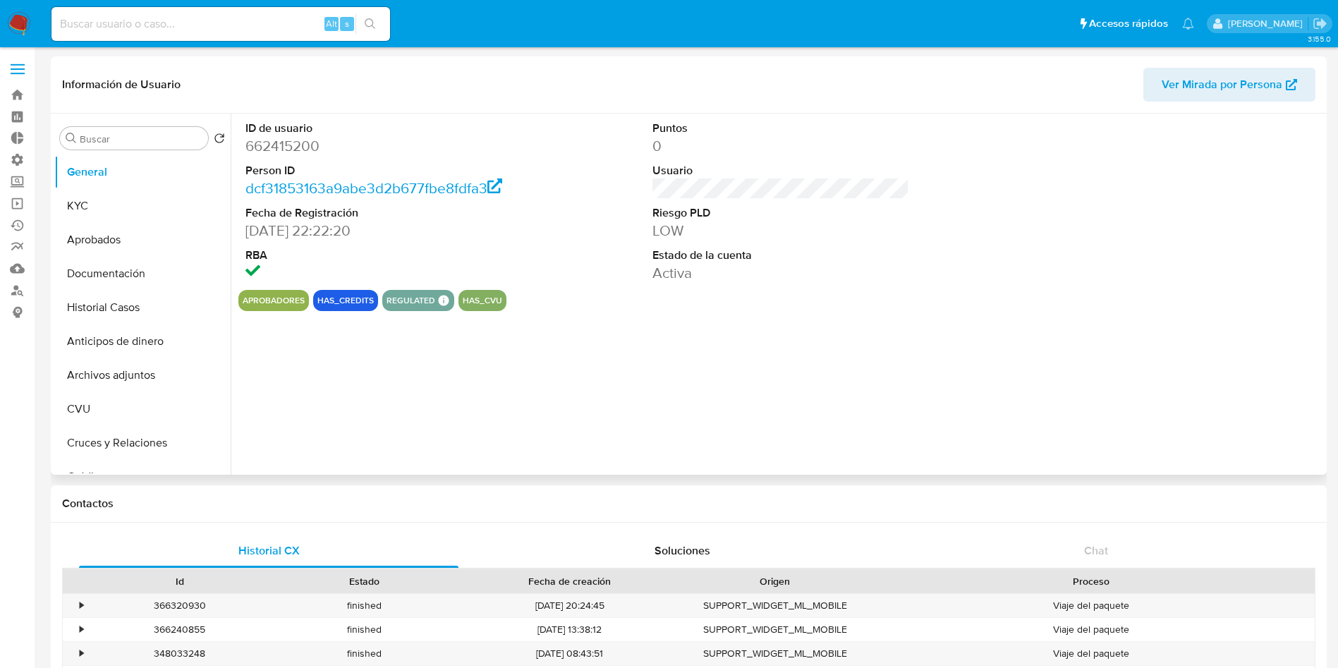
select select "10"
click at [105, 272] on button "Documentación" at bounding box center [136, 274] width 165 height 34
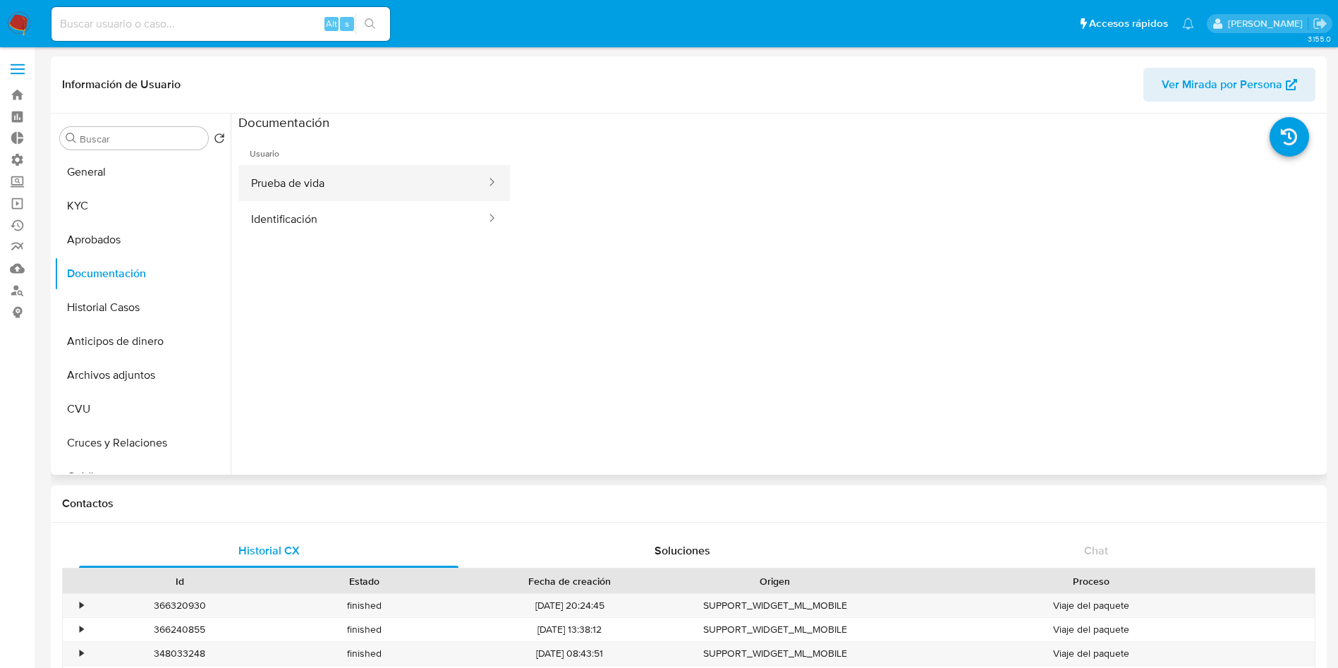
click at [333, 188] on button "Prueba de vida" at bounding box center [362, 183] width 249 height 36
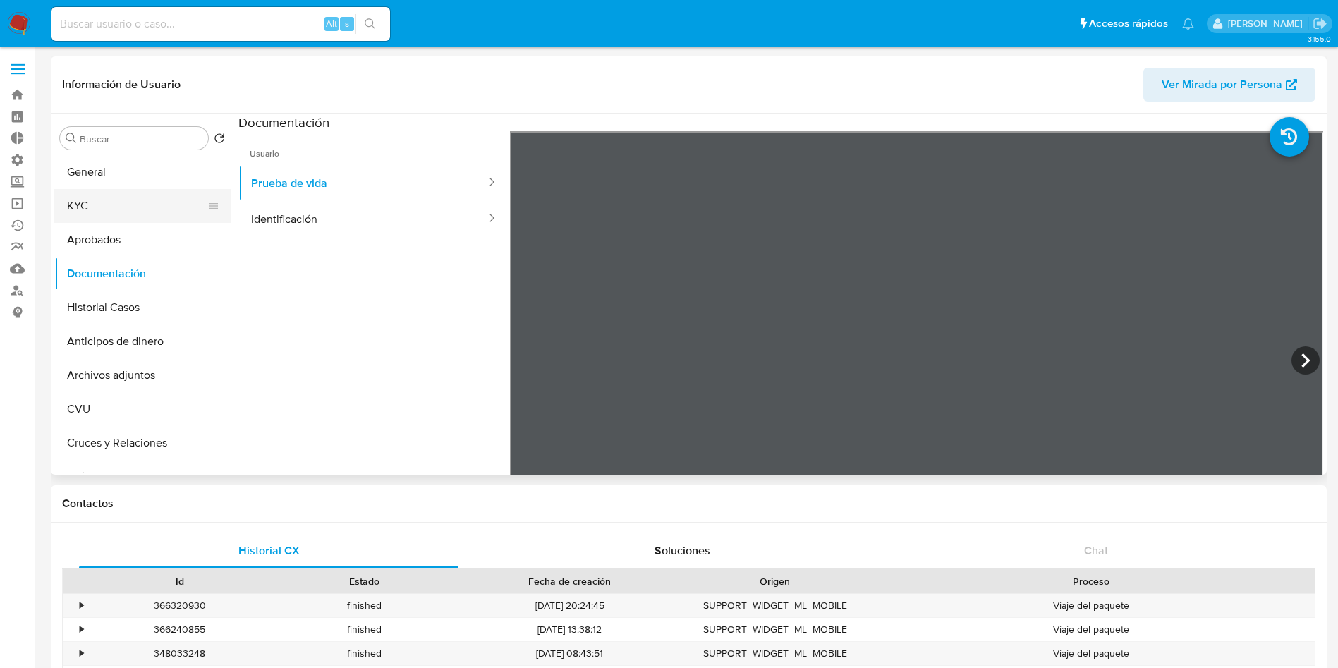
click at [138, 212] on button "KYC" at bounding box center [136, 206] width 165 height 34
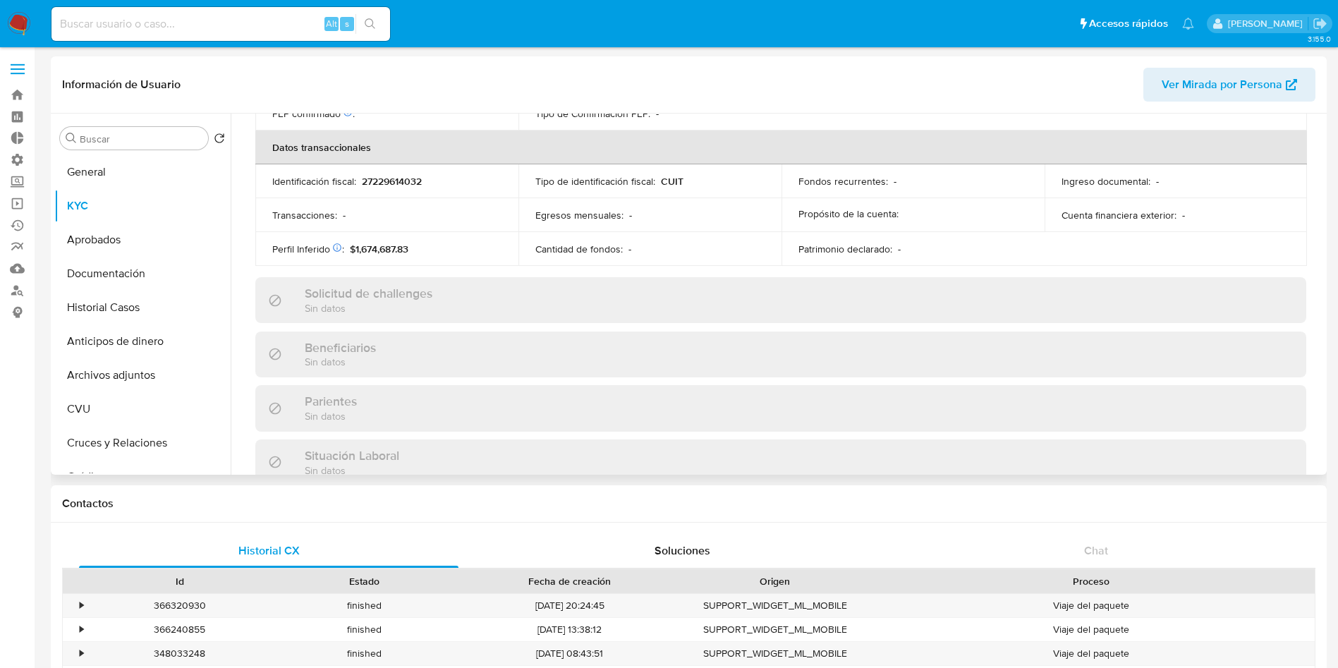
scroll to position [756, 0]
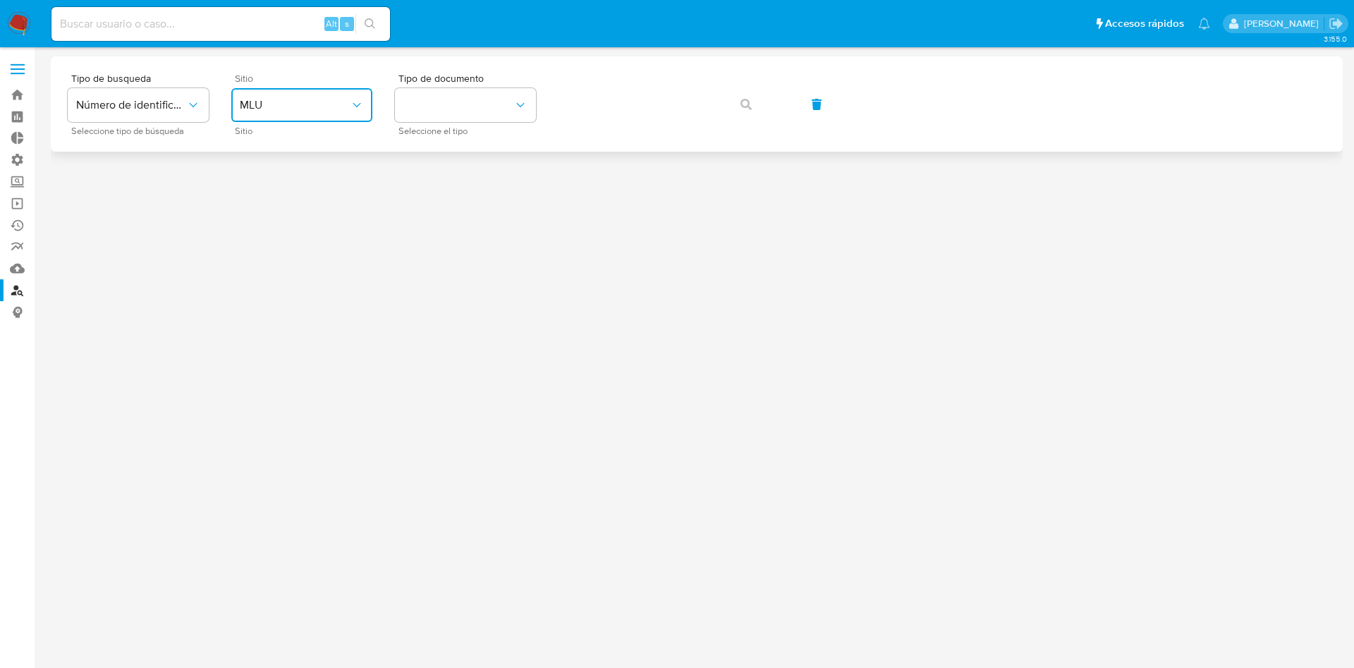
click at [291, 91] on button "MLU" at bounding box center [301, 105] width 141 height 34
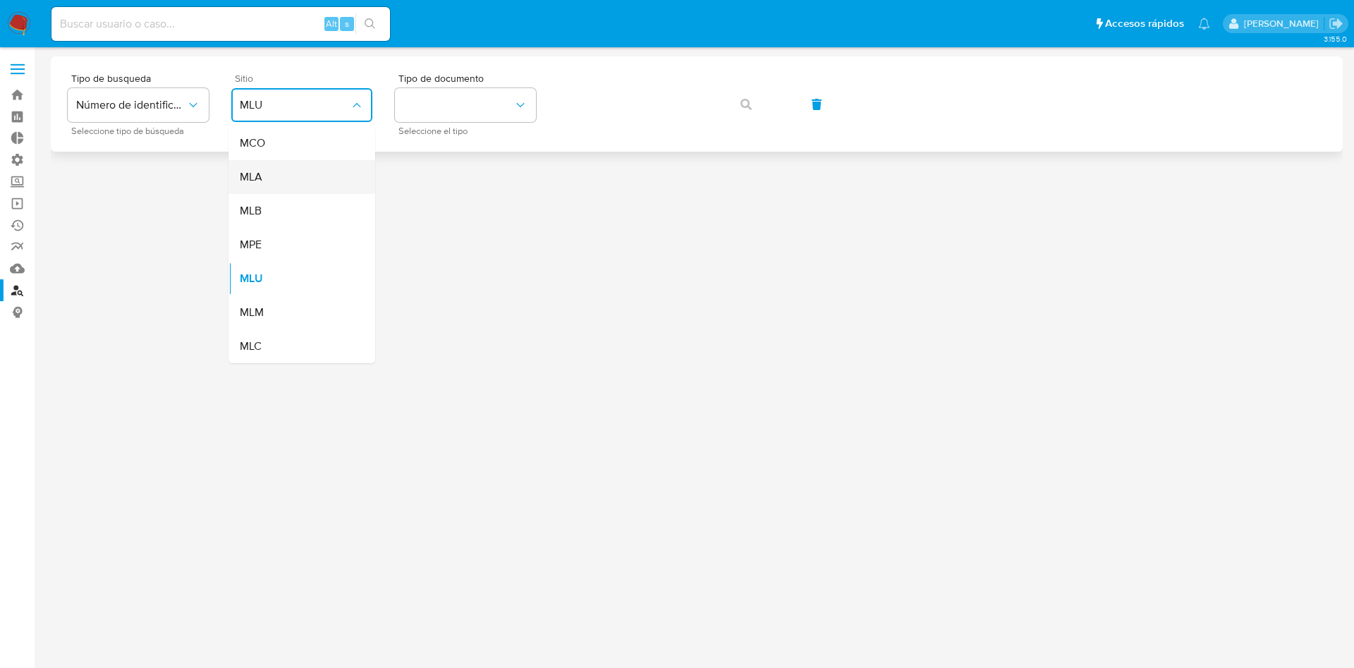
click at [299, 190] on div "MLA" at bounding box center [298, 177] width 116 height 34
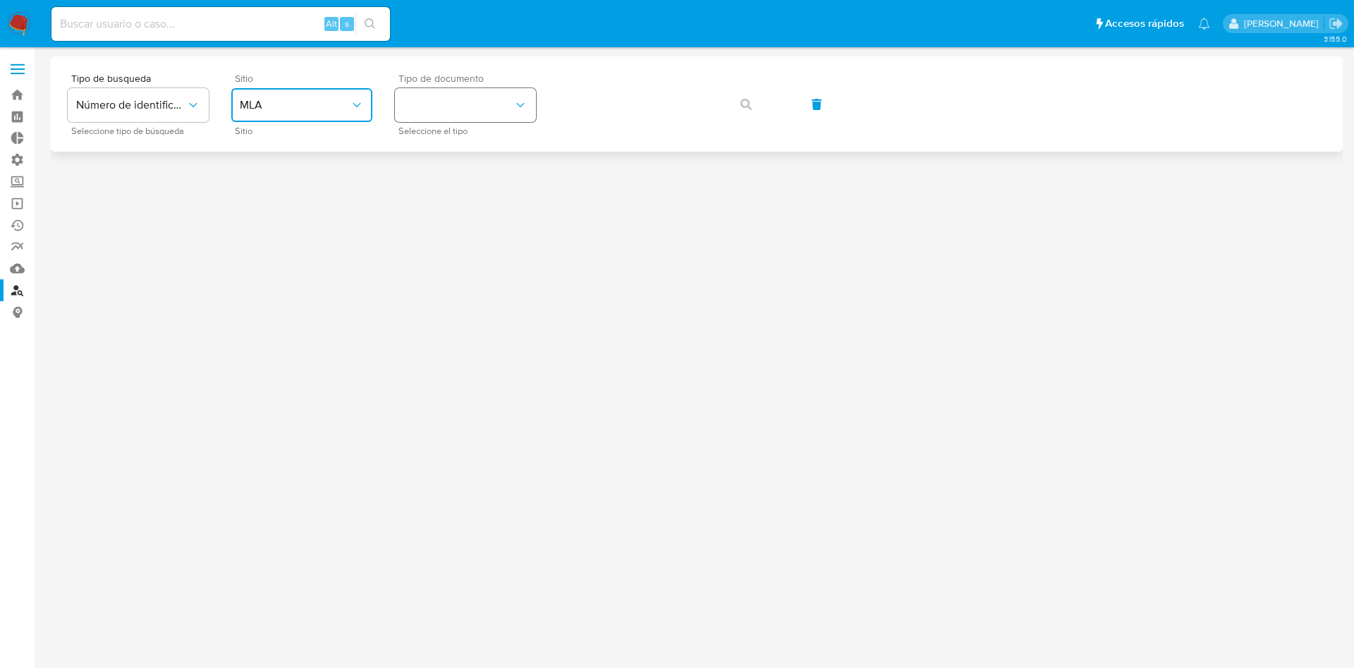
drag, startPoint x: 478, startPoint y: 107, endPoint x: 478, endPoint y: 115, distance: 7.8
click at [479, 110] on button "identificationType" at bounding box center [465, 105] width 141 height 34
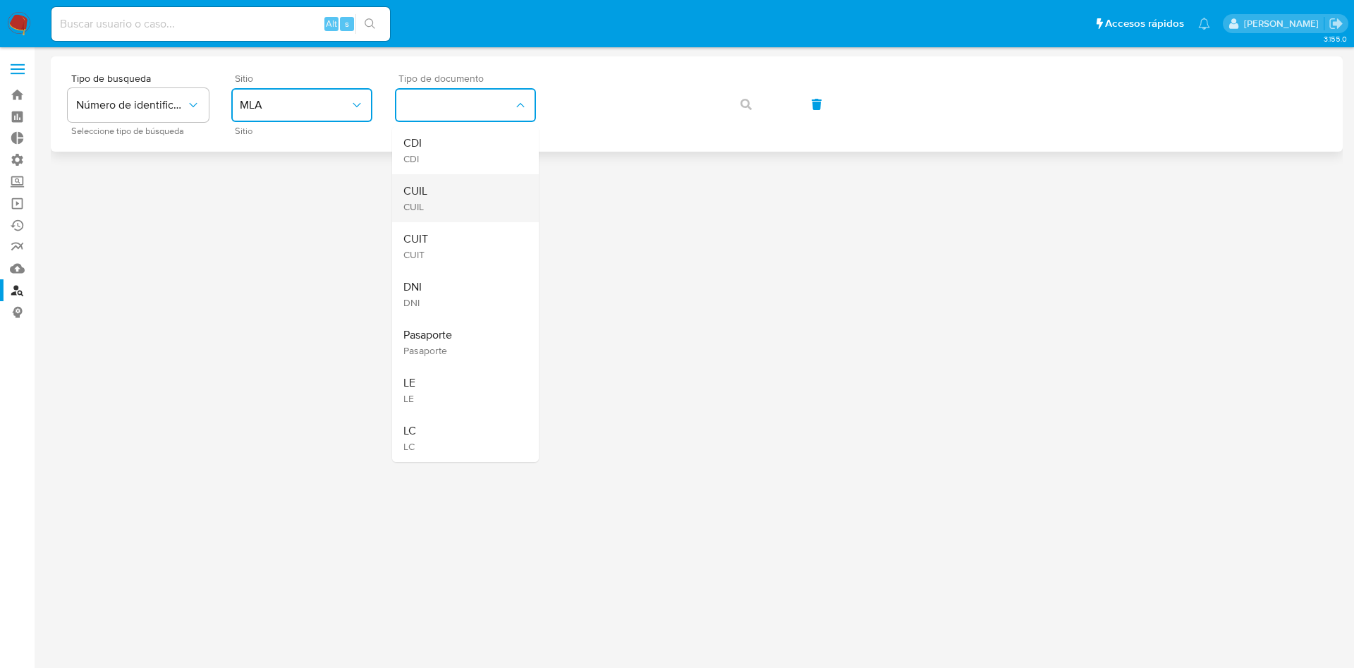
click at [444, 203] on div "CUIL CUIL" at bounding box center [461, 198] width 116 height 48
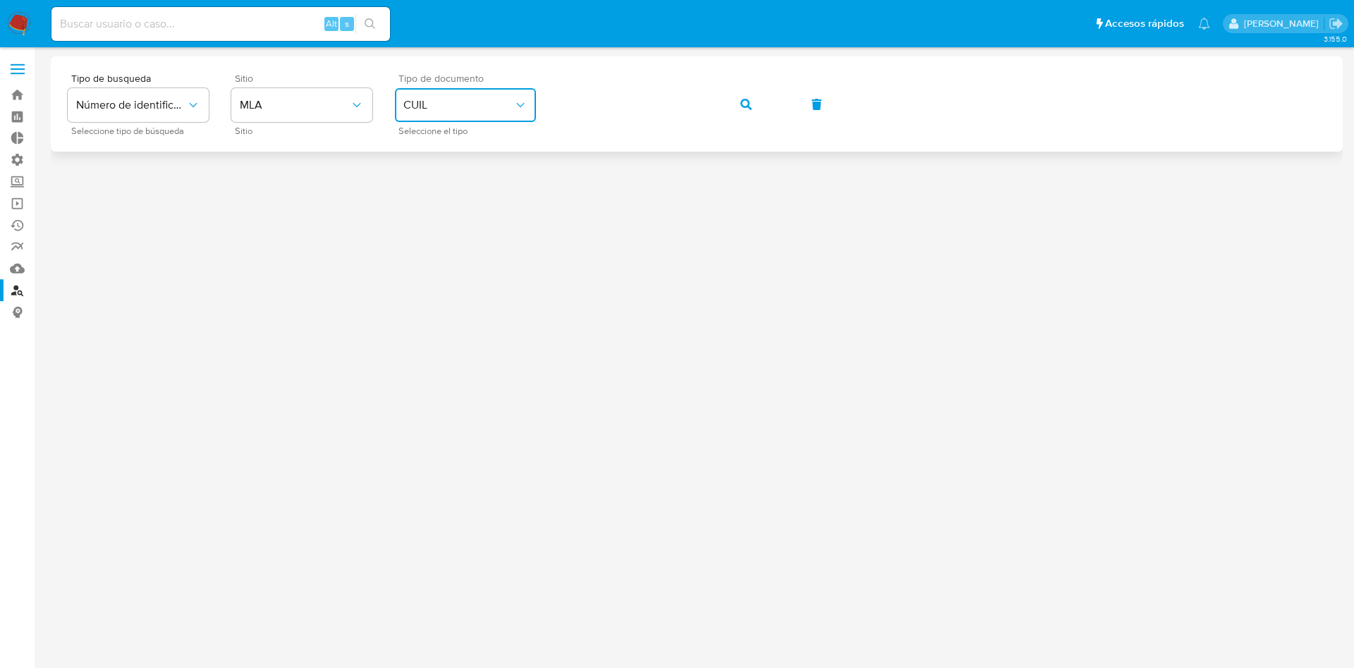
click at [720, 109] on div "Tipo de busqueda Número de identificación Seleccione tipo de búsqueda Sitio MLA…" at bounding box center [697, 103] width 1258 height 61
click at [736, 109] on button "button" at bounding box center [746, 104] width 48 height 34
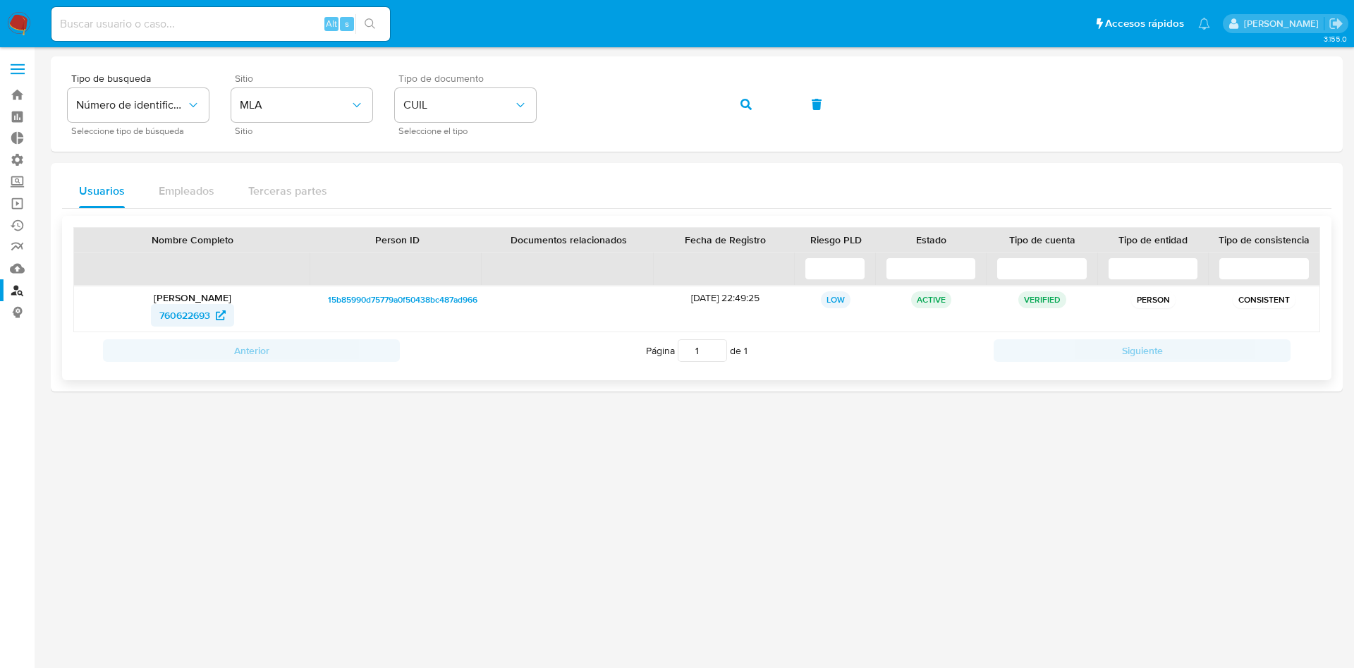
click at [184, 317] on span "760622693" at bounding box center [184, 315] width 51 height 23
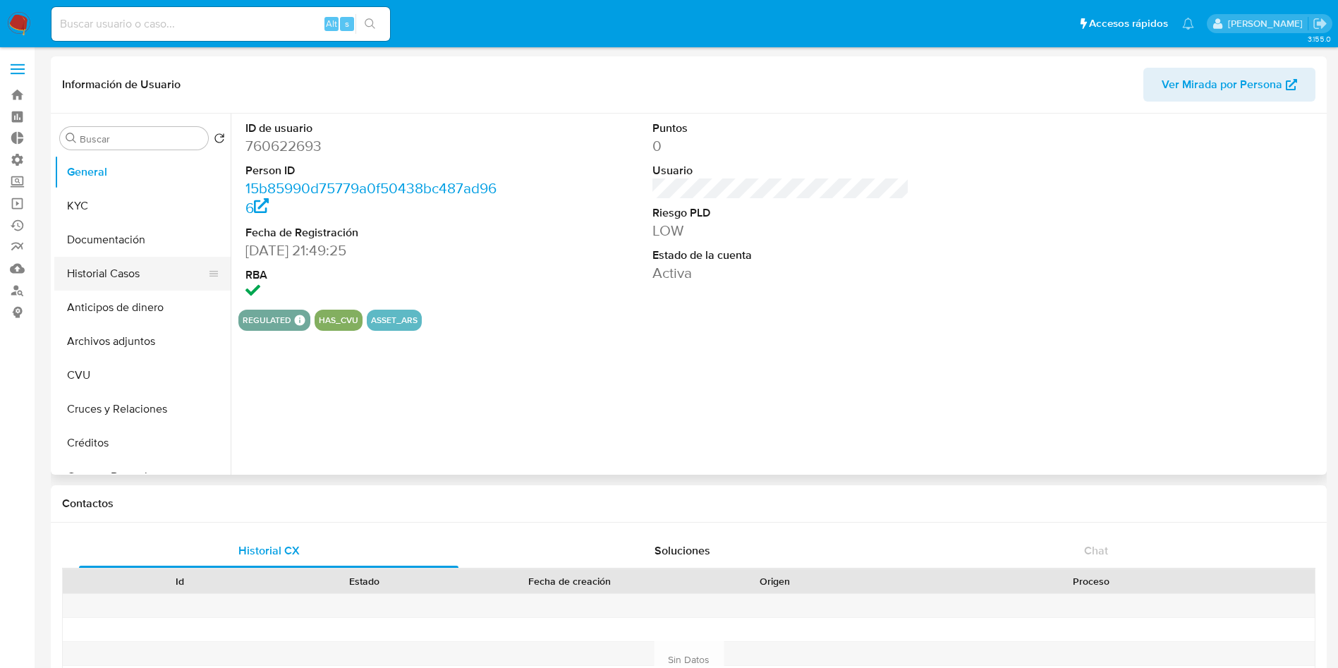
select select "10"
click at [123, 238] on button "Documentación" at bounding box center [136, 240] width 165 height 34
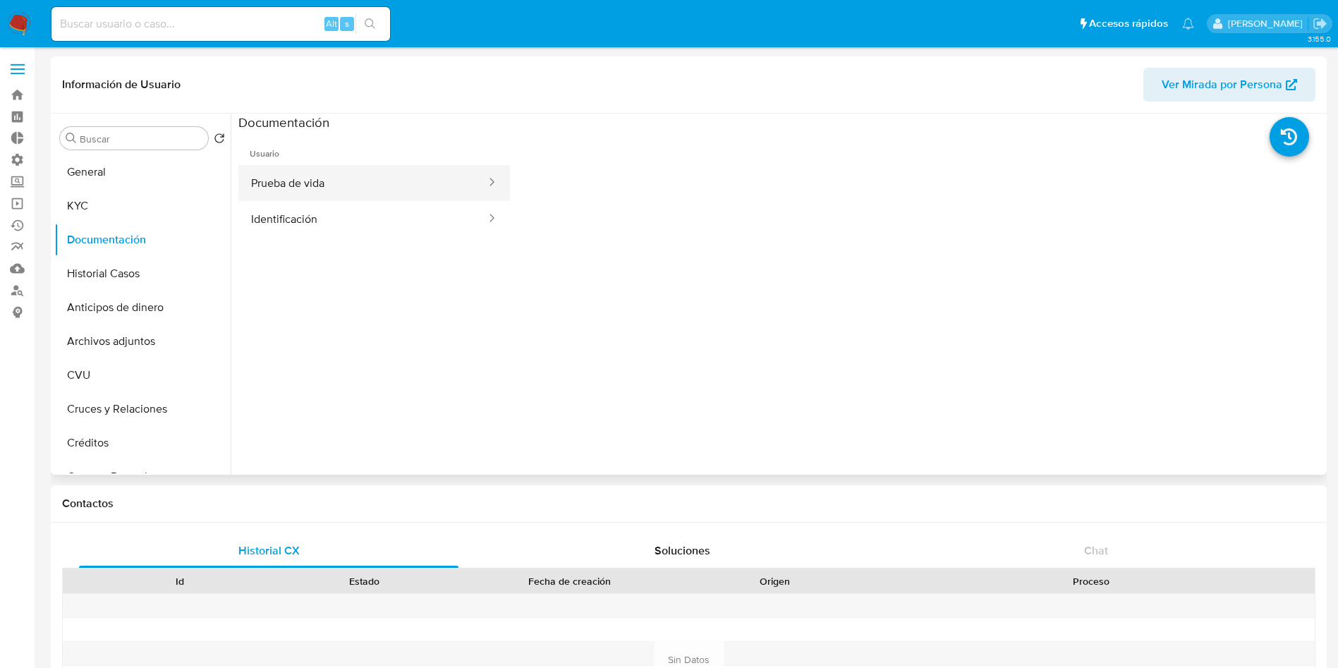
click at [300, 186] on button "Prueba de vida" at bounding box center [362, 183] width 249 height 36
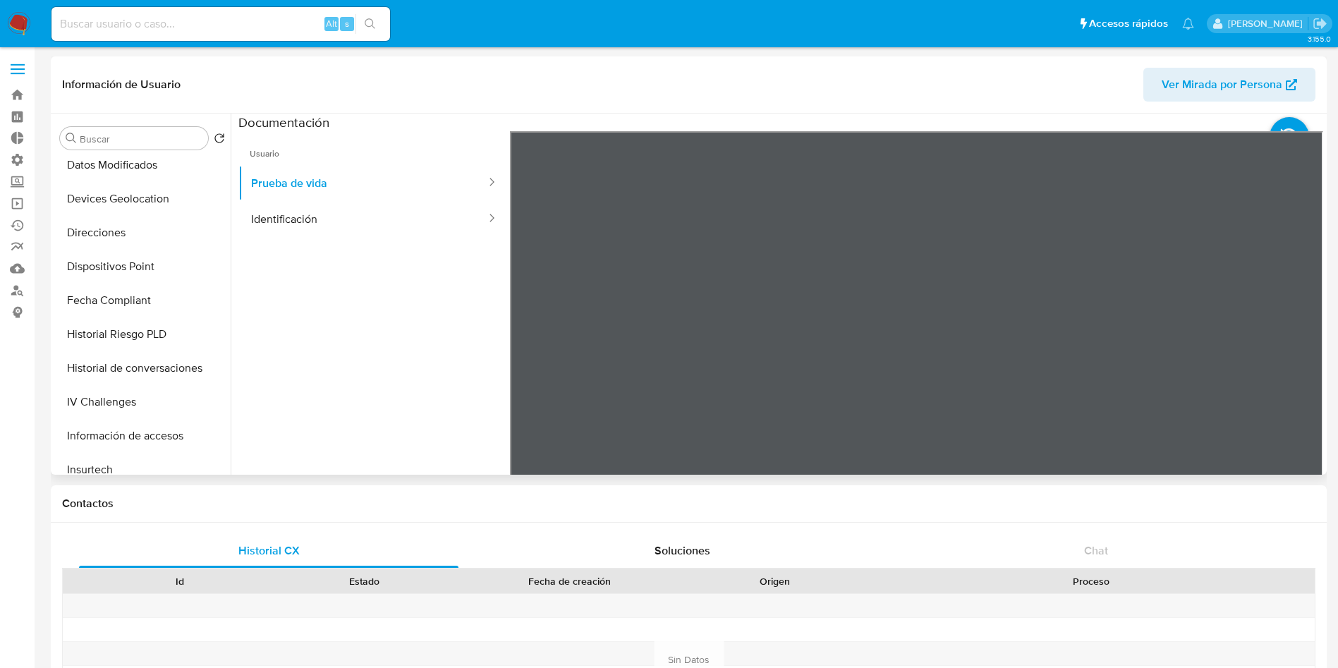
scroll to position [635, 0]
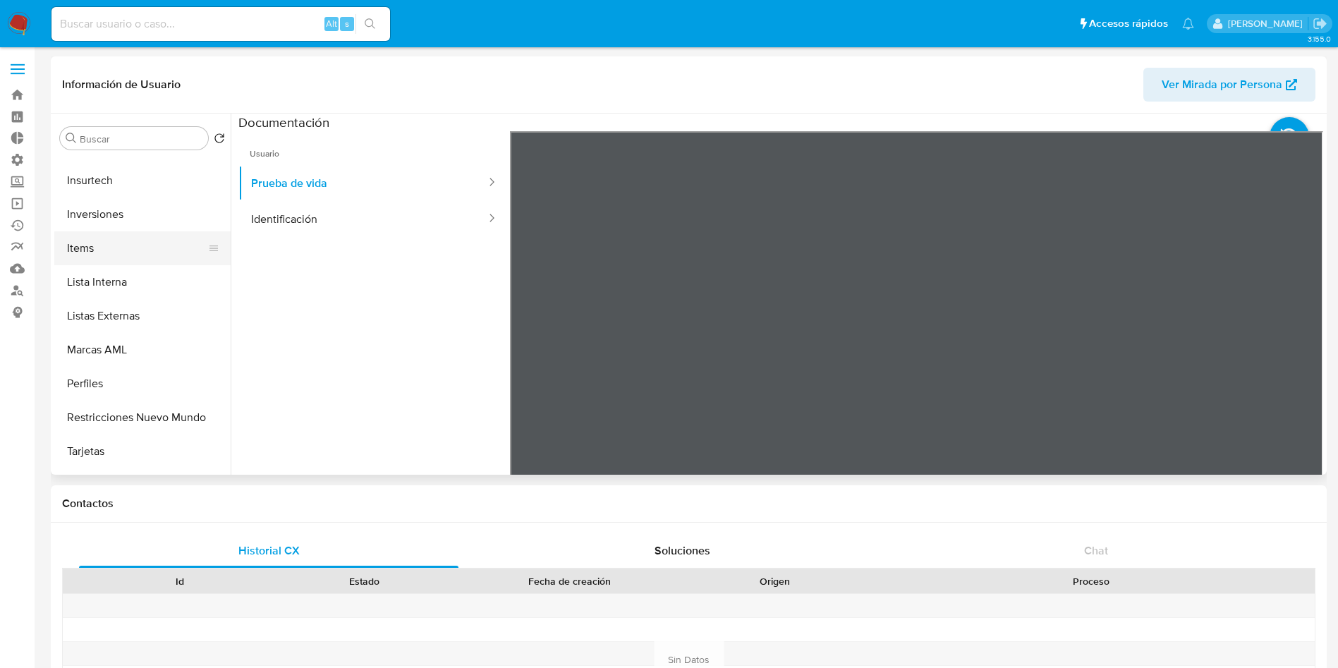
click at [123, 255] on button "Items" at bounding box center [136, 248] width 165 height 34
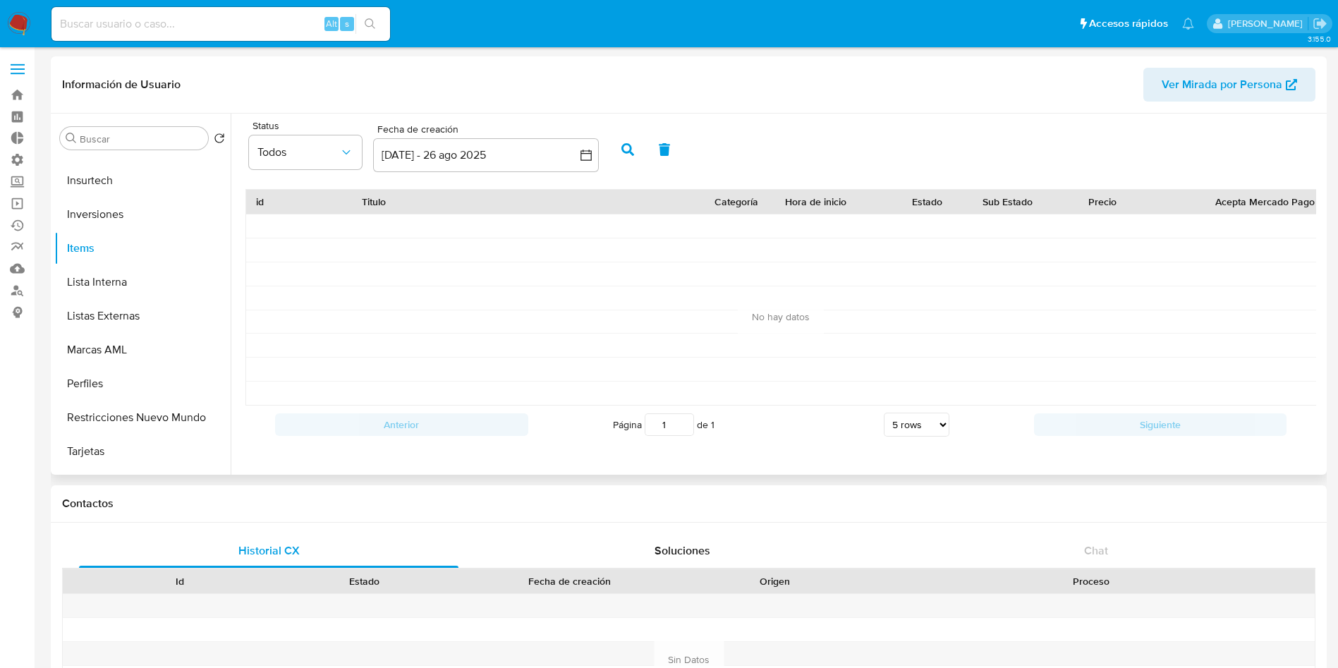
click at [624, 152] on icon "button" at bounding box center [627, 149] width 13 height 13
click at [440, 157] on button "[DATE] - 26 ago 2025" at bounding box center [486, 155] width 226 height 34
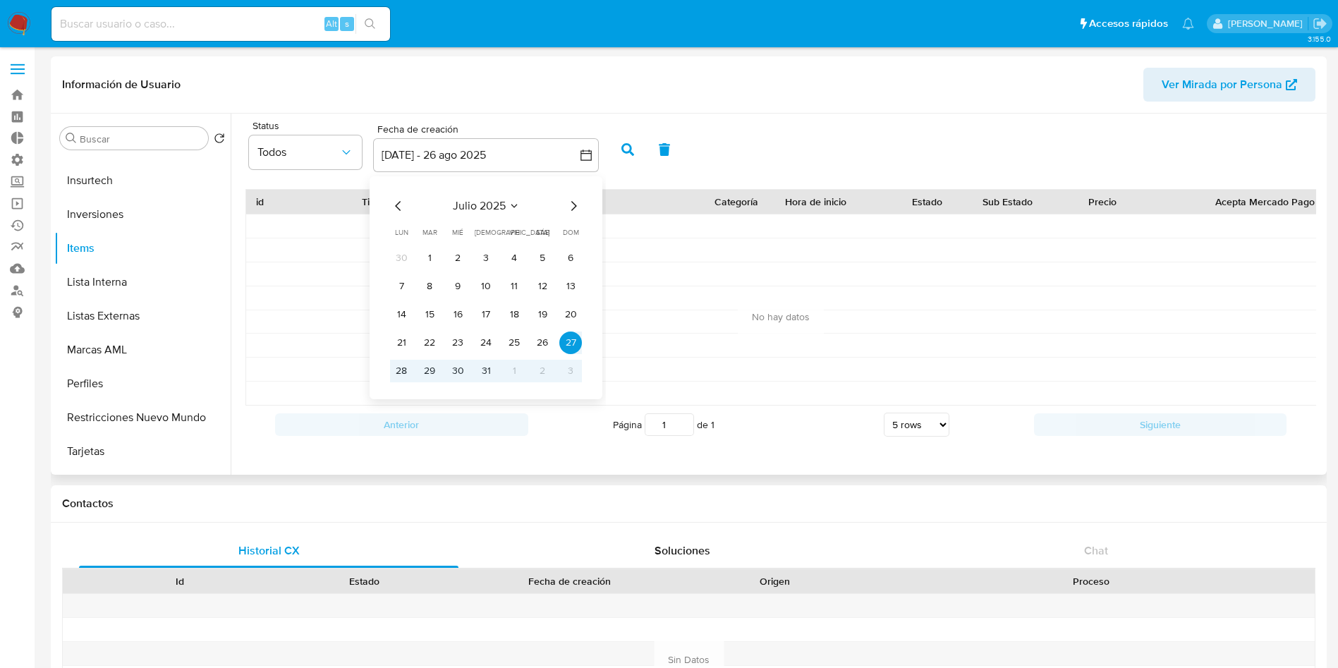
click at [396, 205] on icon "Mes anterior" at bounding box center [398, 206] width 6 height 10
click at [396, 201] on icon "Mes anterior" at bounding box center [398, 205] width 17 height 17
click at [542, 257] on button "1" at bounding box center [542, 258] width 23 height 23
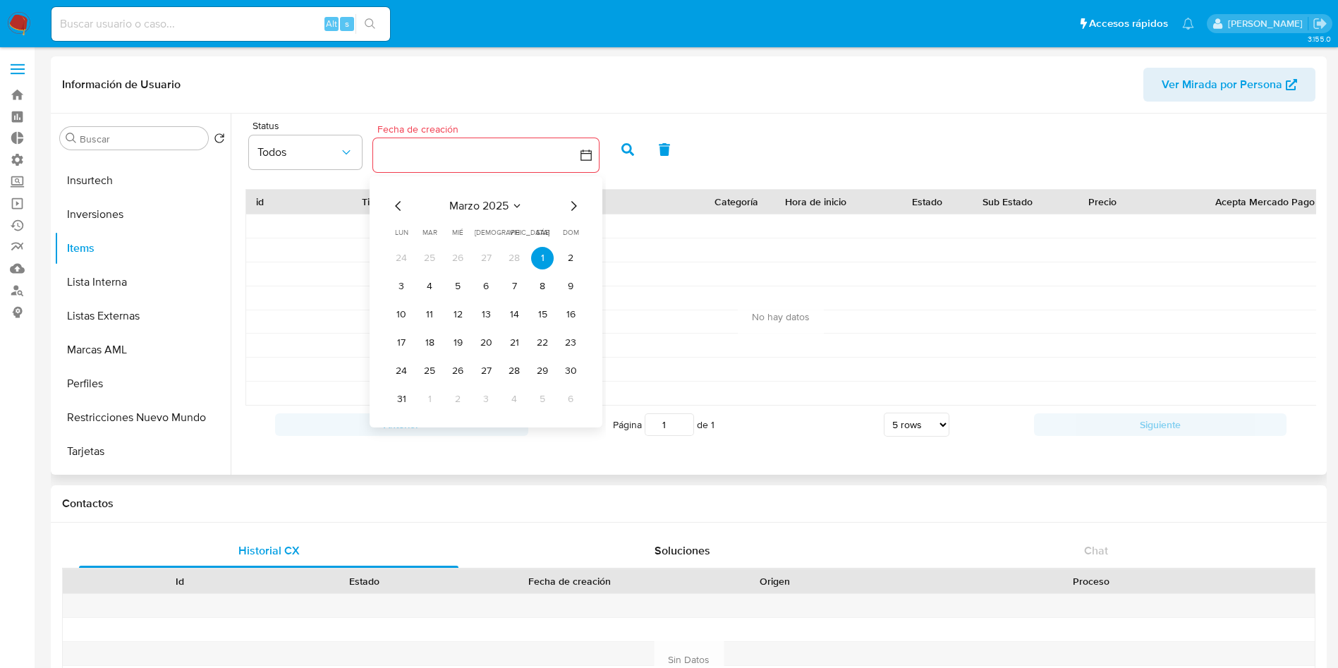
click at [518, 253] on button "28" at bounding box center [514, 258] width 23 height 23
click at [534, 254] on button "1" at bounding box center [542, 258] width 23 height 23
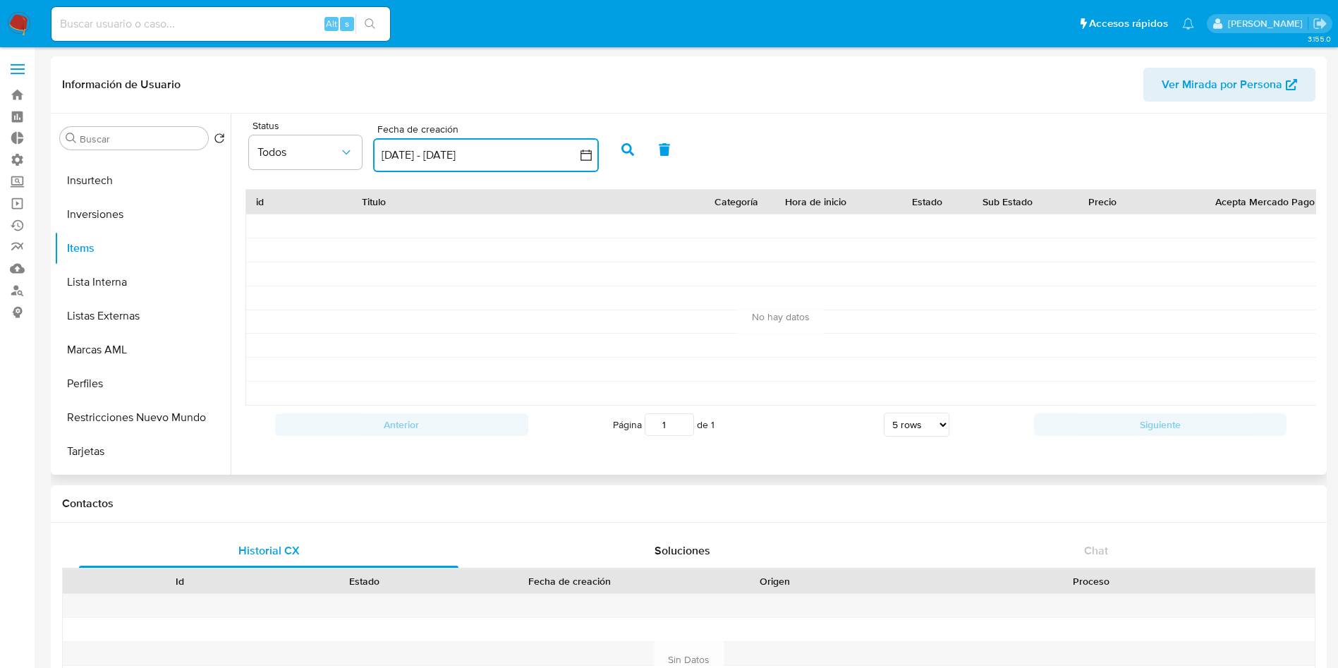
click at [595, 158] on button "[DATE] - [DATE]" at bounding box center [486, 155] width 226 height 34
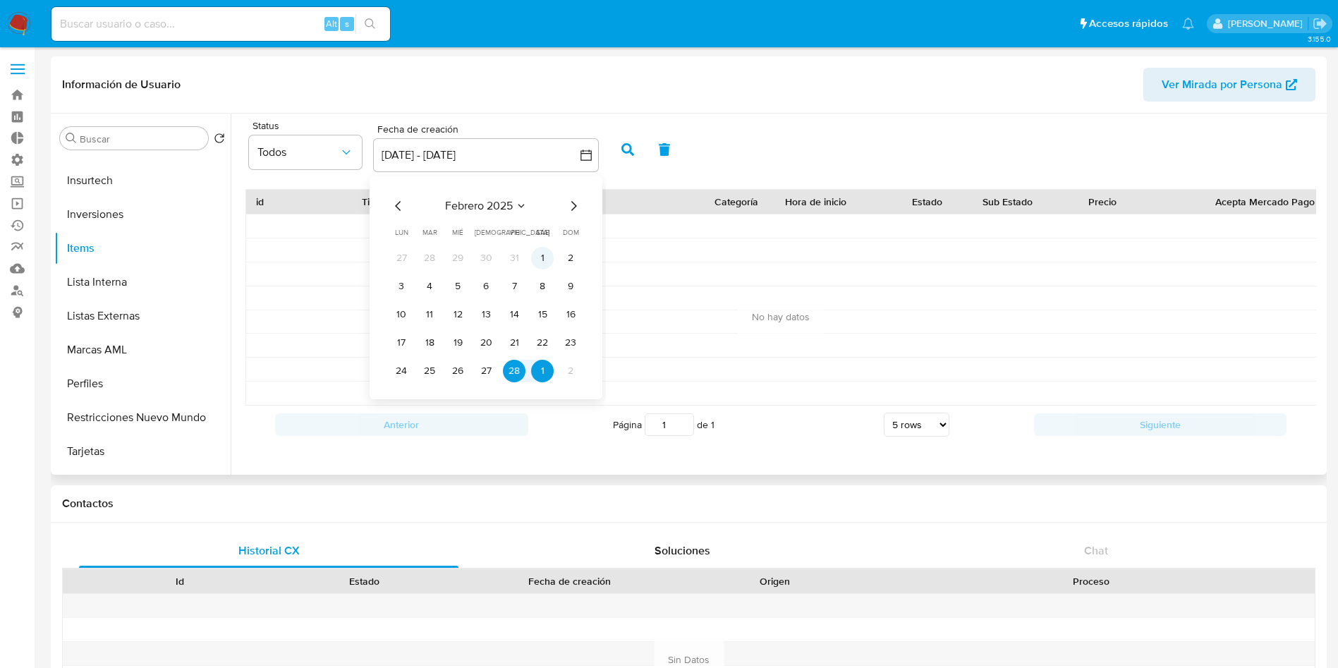
click at [544, 260] on button "1" at bounding box center [542, 258] width 23 height 23
click at [570, 207] on icon "Mes siguiente" at bounding box center [573, 205] width 17 height 17
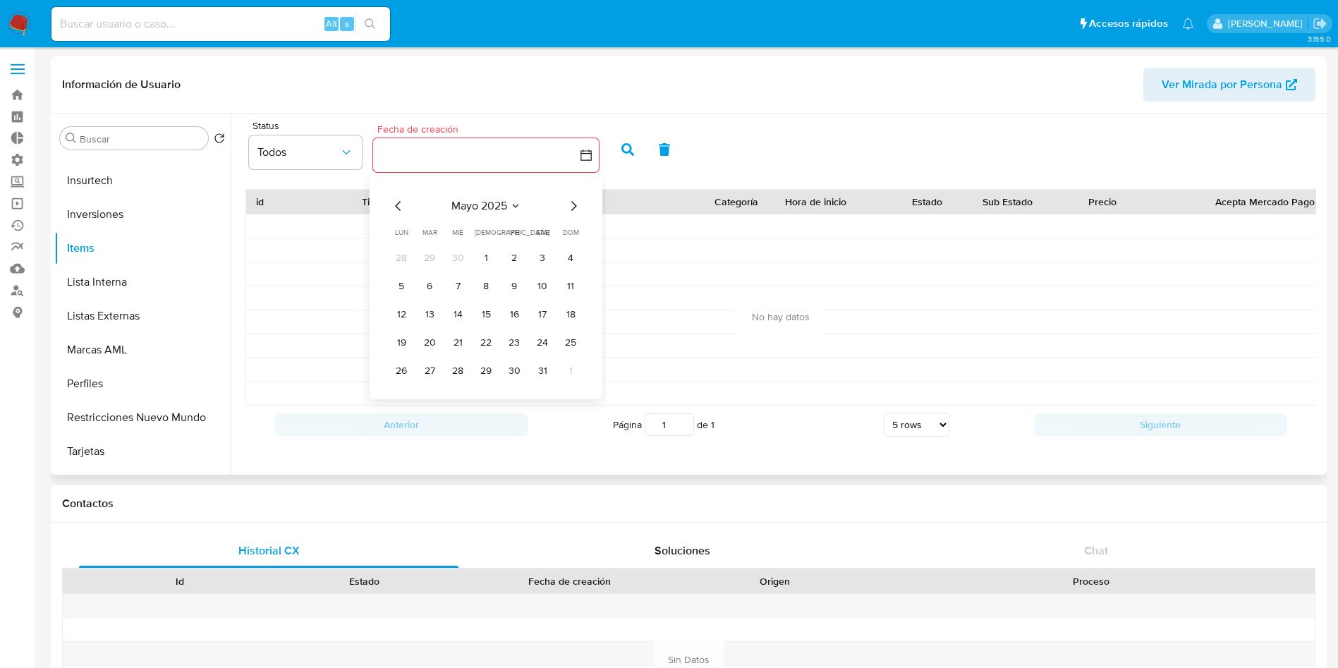
click at [570, 207] on icon "Mes siguiente" at bounding box center [573, 205] width 17 height 17
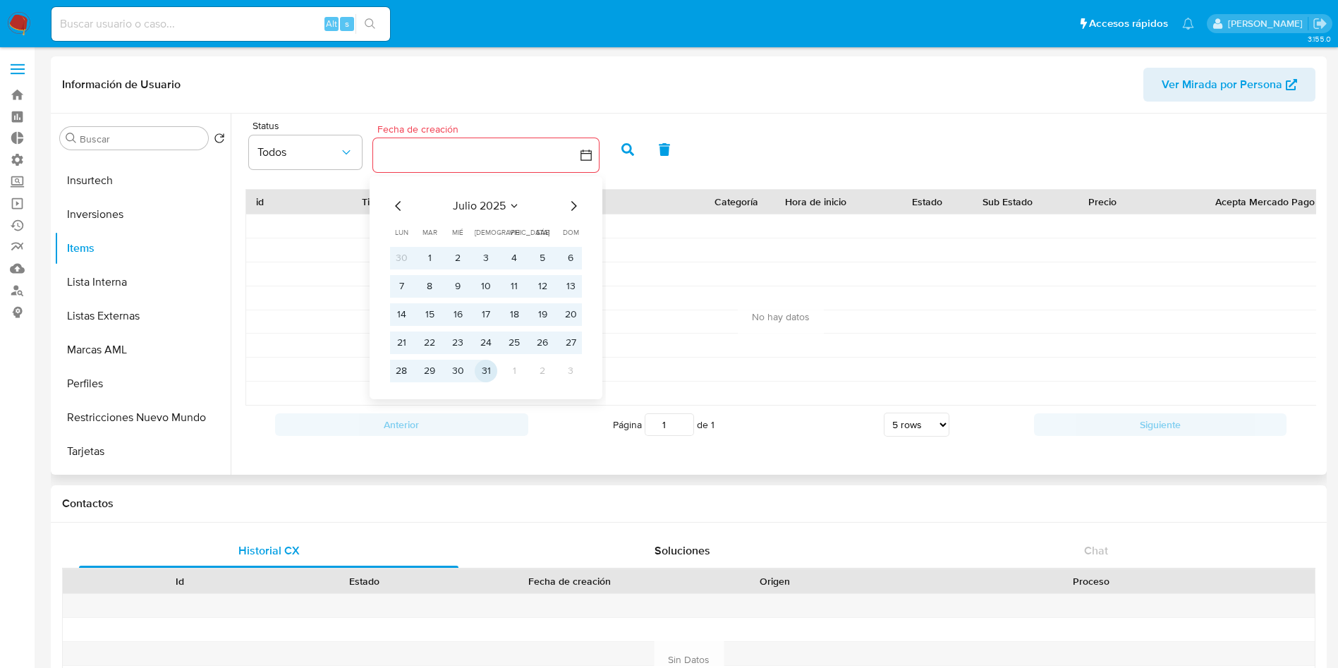
click at [488, 367] on button "31" at bounding box center [486, 371] width 23 height 23
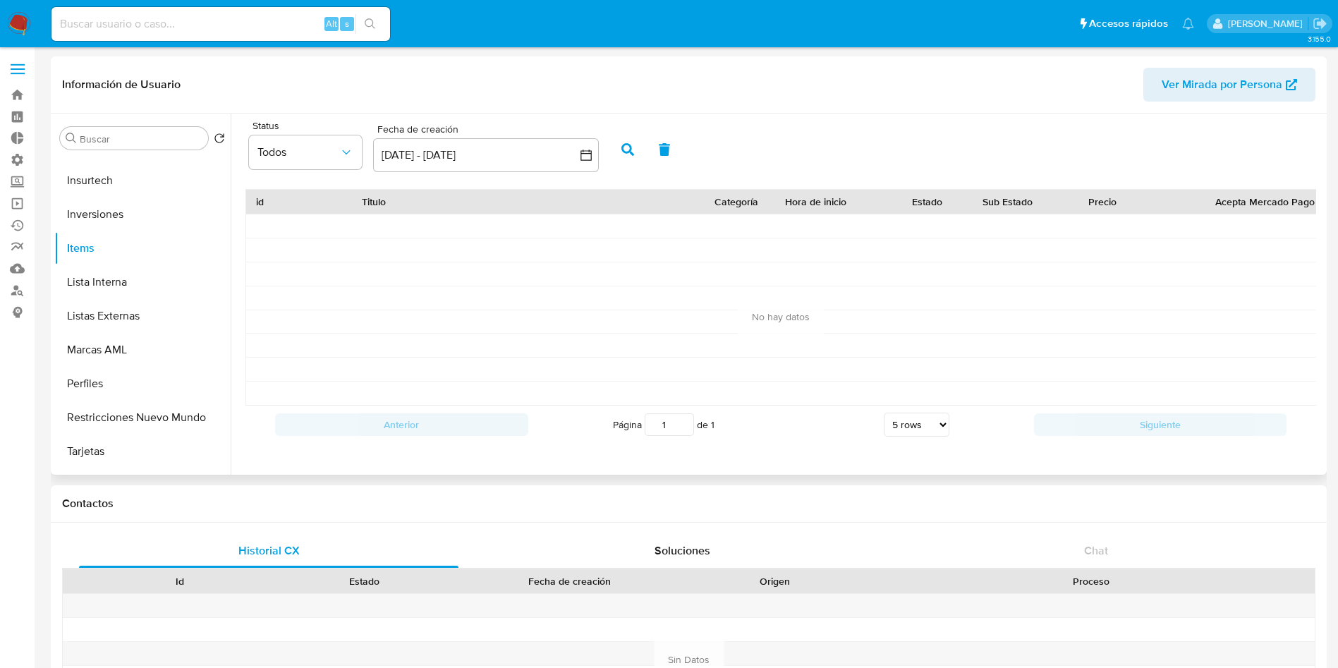
click at [624, 156] on button "button" at bounding box center [627, 150] width 37 height 34
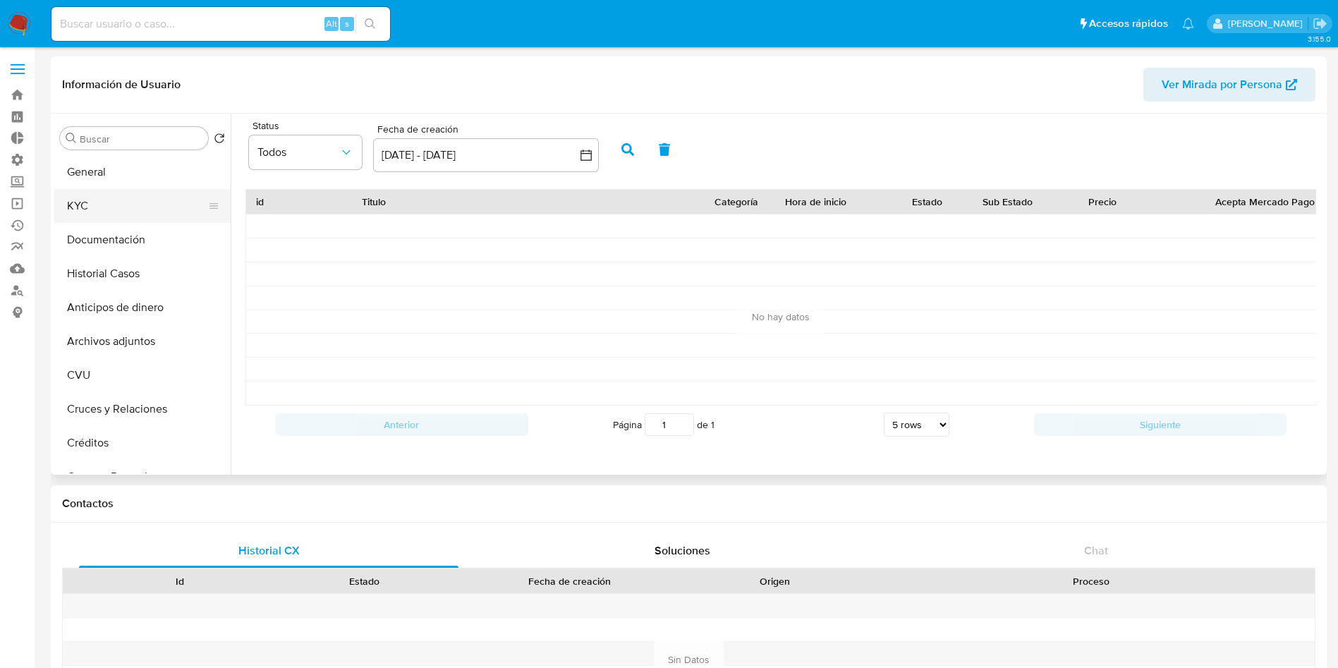
click at [128, 207] on button "KYC" at bounding box center [136, 206] width 165 height 34
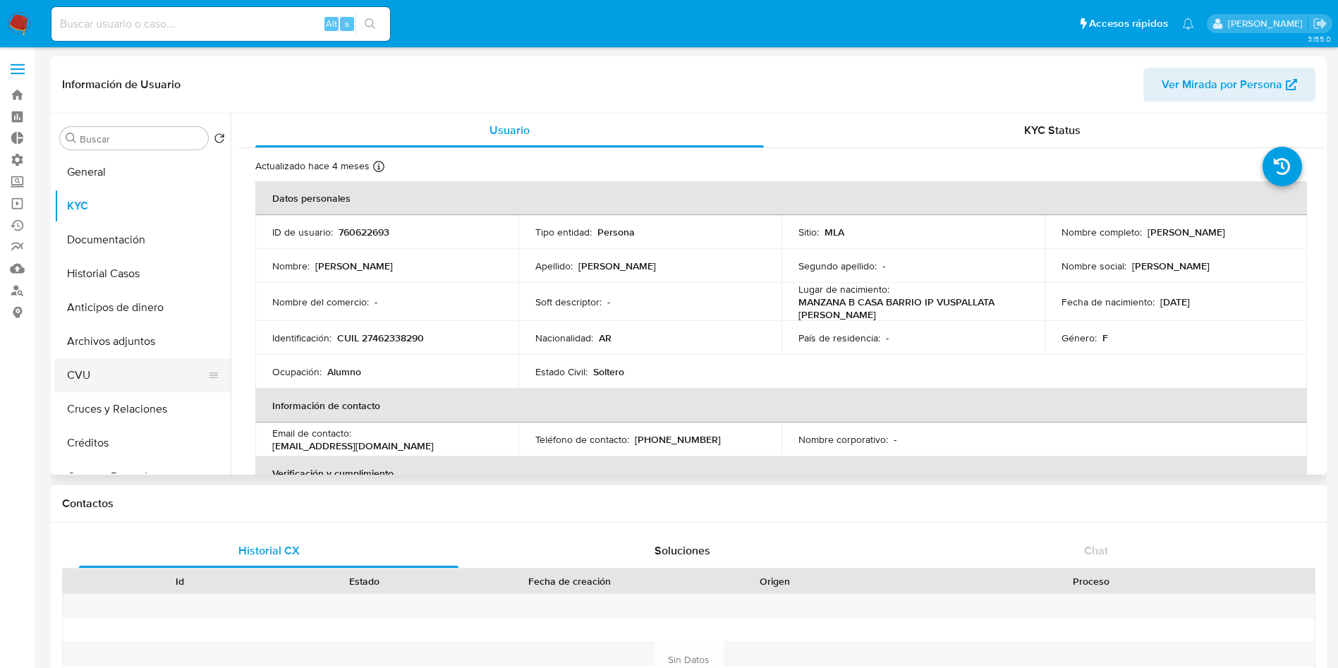
click at [114, 382] on button "CVU" at bounding box center [136, 375] width 165 height 34
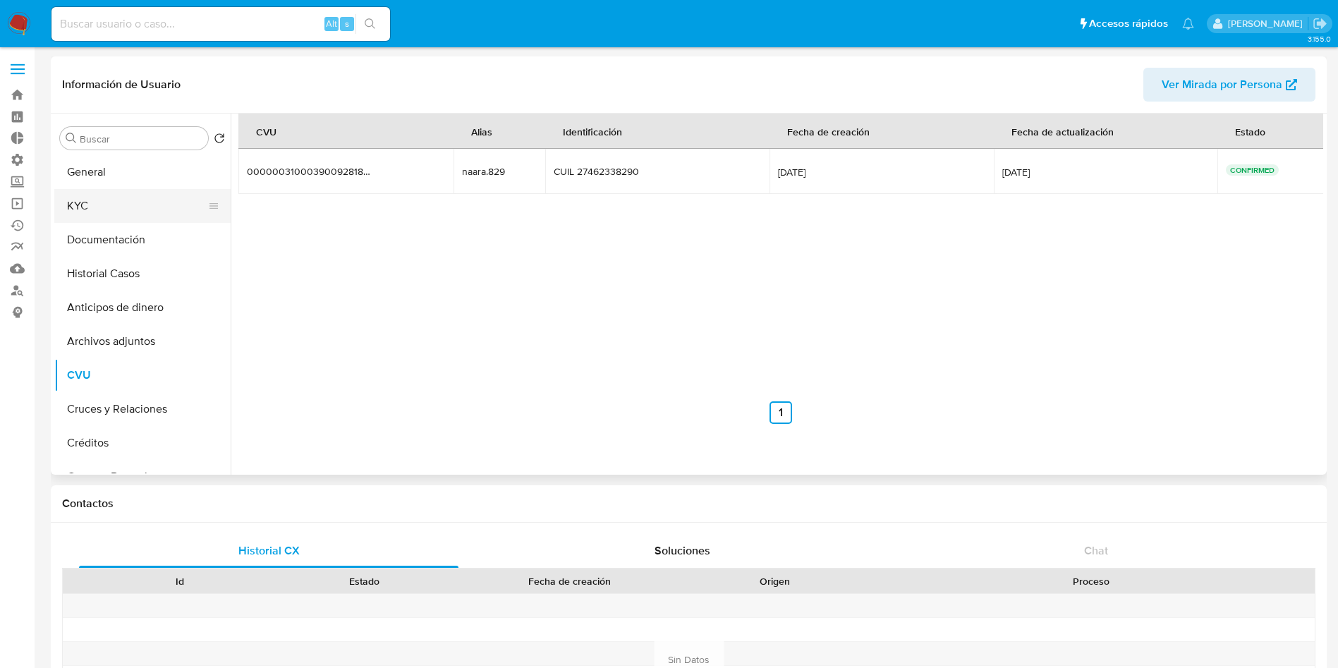
click at [104, 199] on button "KYC" at bounding box center [136, 206] width 165 height 34
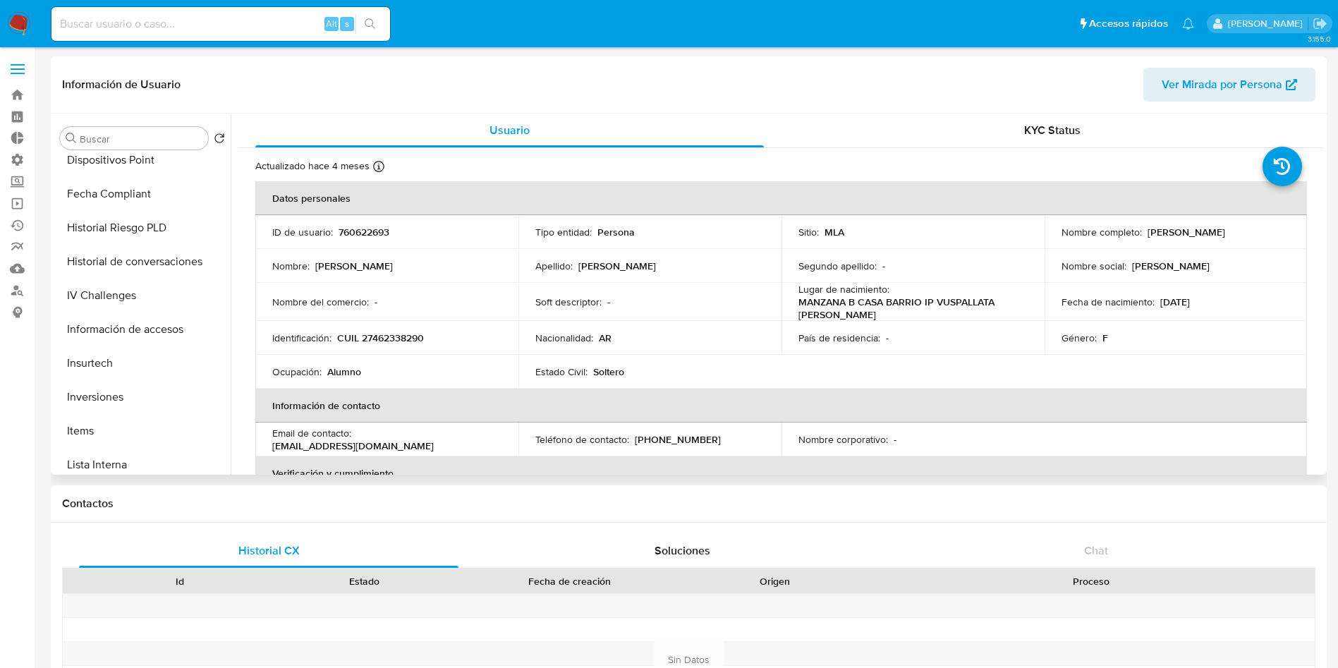
scroll to position [346, 0]
click at [126, 240] on button "Direcciones" at bounding box center [136, 232] width 165 height 34
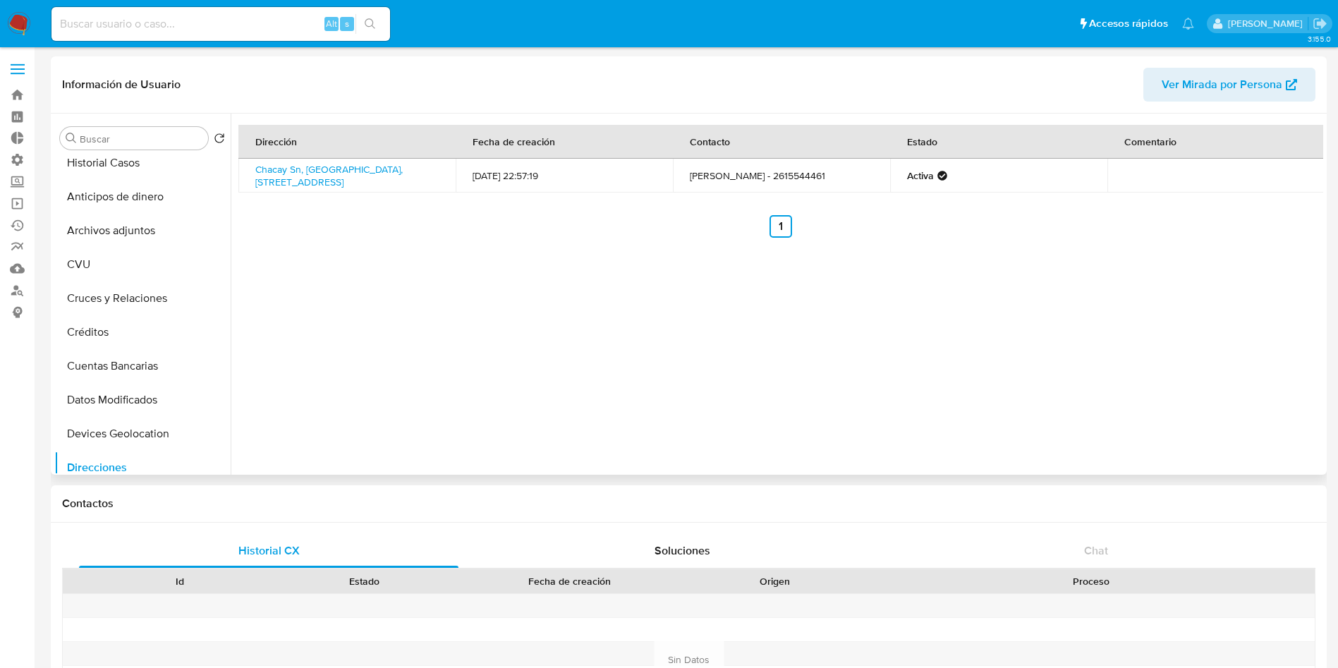
scroll to position [0, 0]
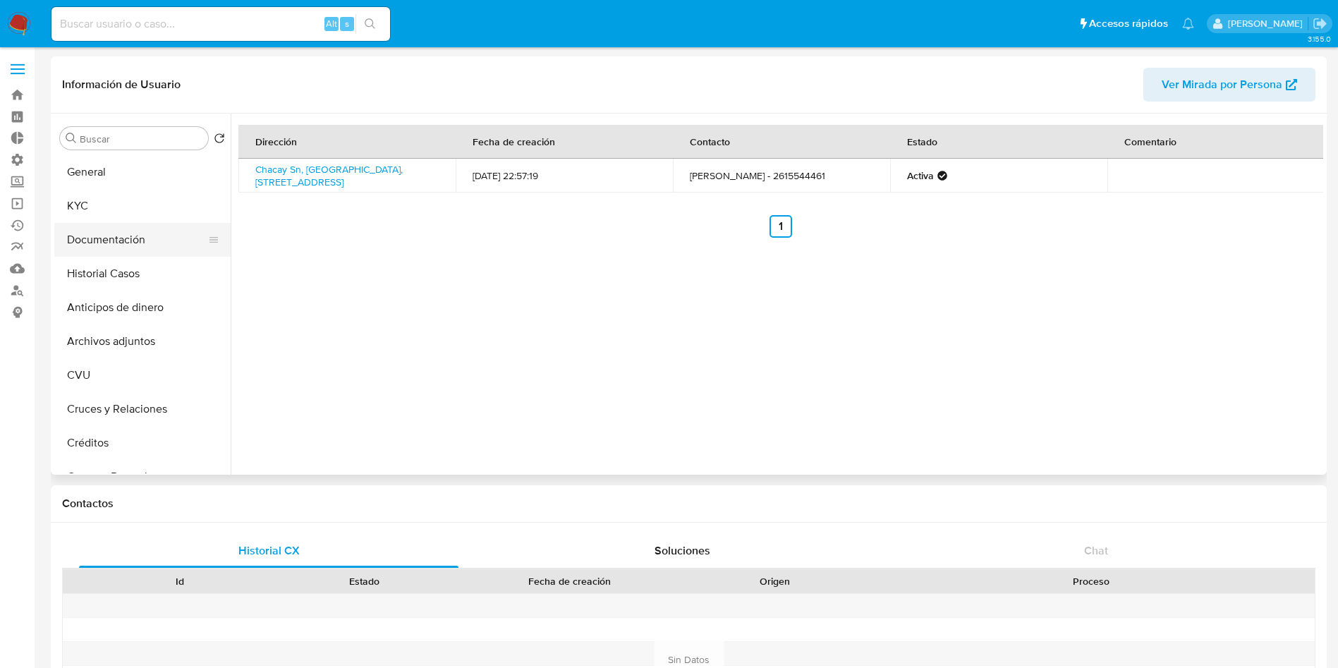
click at [134, 250] on button "Documentación" at bounding box center [136, 240] width 165 height 34
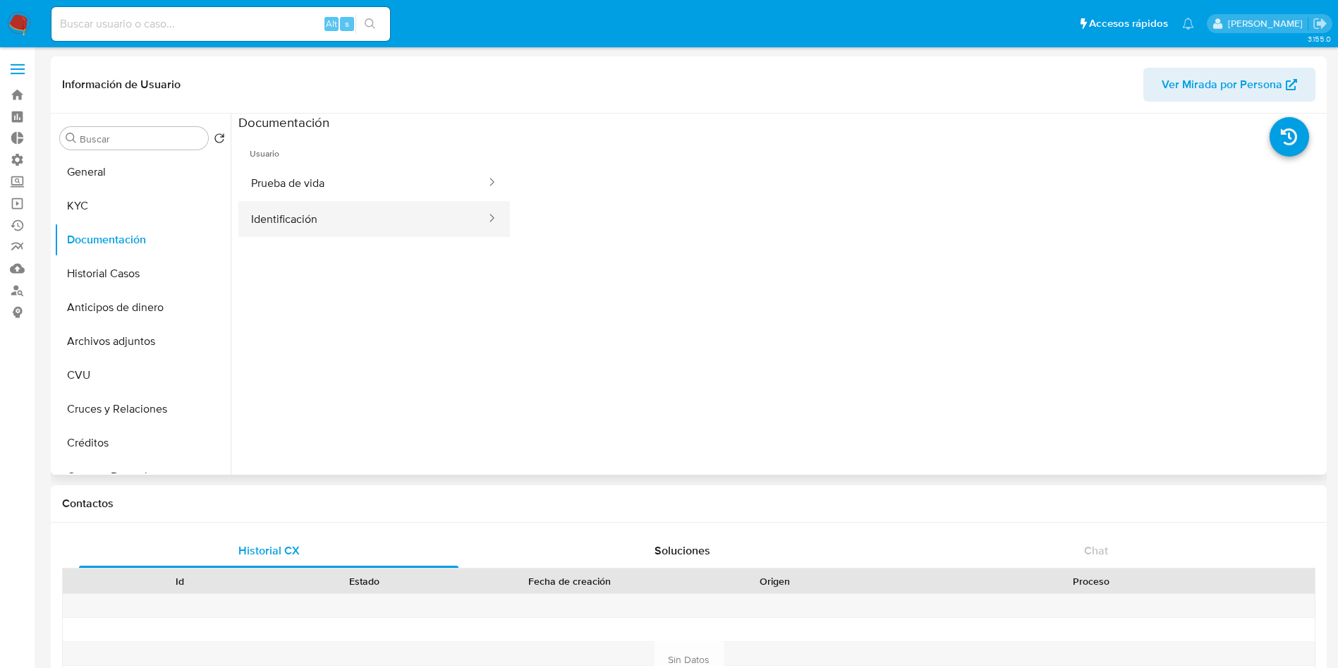
click at [355, 226] on button "Identificación" at bounding box center [362, 219] width 249 height 36
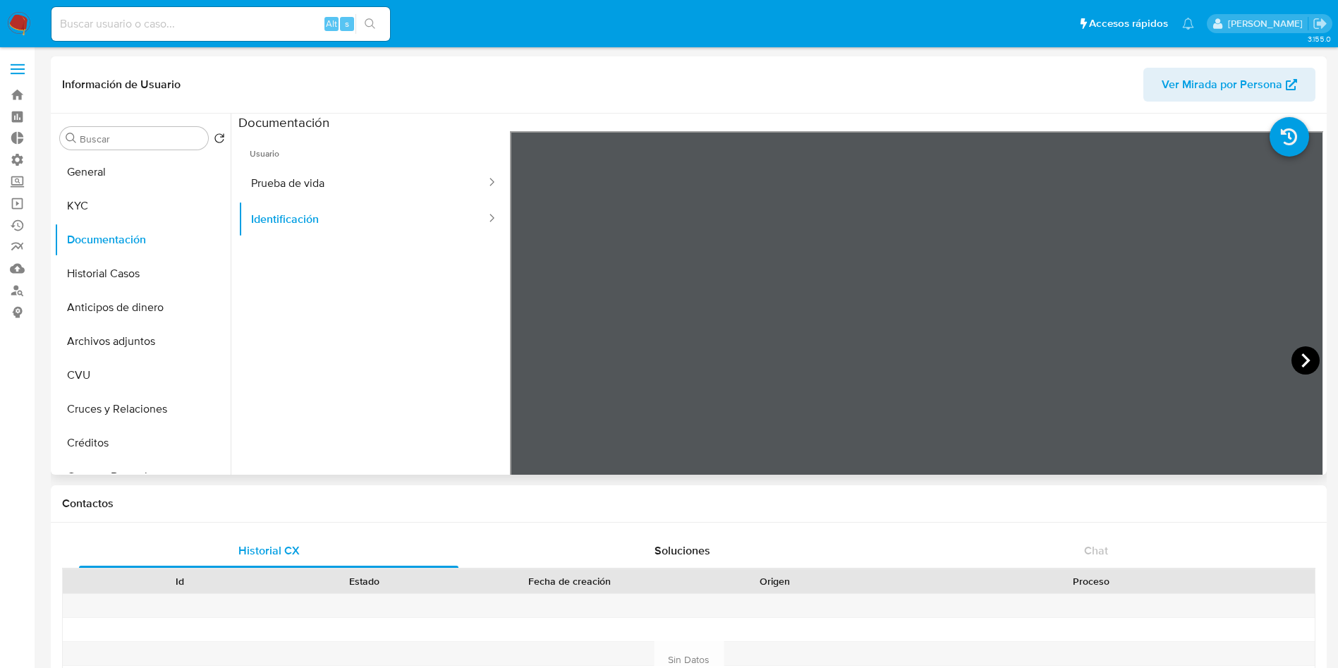
click at [1301, 350] on icon at bounding box center [1305, 360] width 28 height 28
click at [519, 359] on icon at bounding box center [527, 360] width 28 height 28
click at [1295, 361] on icon at bounding box center [1305, 360] width 28 height 28
